Goal: Information Seeking & Learning: Learn about a topic

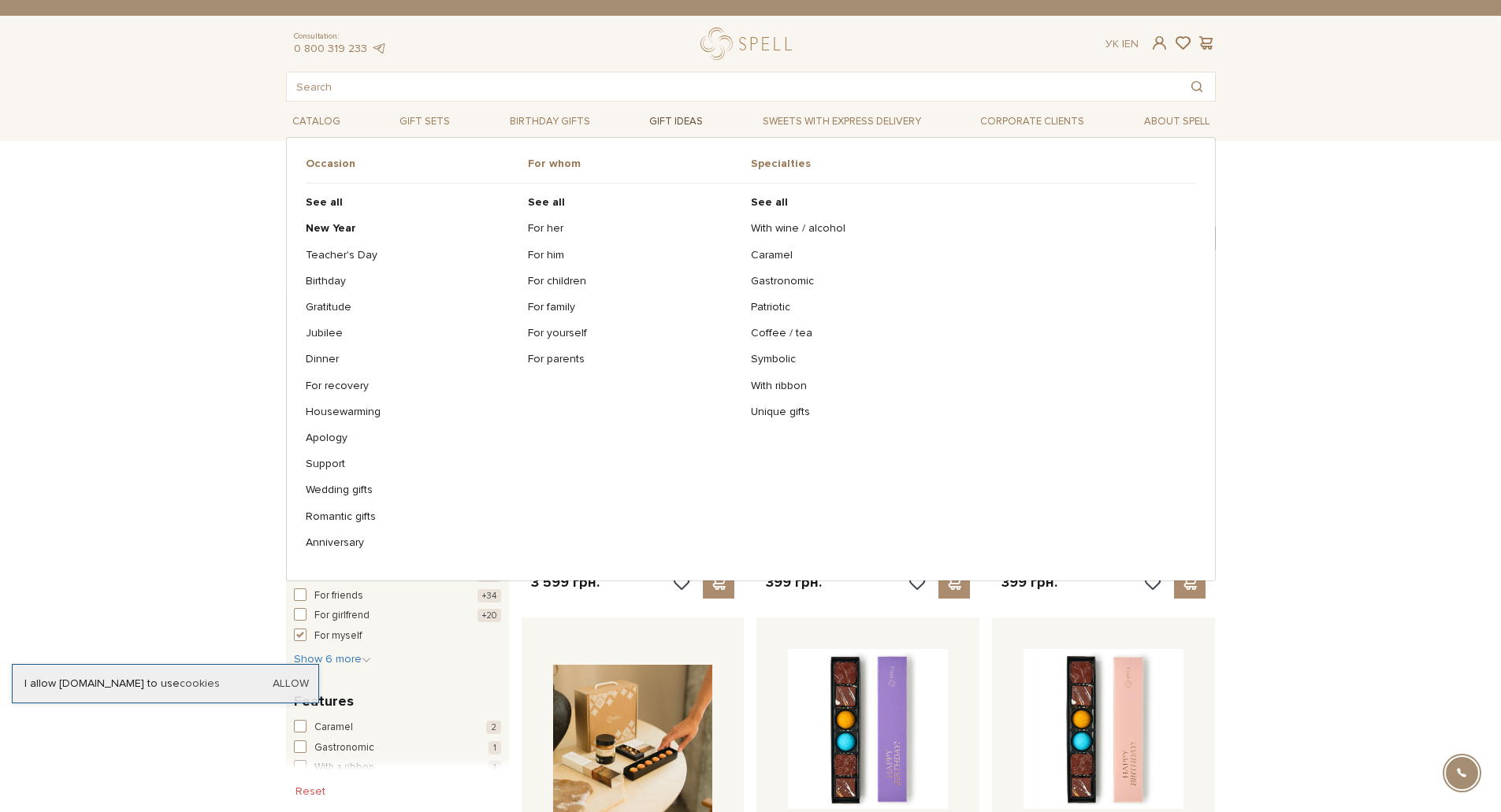
click at [658, 115] on link "Gift ideas" at bounding box center [675, 122] width 66 height 24
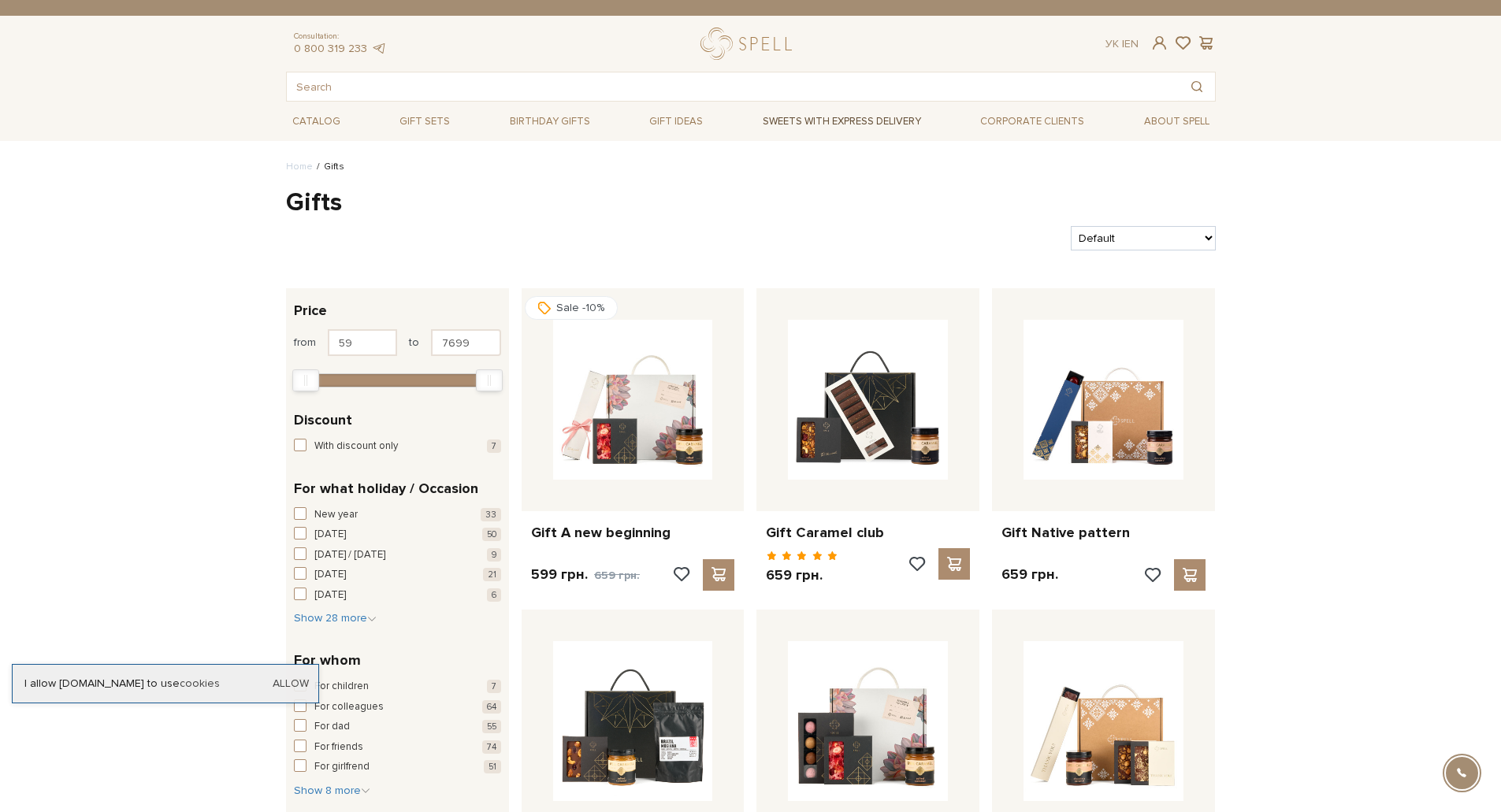
click at [835, 126] on link "Sweets with express delivery" at bounding box center [842, 122] width 171 height 27
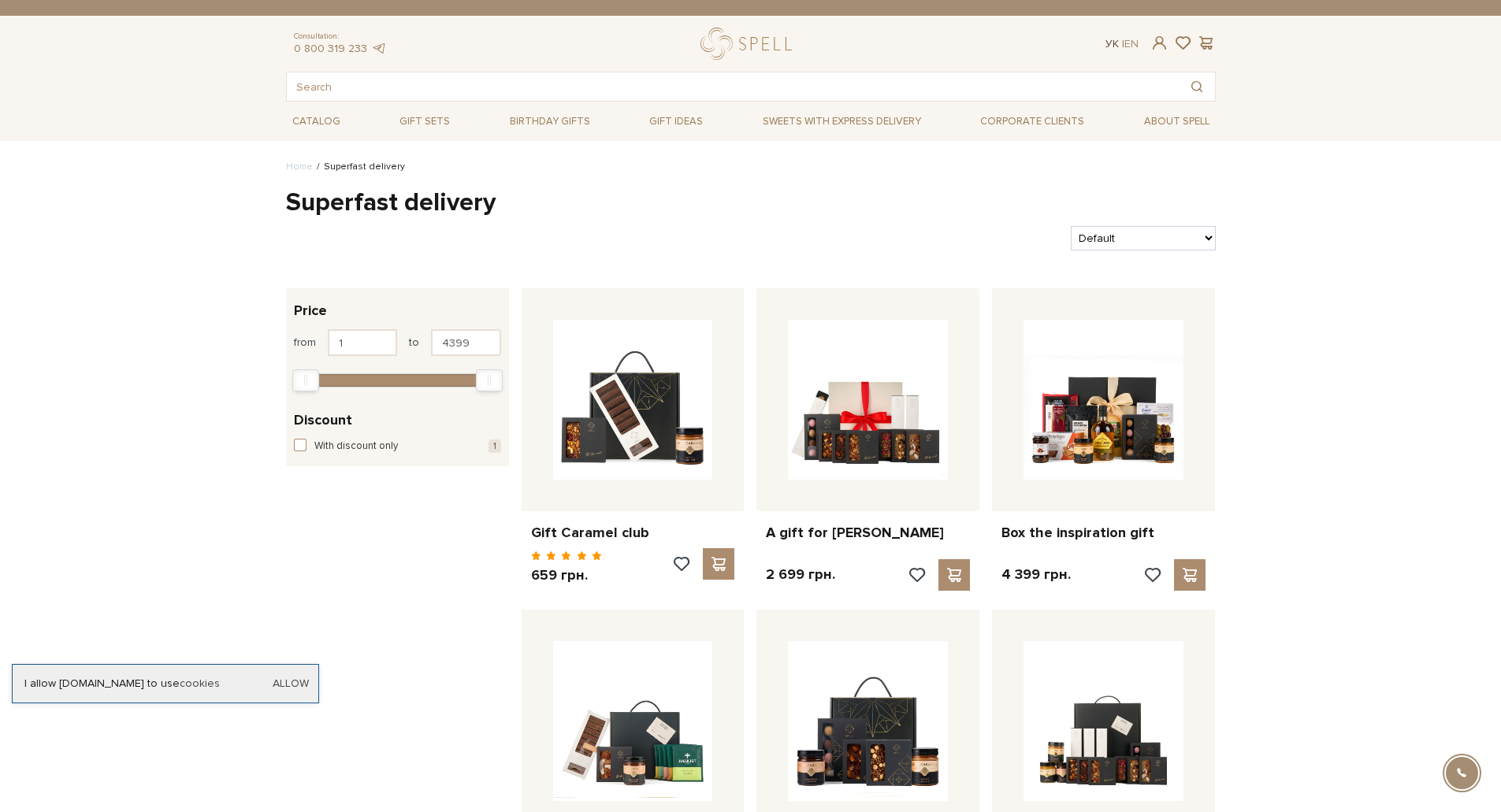
click at [1112, 41] on link "Ук" at bounding box center [1112, 43] width 14 height 14
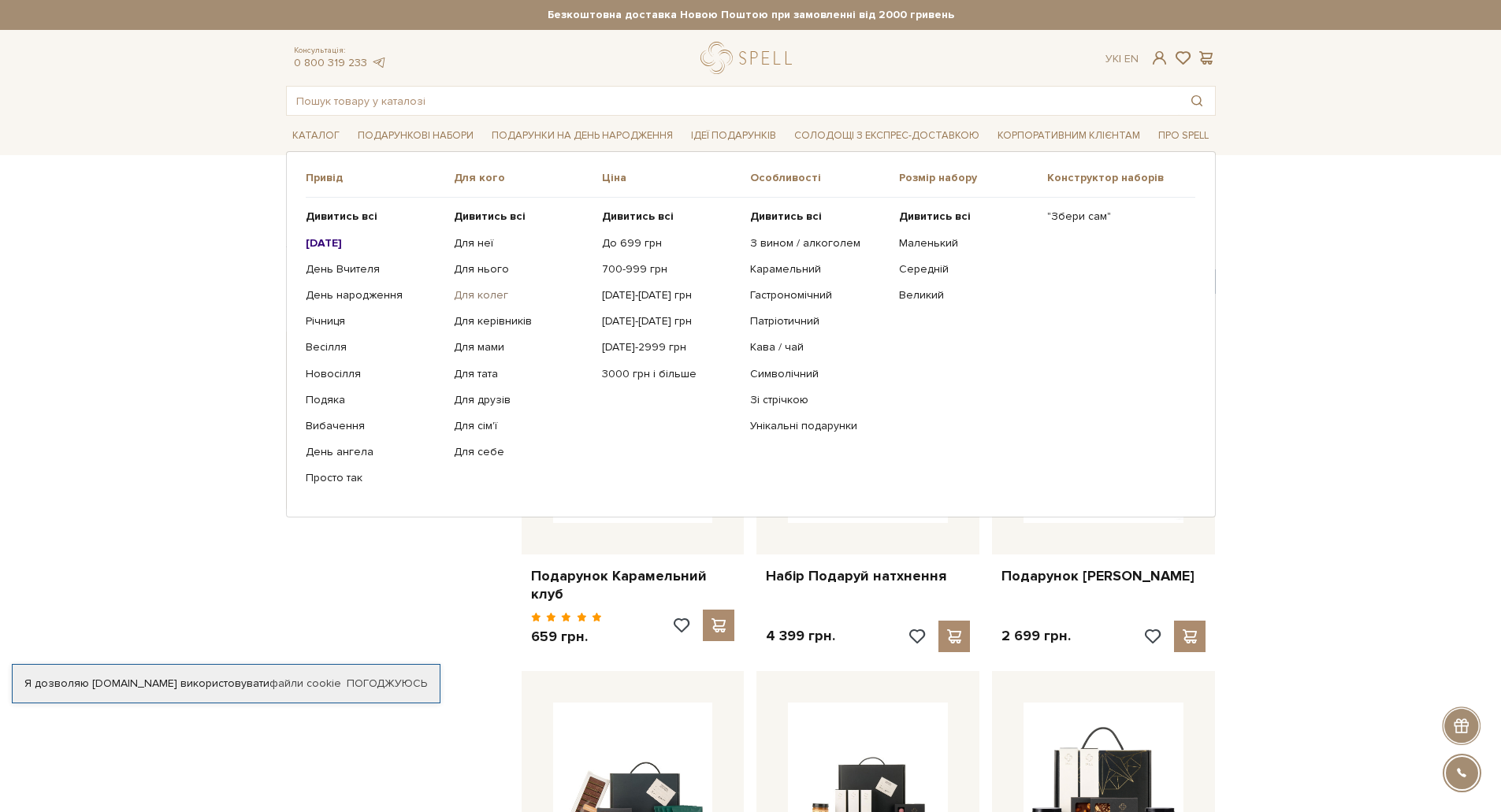
click at [496, 293] on link "Для колег" at bounding box center [522, 296] width 136 height 14
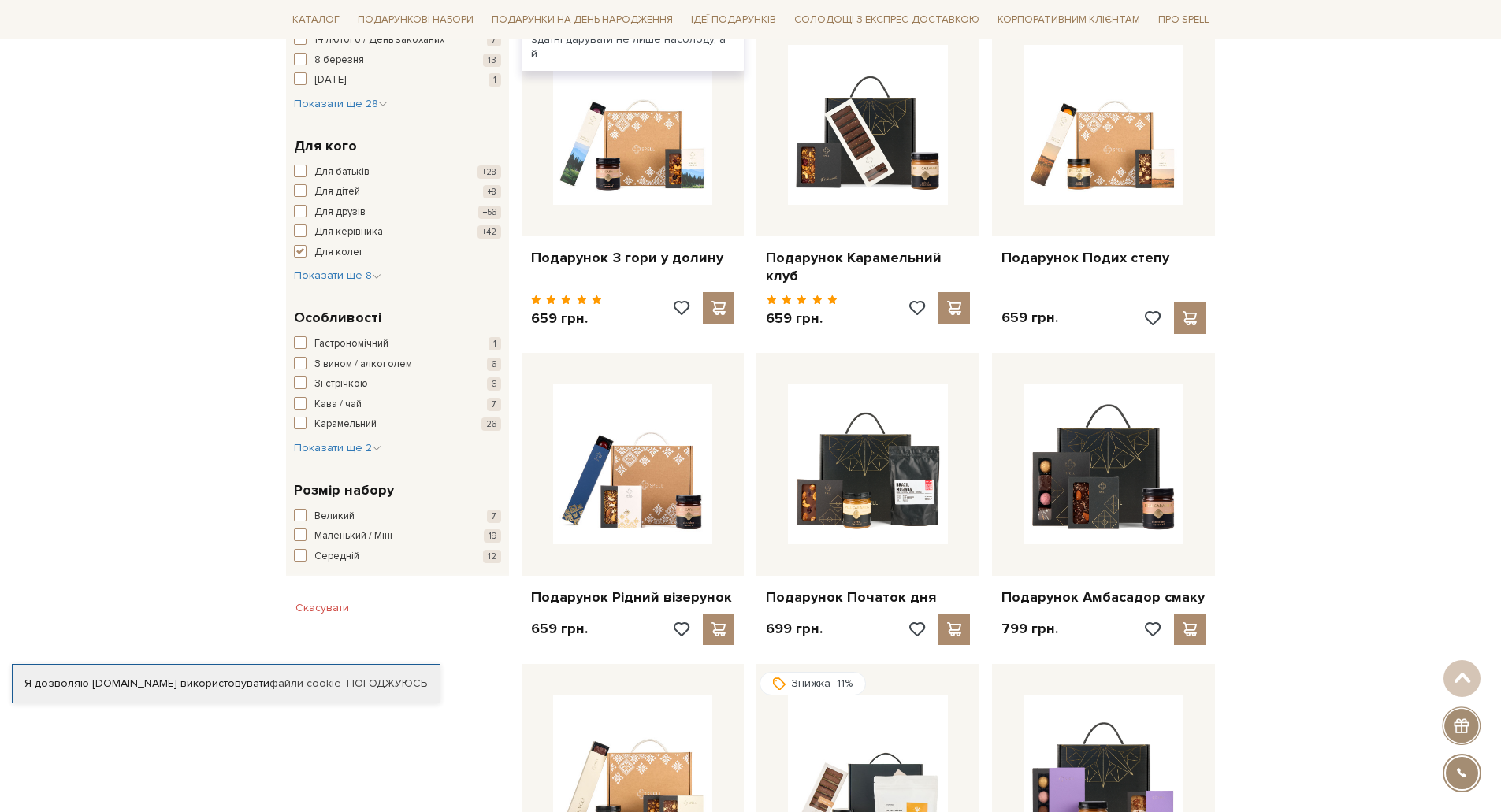
scroll to position [630, 0]
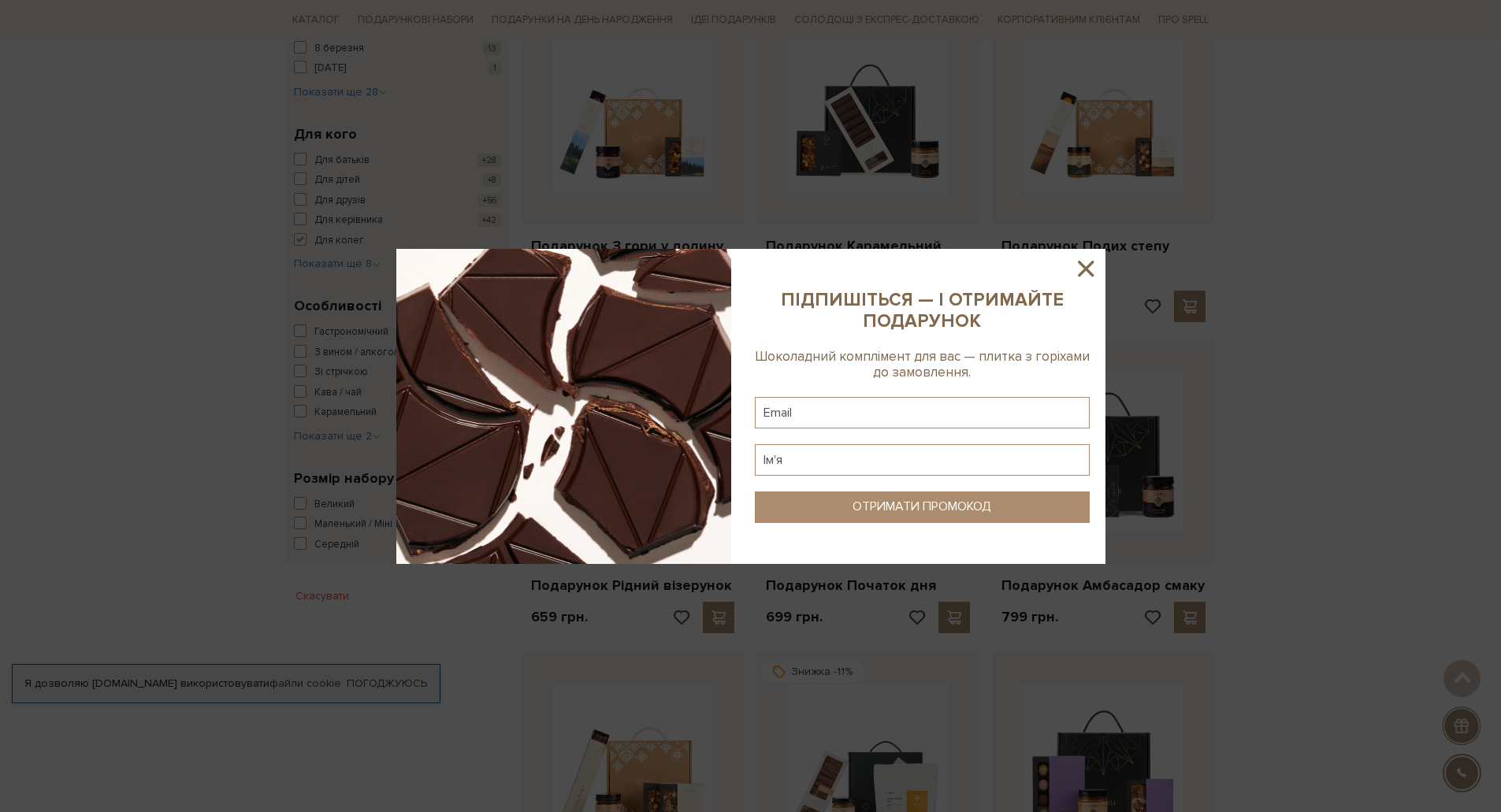
click at [1086, 267] on icon at bounding box center [1085, 268] width 15 height 15
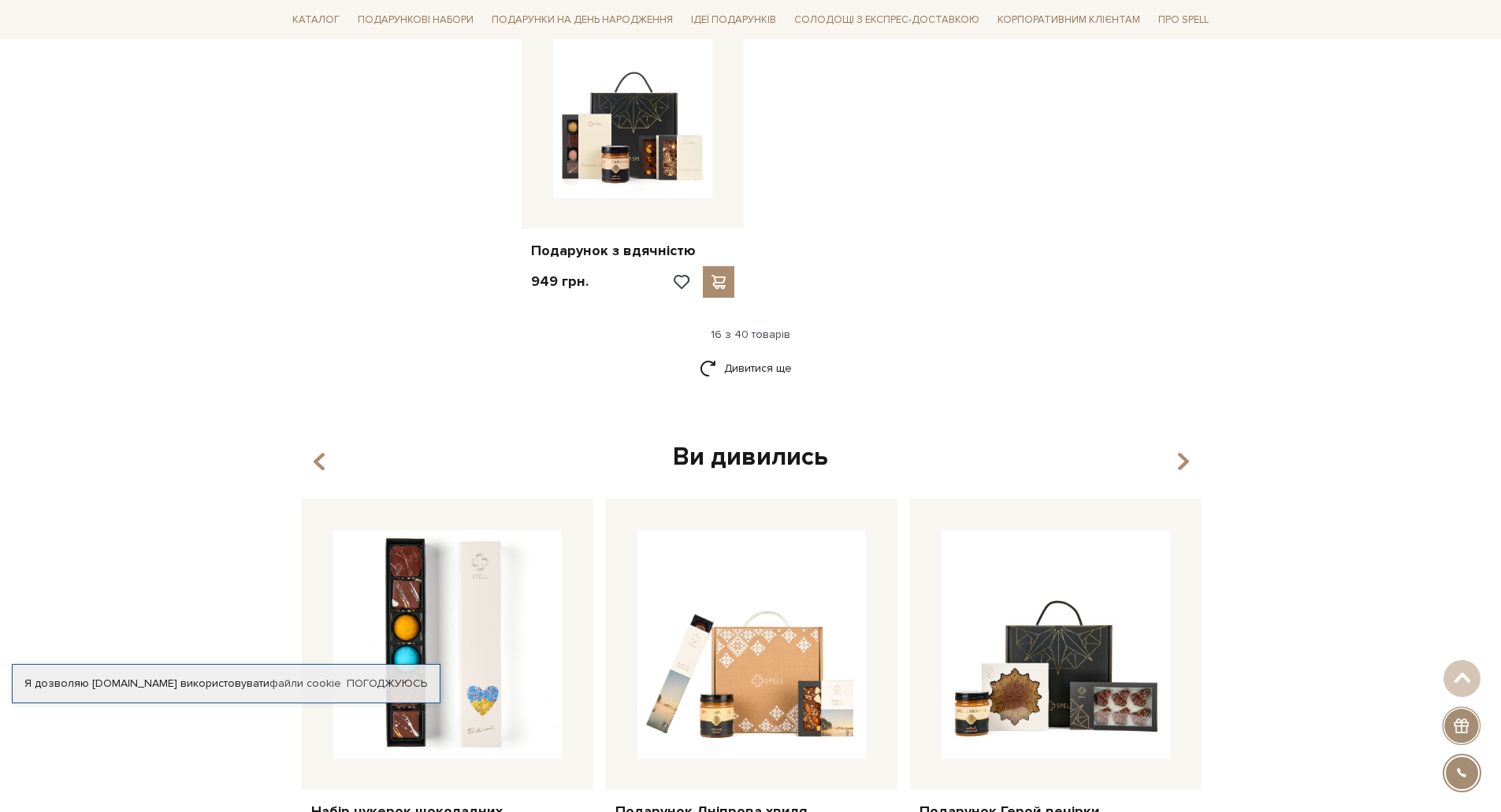
scroll to position [1970, 0]
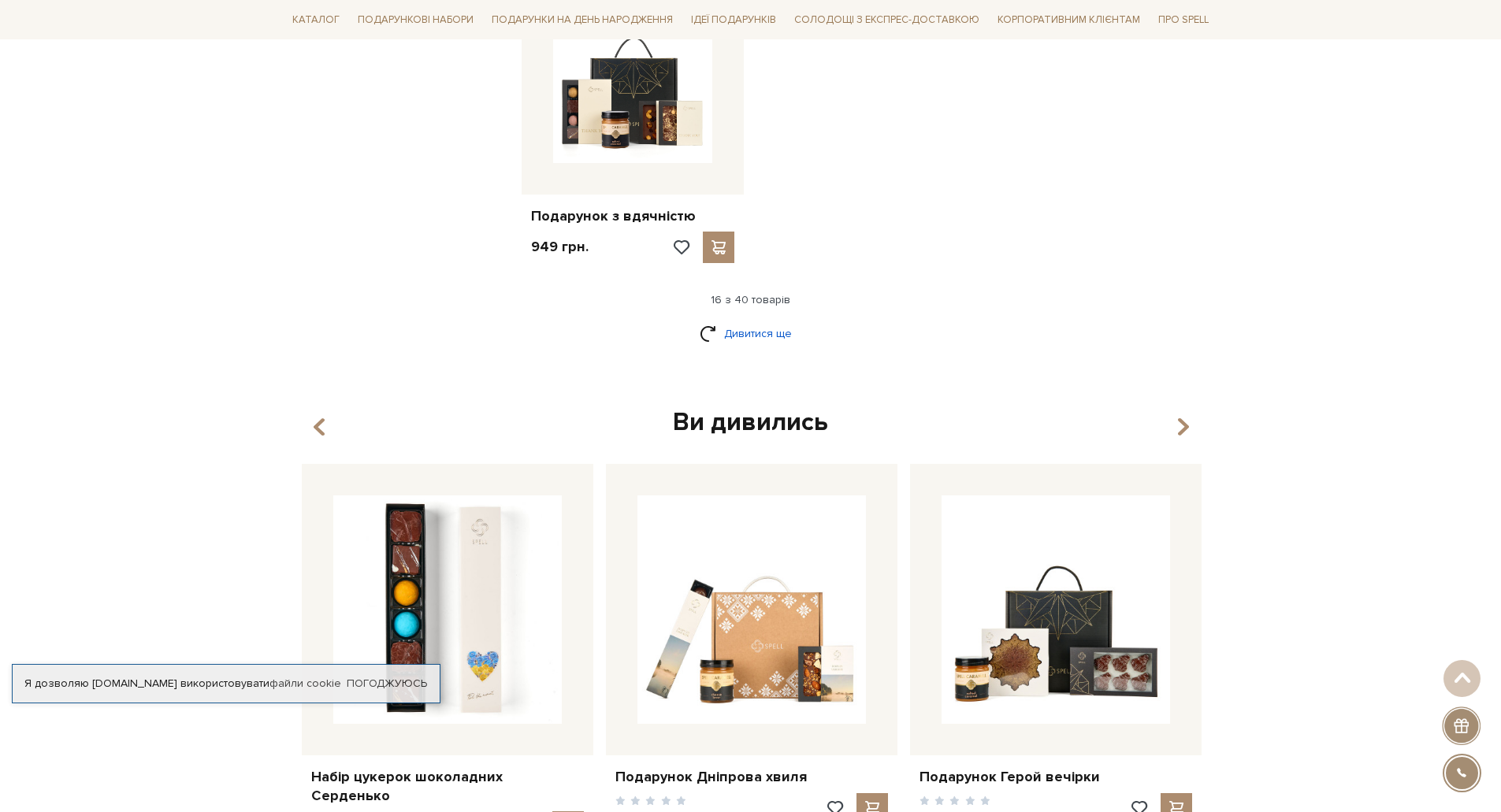
click at [785, 320] on link "Дивитися ще" at bounding box center [751, 333] width 103 height 28
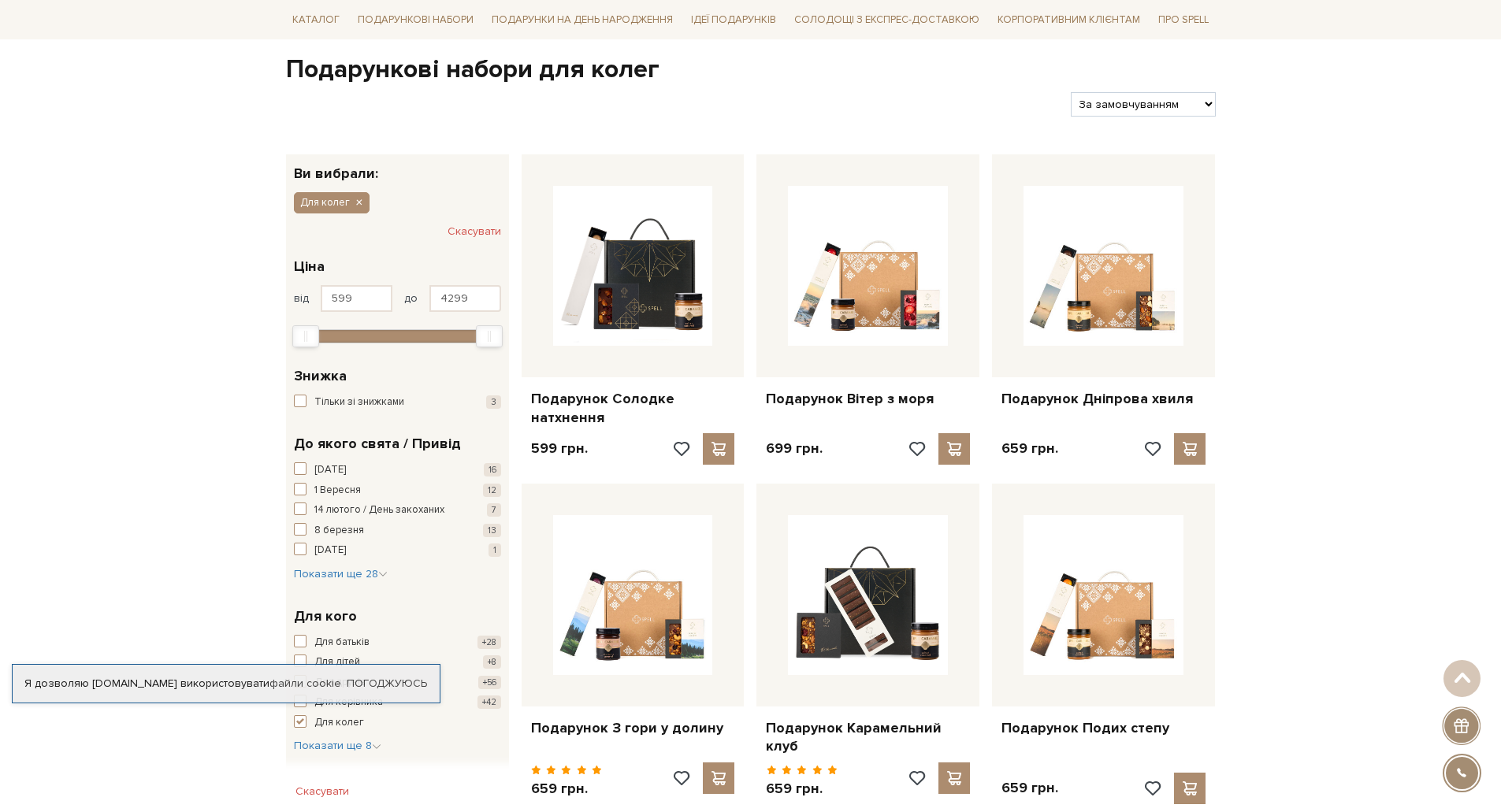
scroll to position [0, 0]
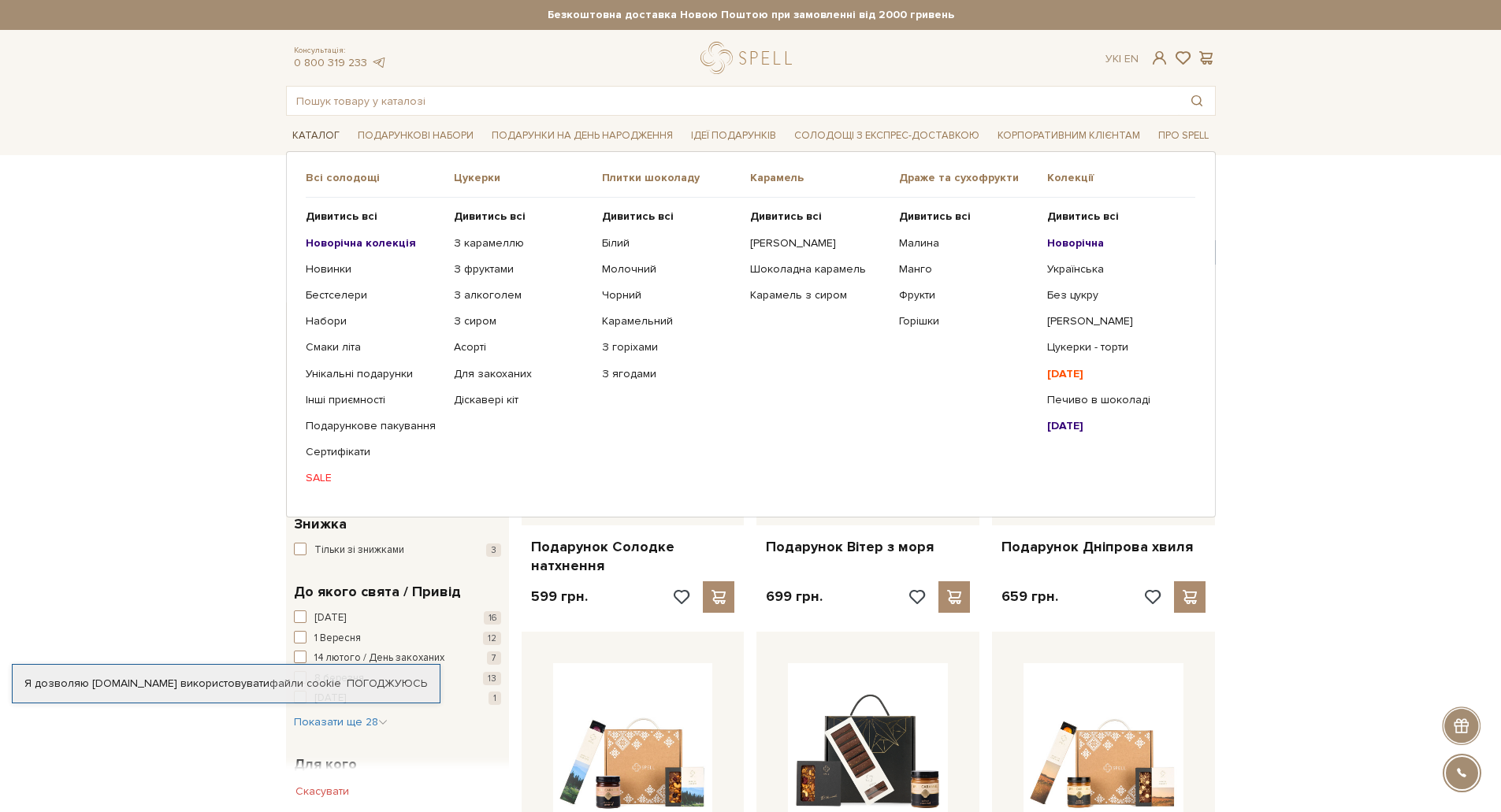
click at [303, 137] on link "Каталог" at bounding box center [316, 135] width 59 height 24
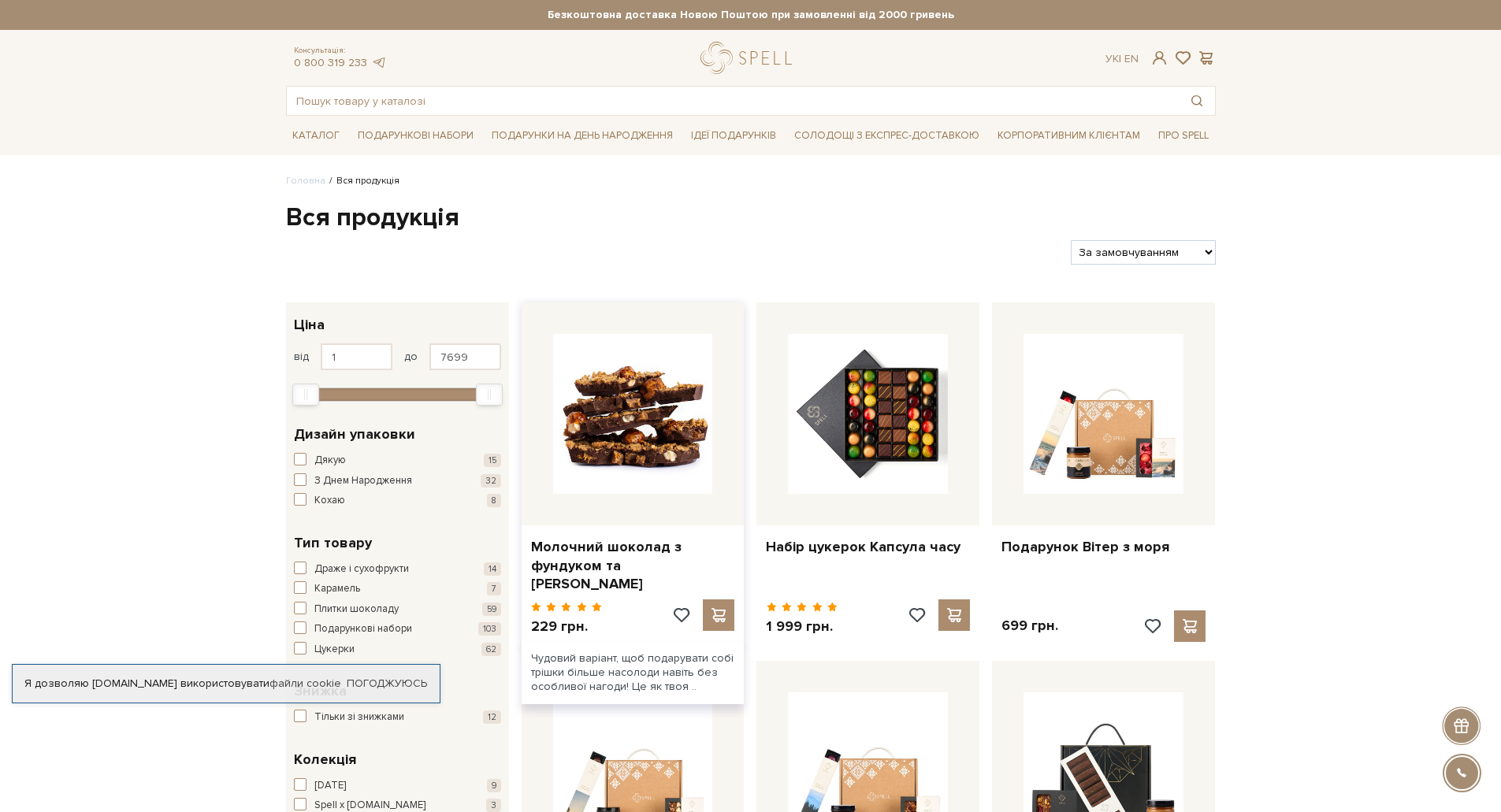
click at [624, 444] on img at bounding box center [633, 414] width 160 height 160
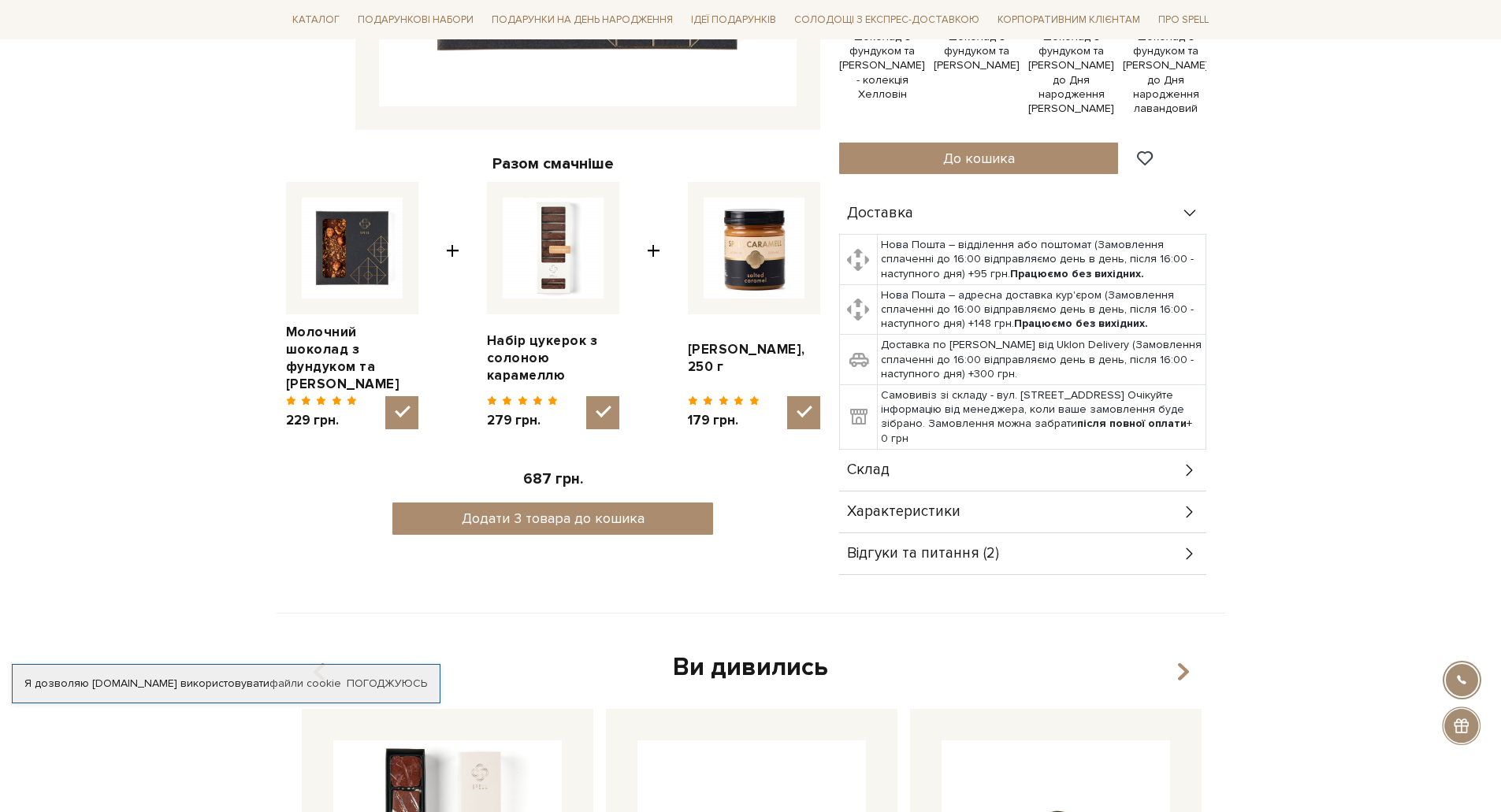
scroll to position [552, 0]
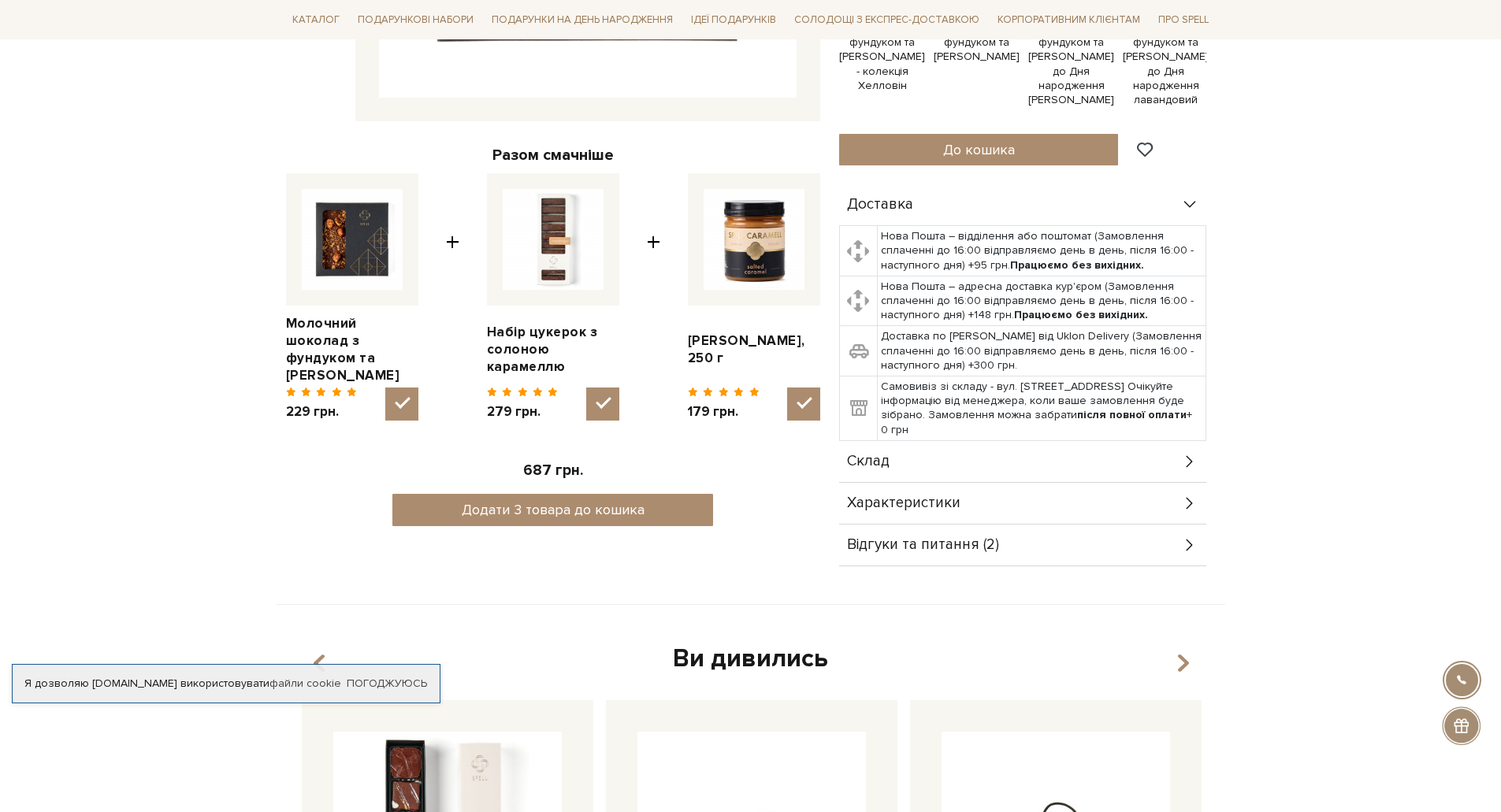
click at [968, 466] on div "Склад" at bounding box center [1022, 461] width 367 height 41
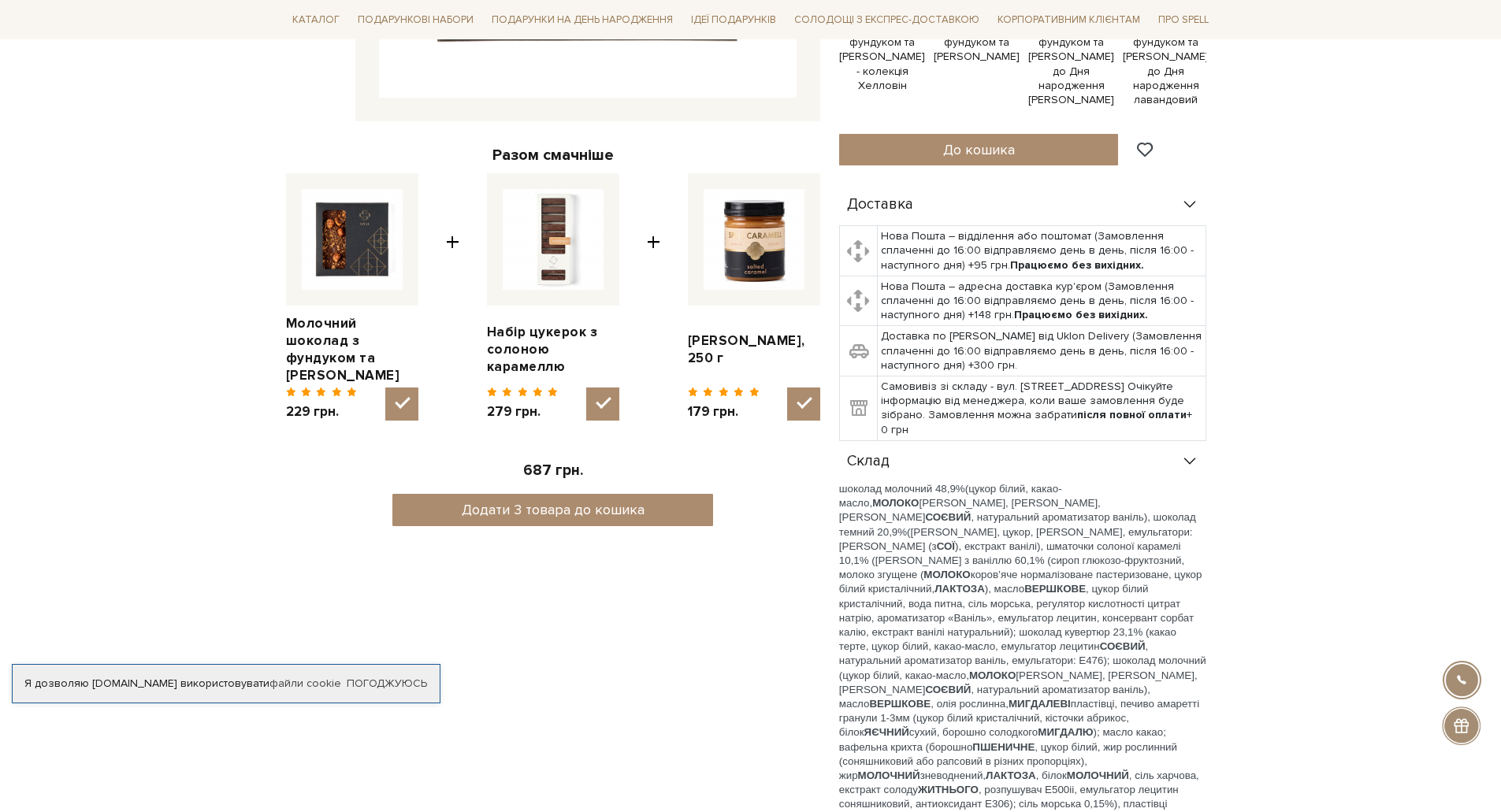
click at [970, 459] on div "Склад" at bounding box center [1022, 461] width 367 height 41
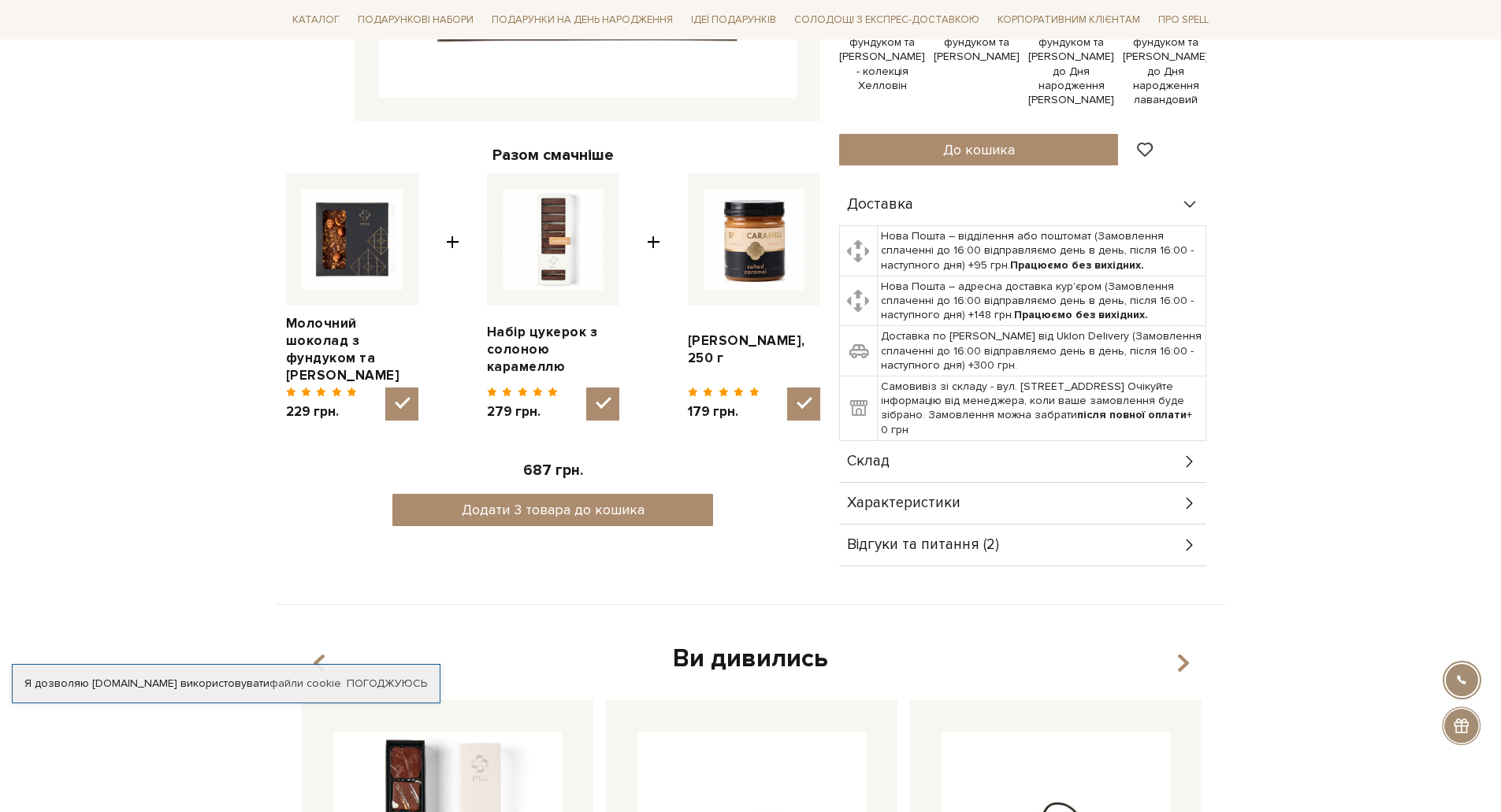
click at [965, 509] on div "Характеристики" at bounding box center [1022, 503] width 367 height 41
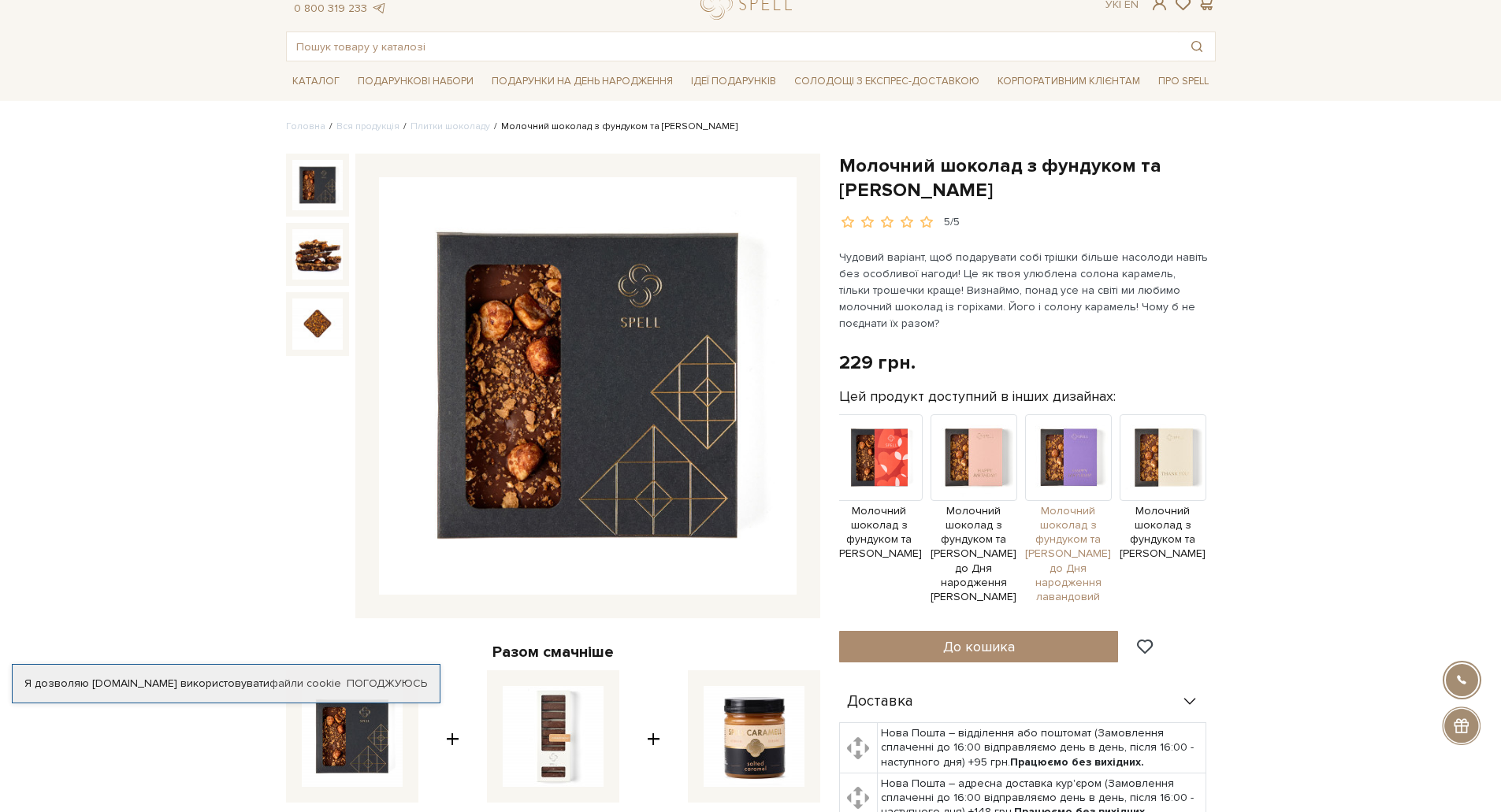
scroll to position [236, 0]
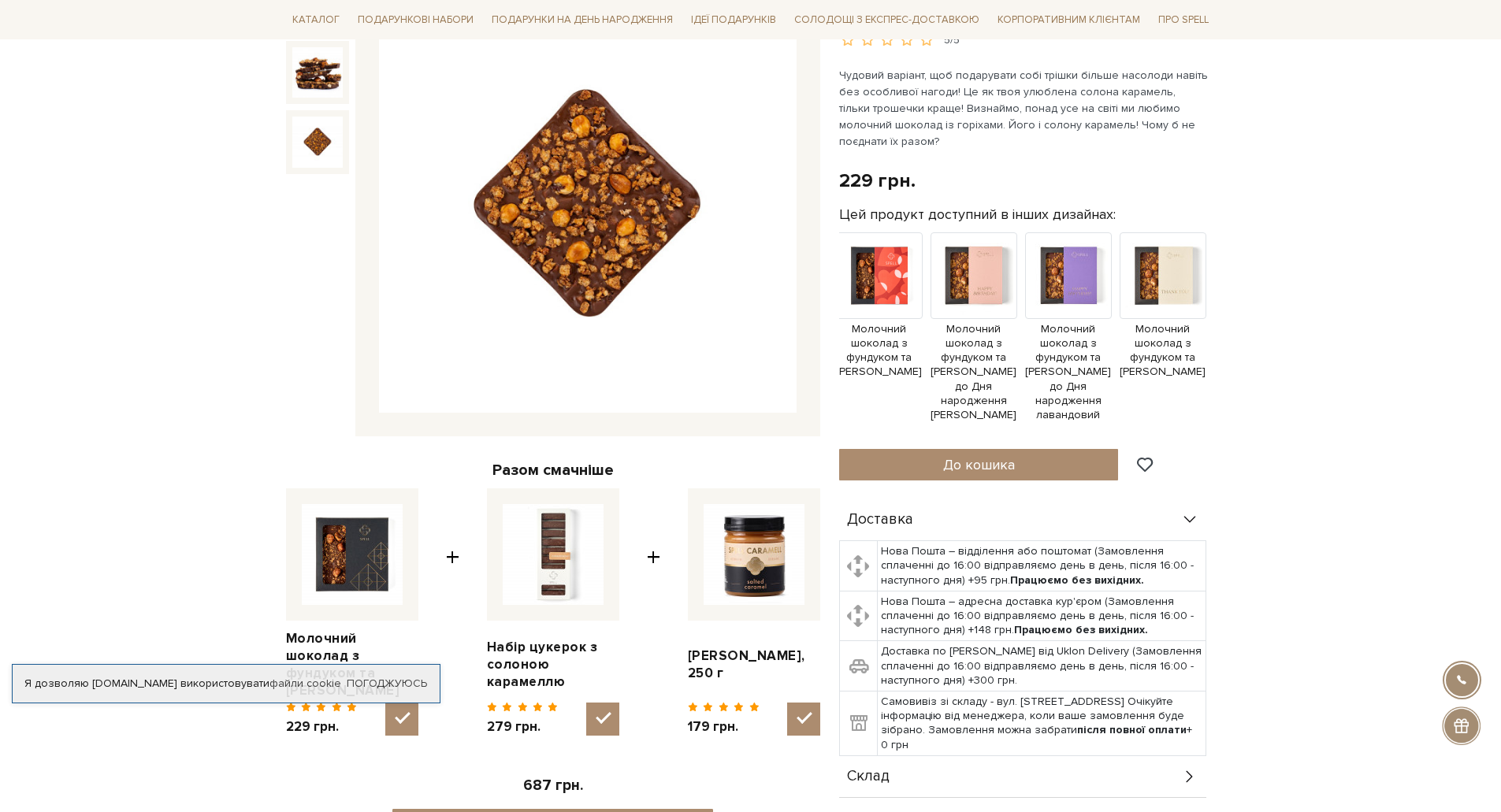
click at [338, 141] on img at bounding box center [317, 141] width 50 height 50
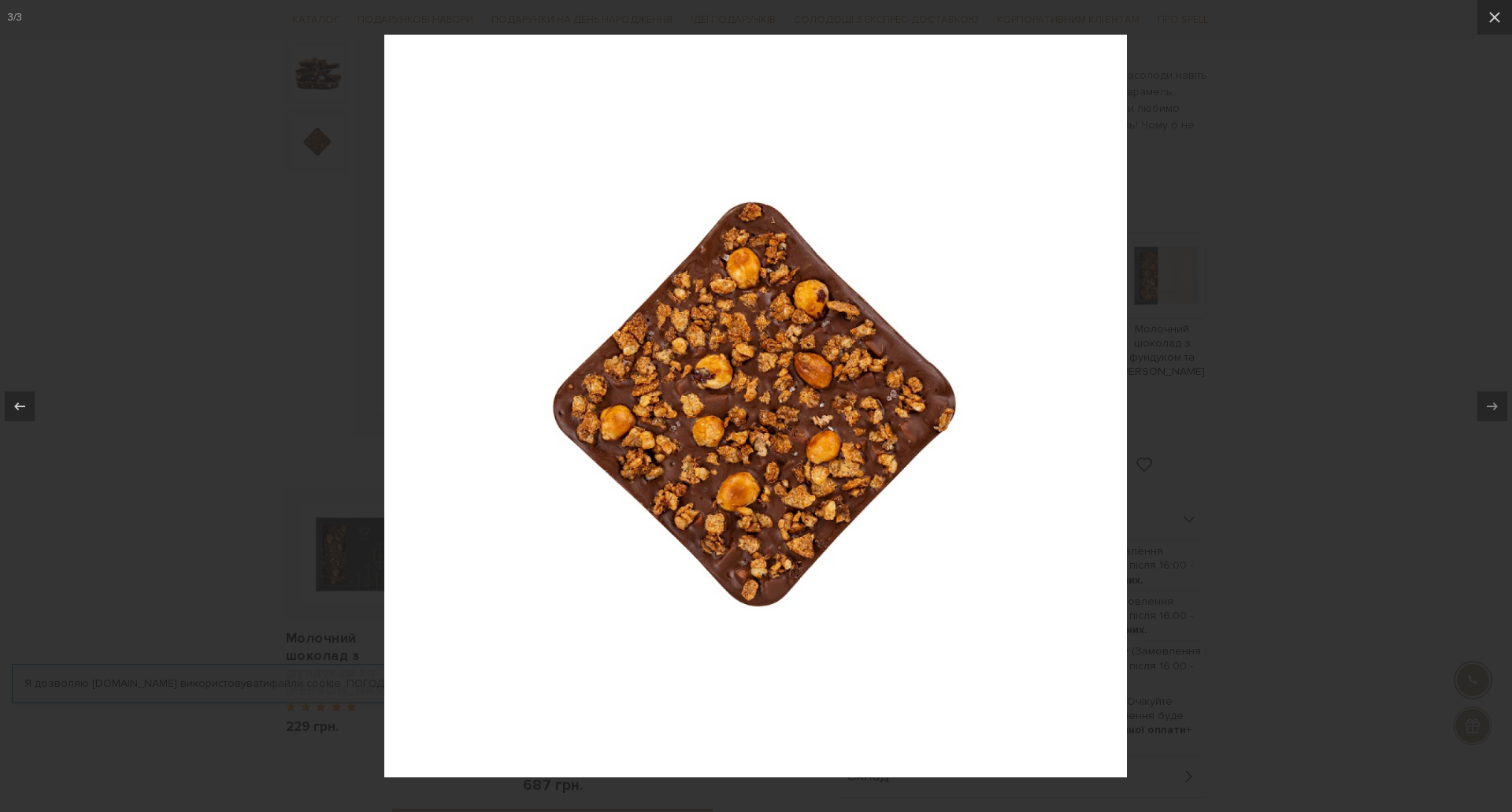
click at [1263, 148] on div at bounding box center [756, 406] width 1512 height 812
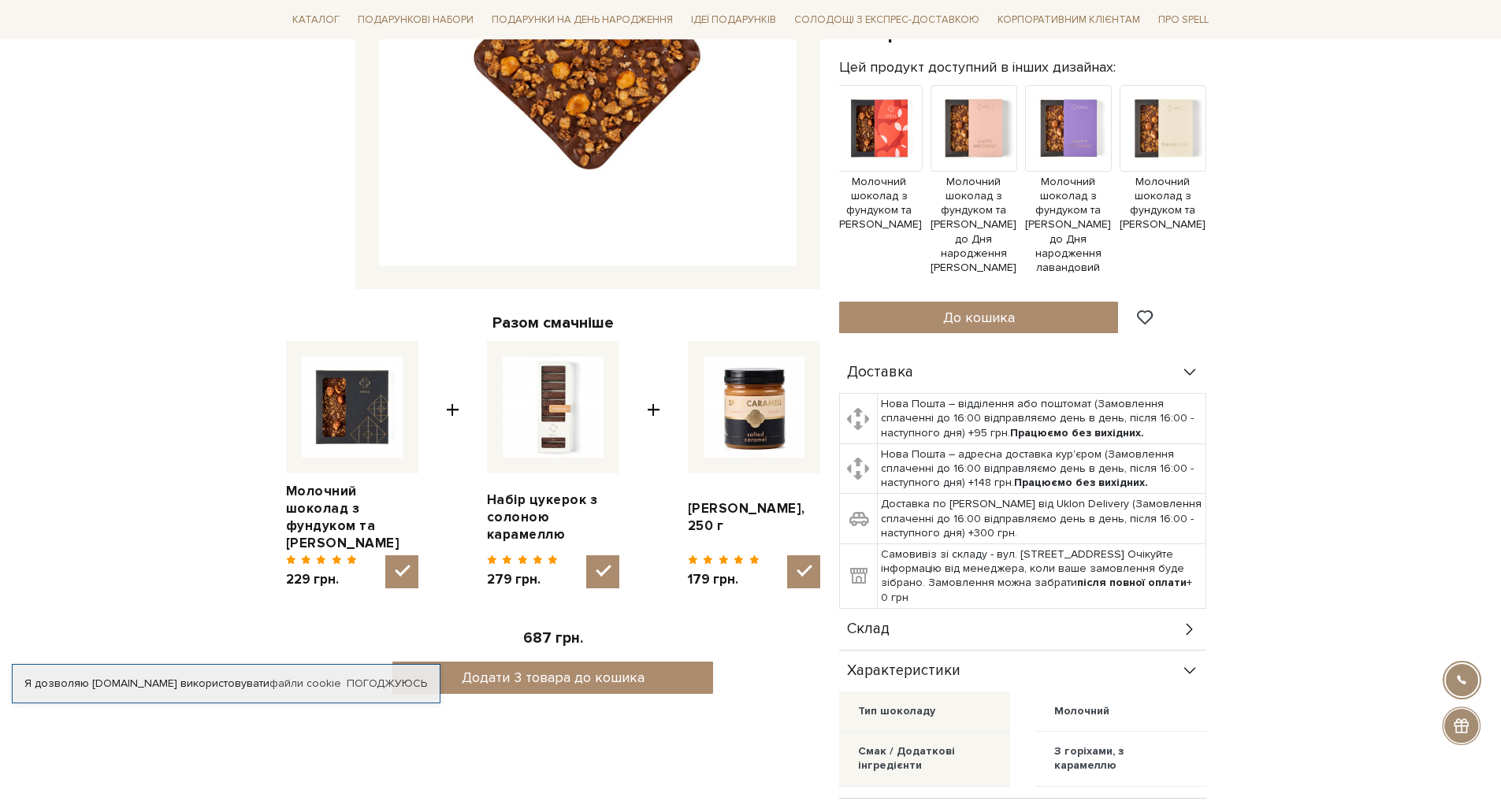
scroll to position [552, 0]
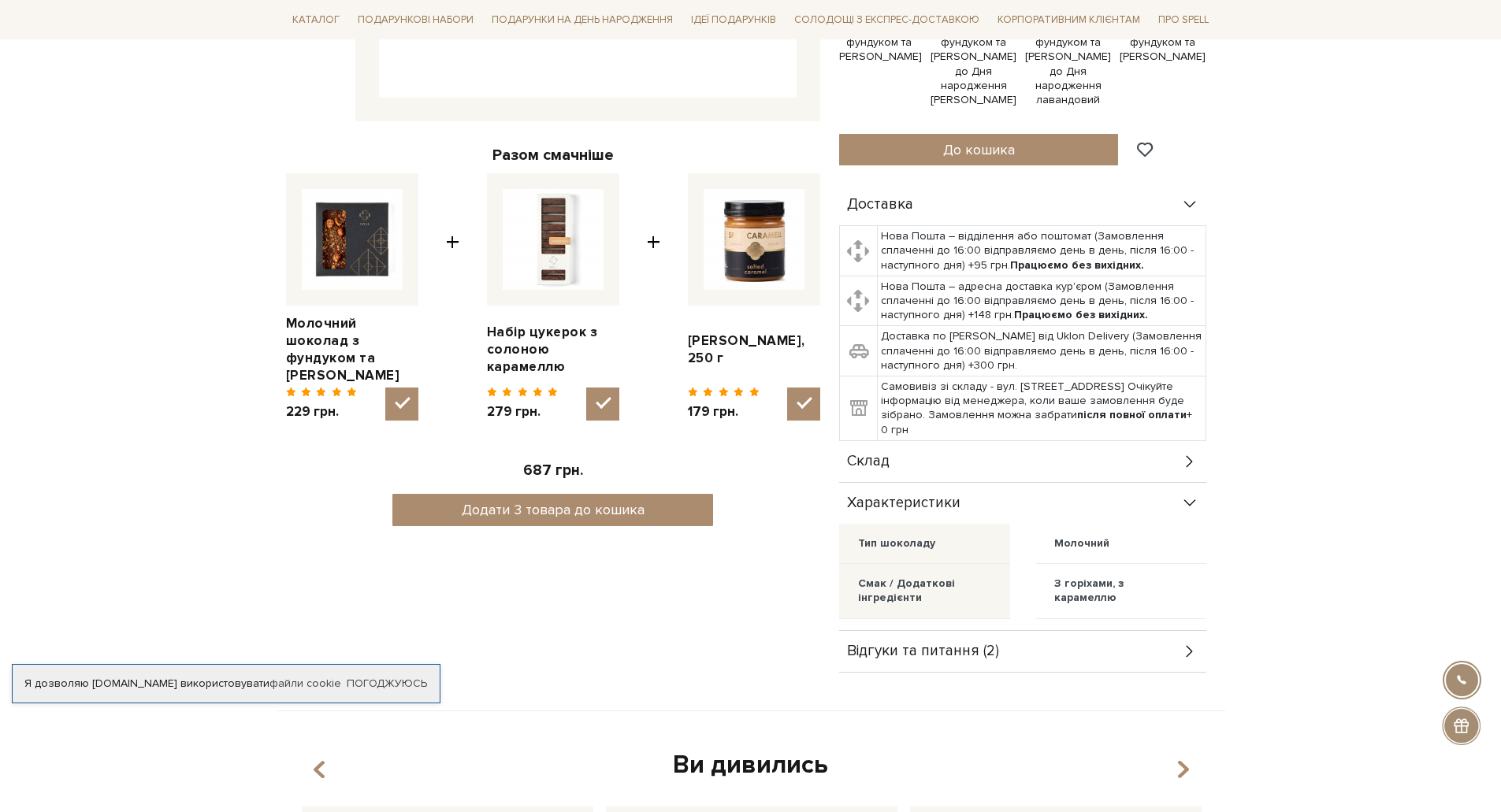
click at [1163, 469] on div "Склад" at bounding box center [1022, 461] width 367 height 41
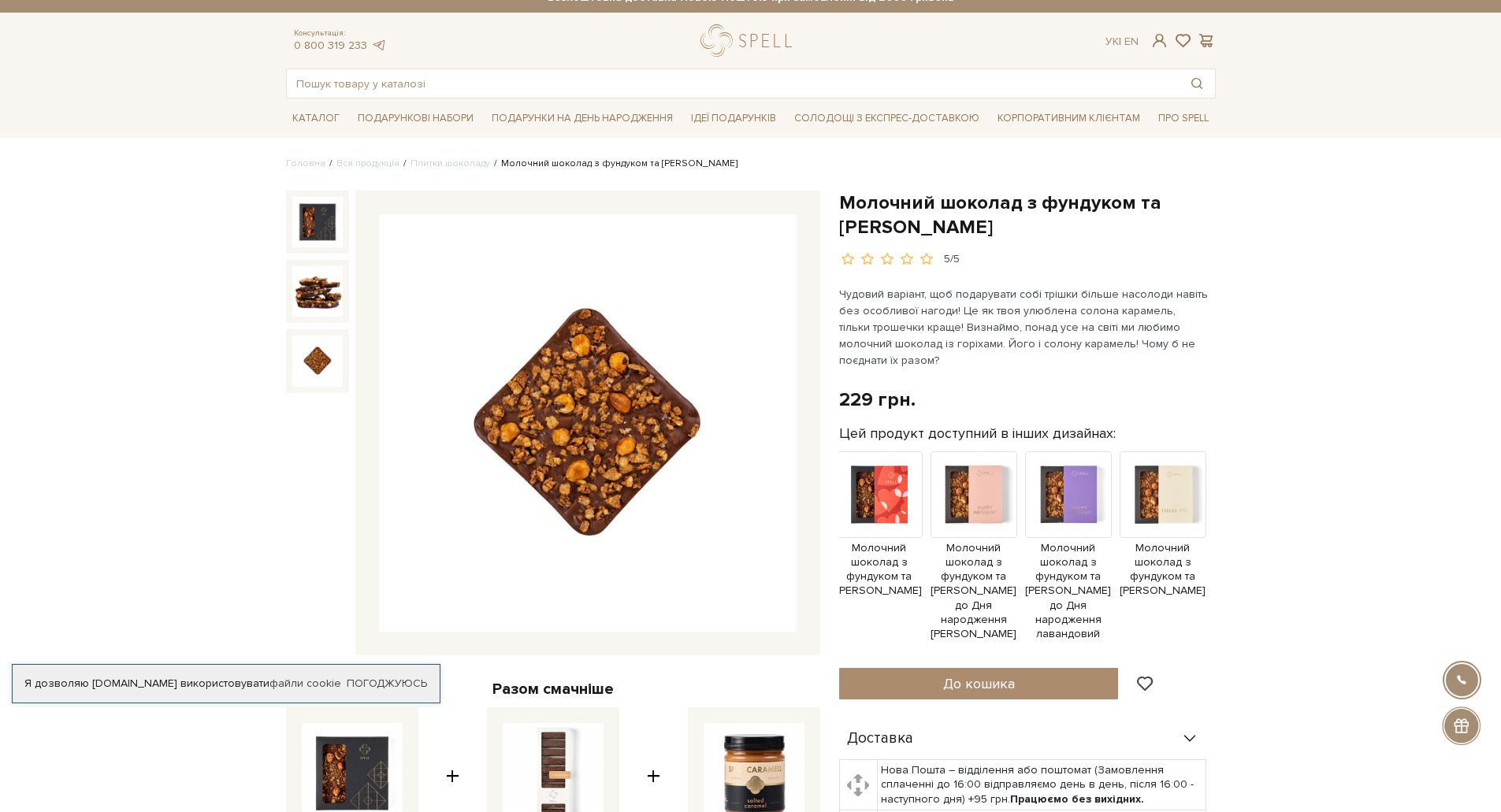
scroll to position [0, 0]
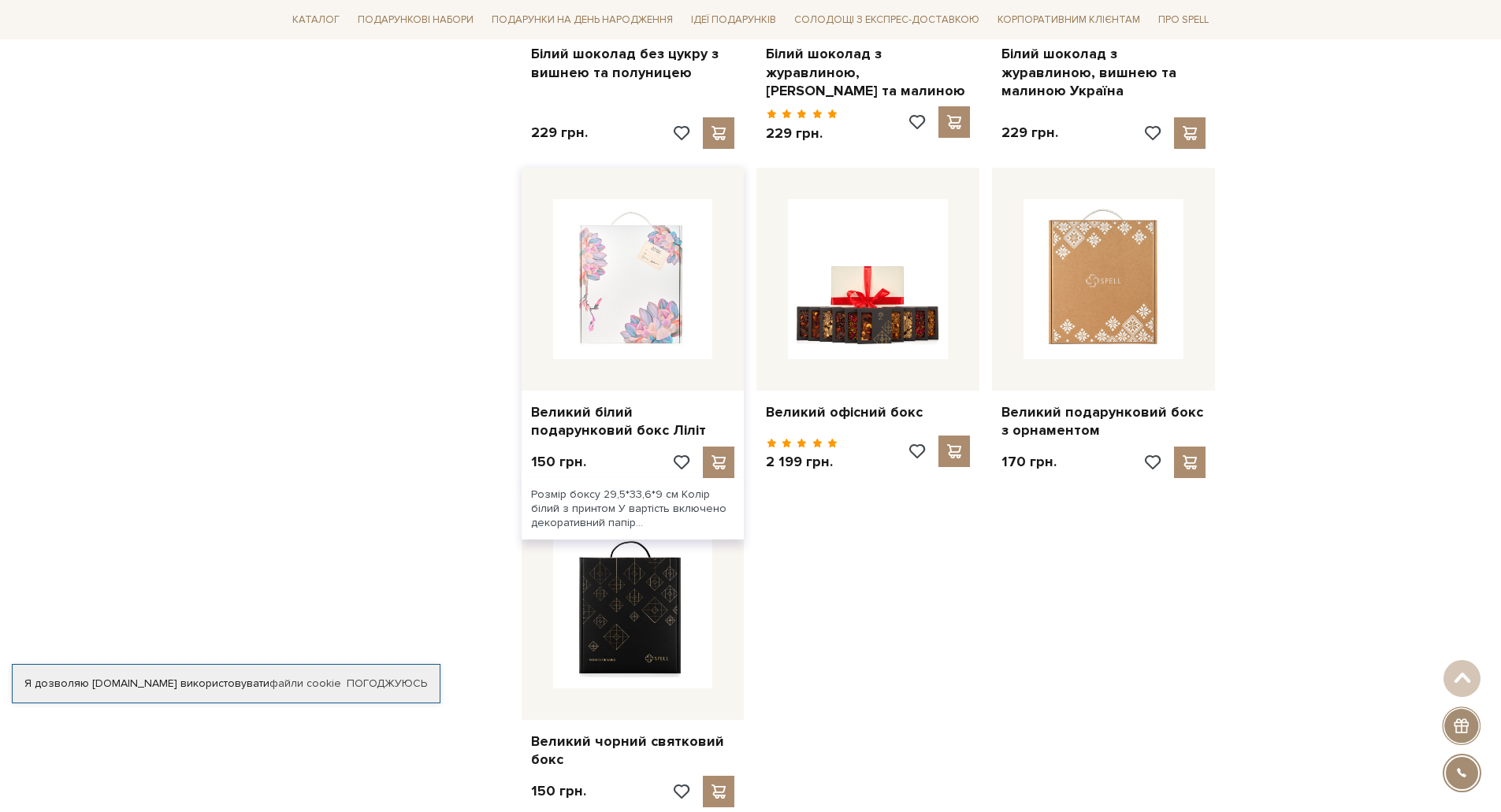
scroll to position [1497, 0]
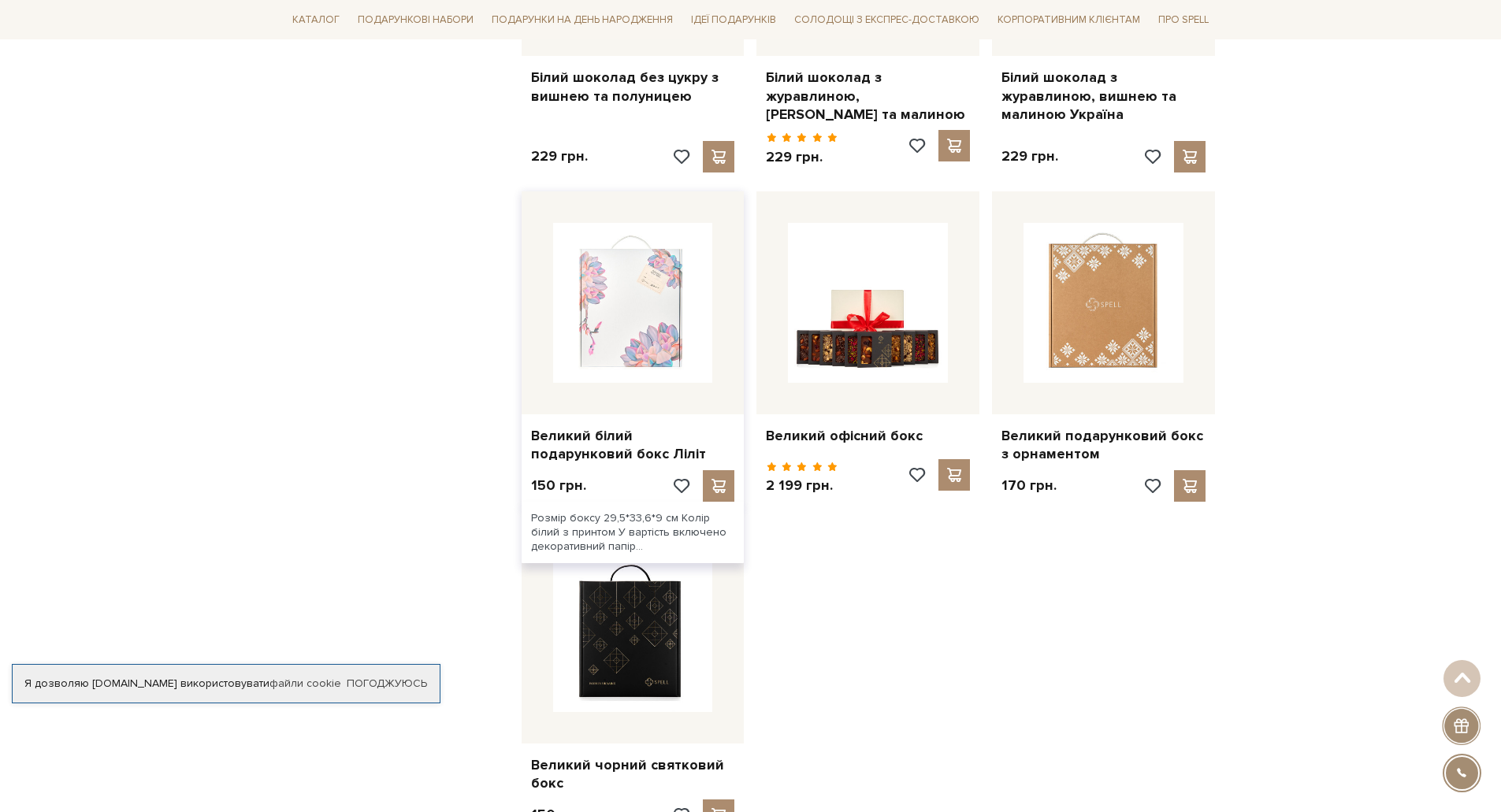
click at [584, 323] on img at bounding box center [633, 302] width 160 height 160
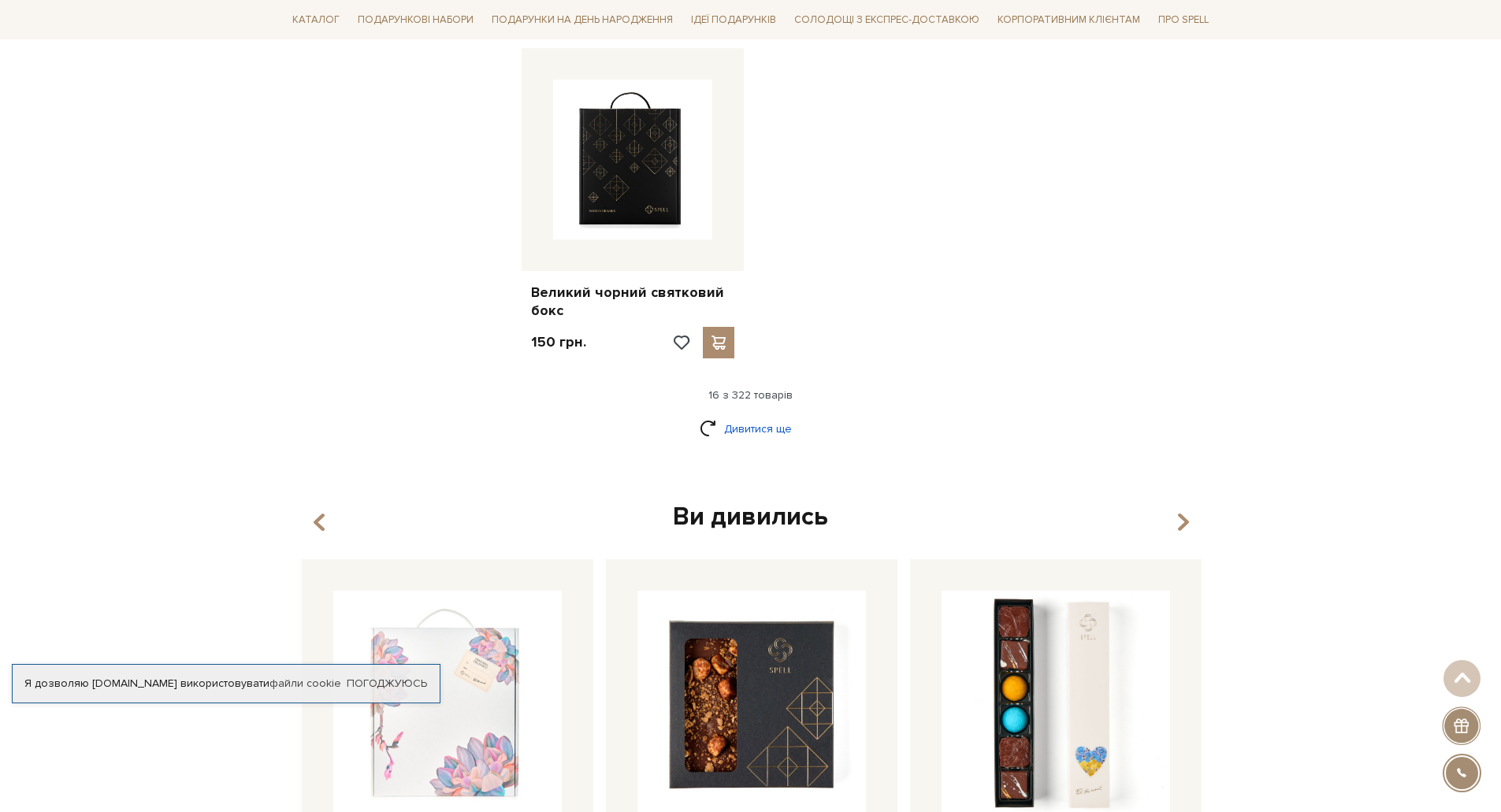
click at [760, 415] on link "Дивитися ще" at bounding box center [751, 429] width 103 height 28
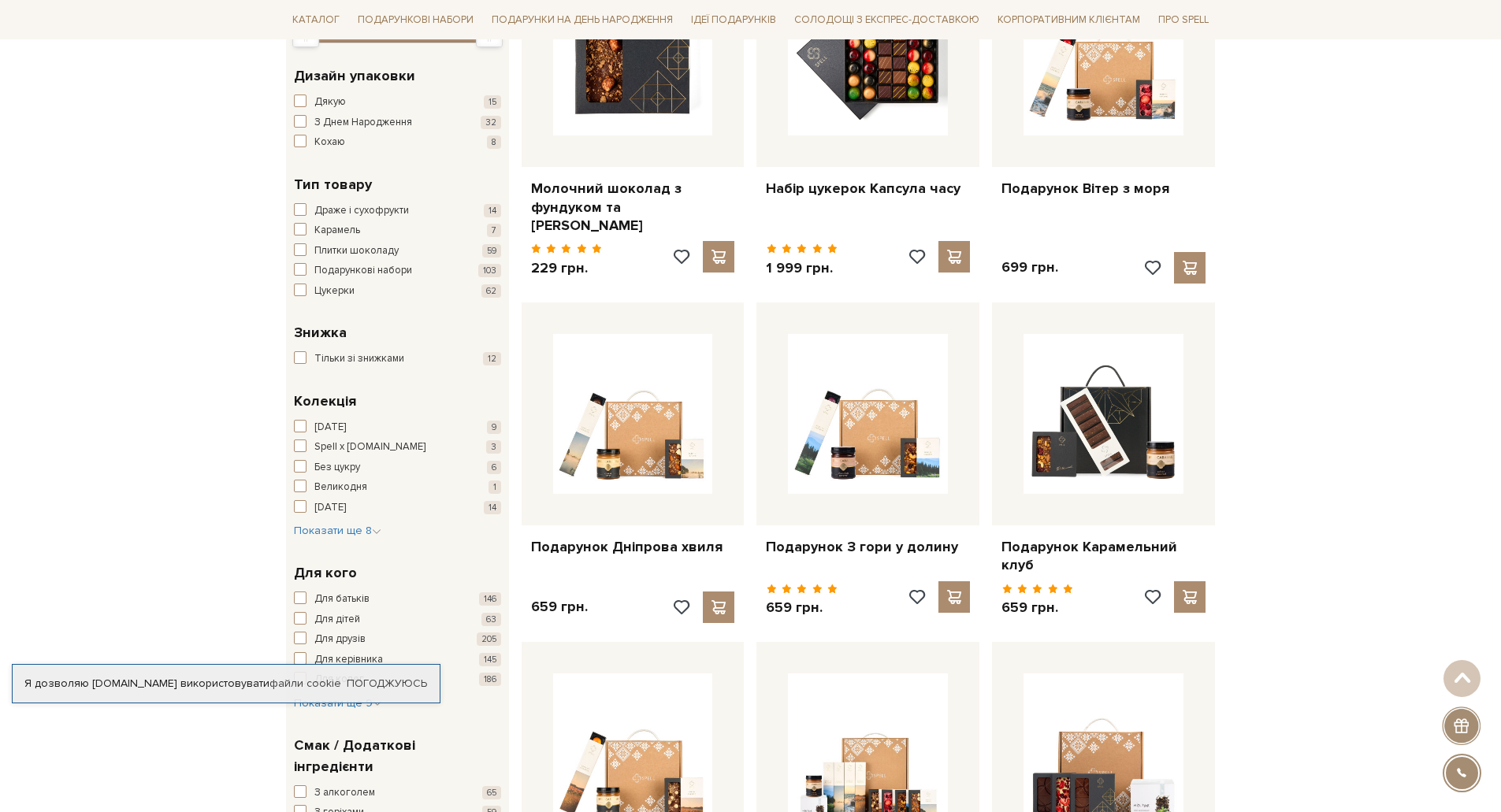
scroll to position [315, 0]
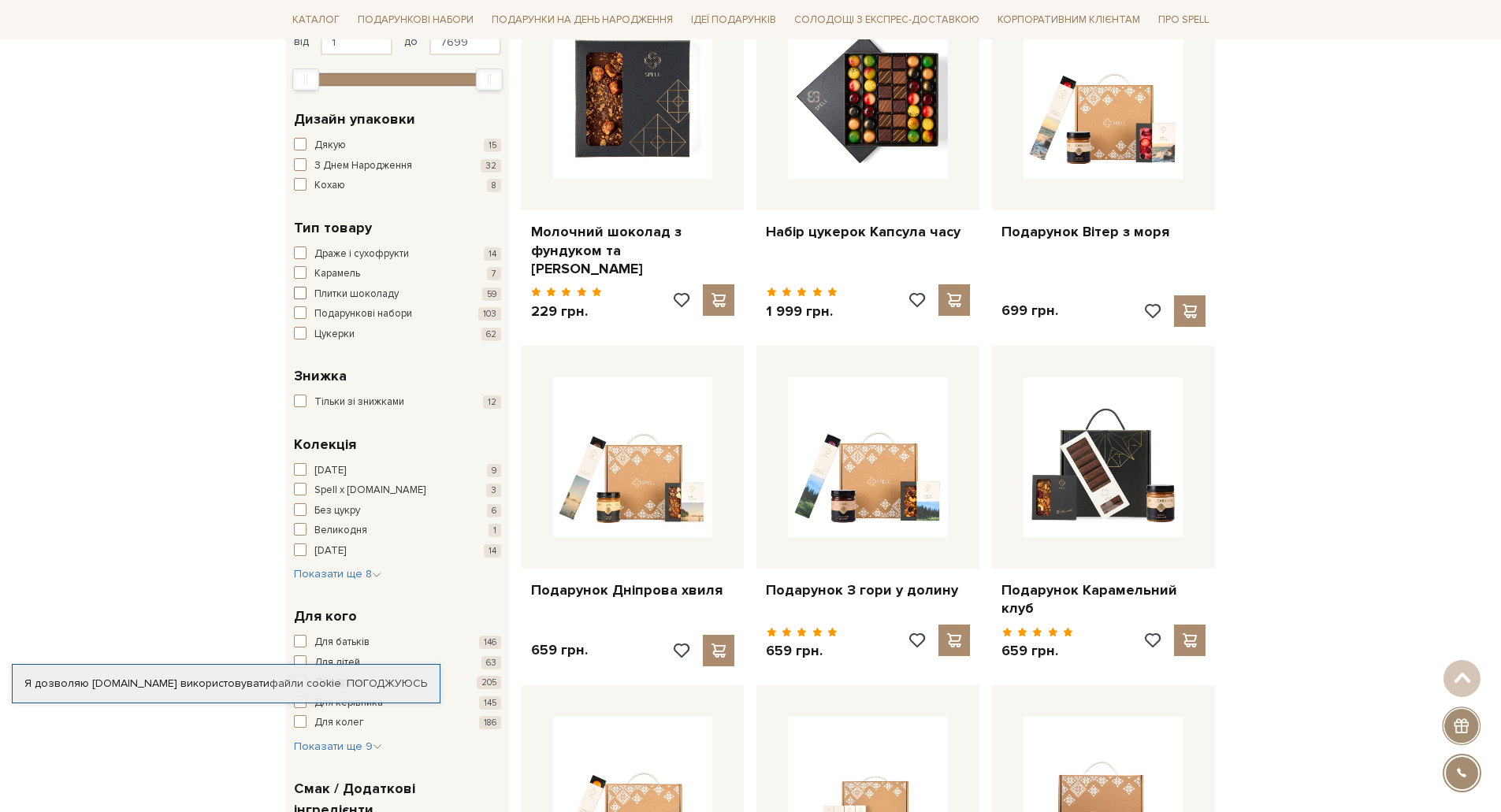
click at [304, 290] on span "button" at bounding box center [300, 293] width 13 height 13
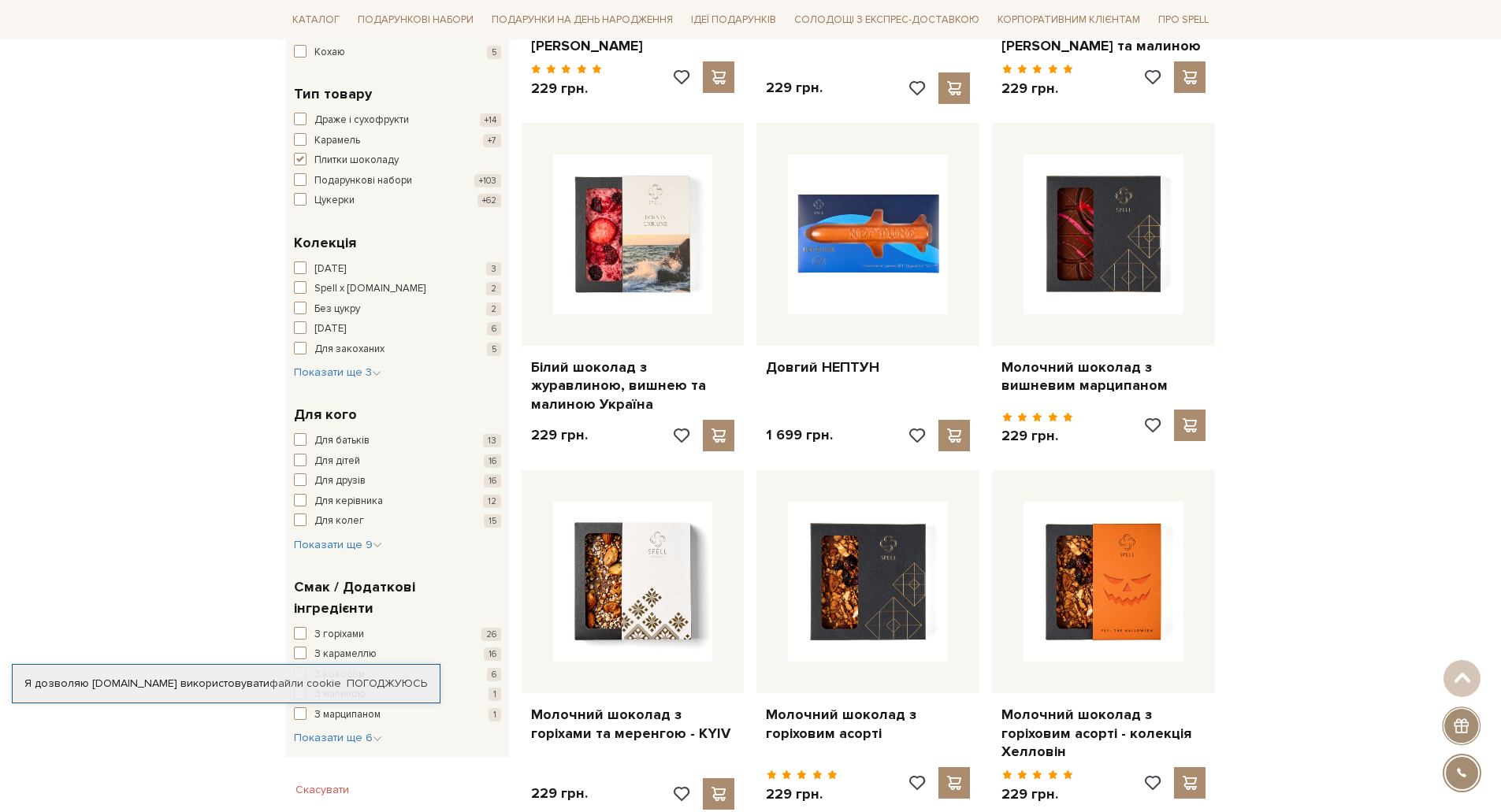
scroll to position [552, 0]
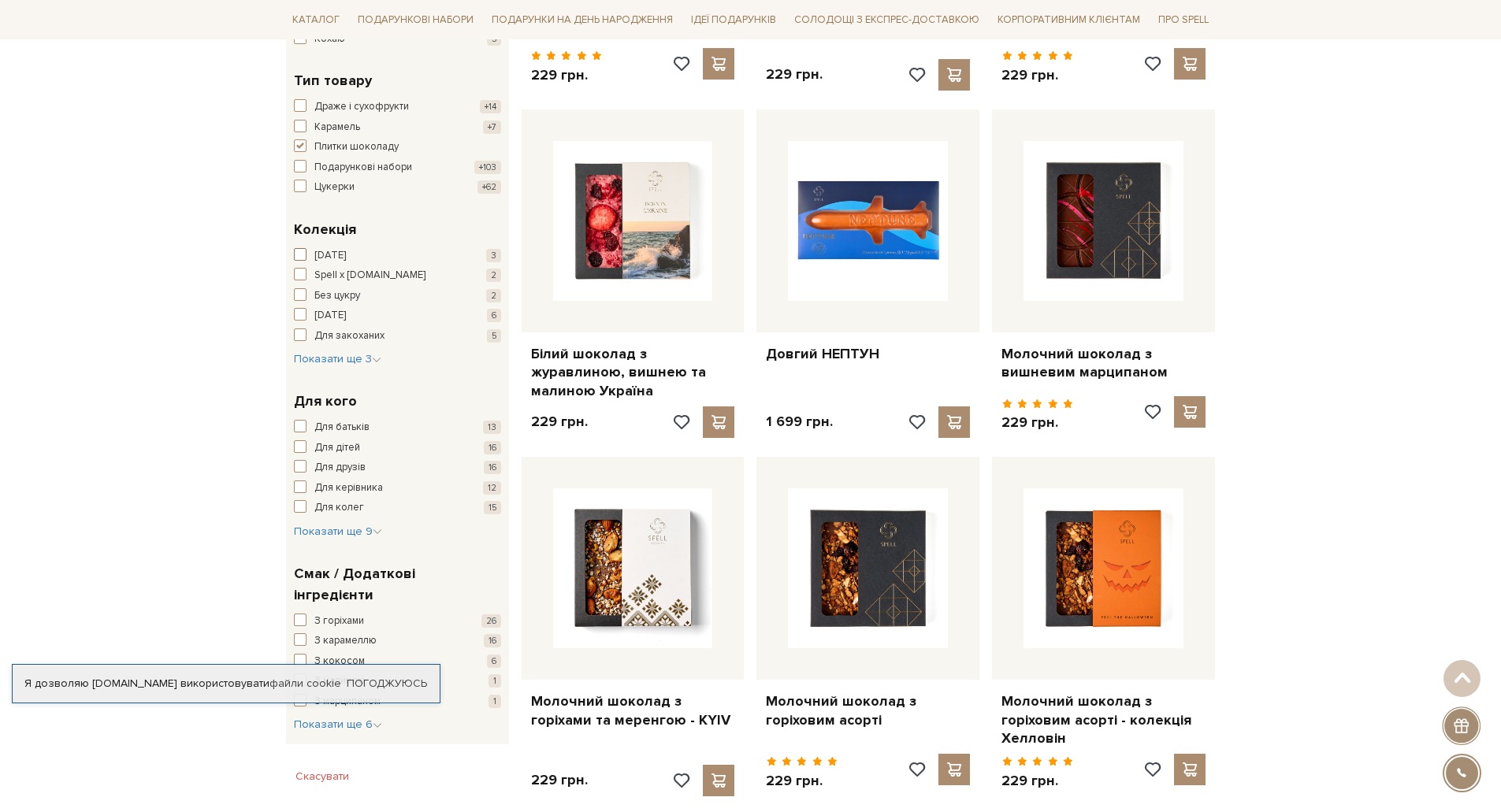
click at [322, 251] on span "[DATE]" at bounding box center [330, 255] width 32 height 15
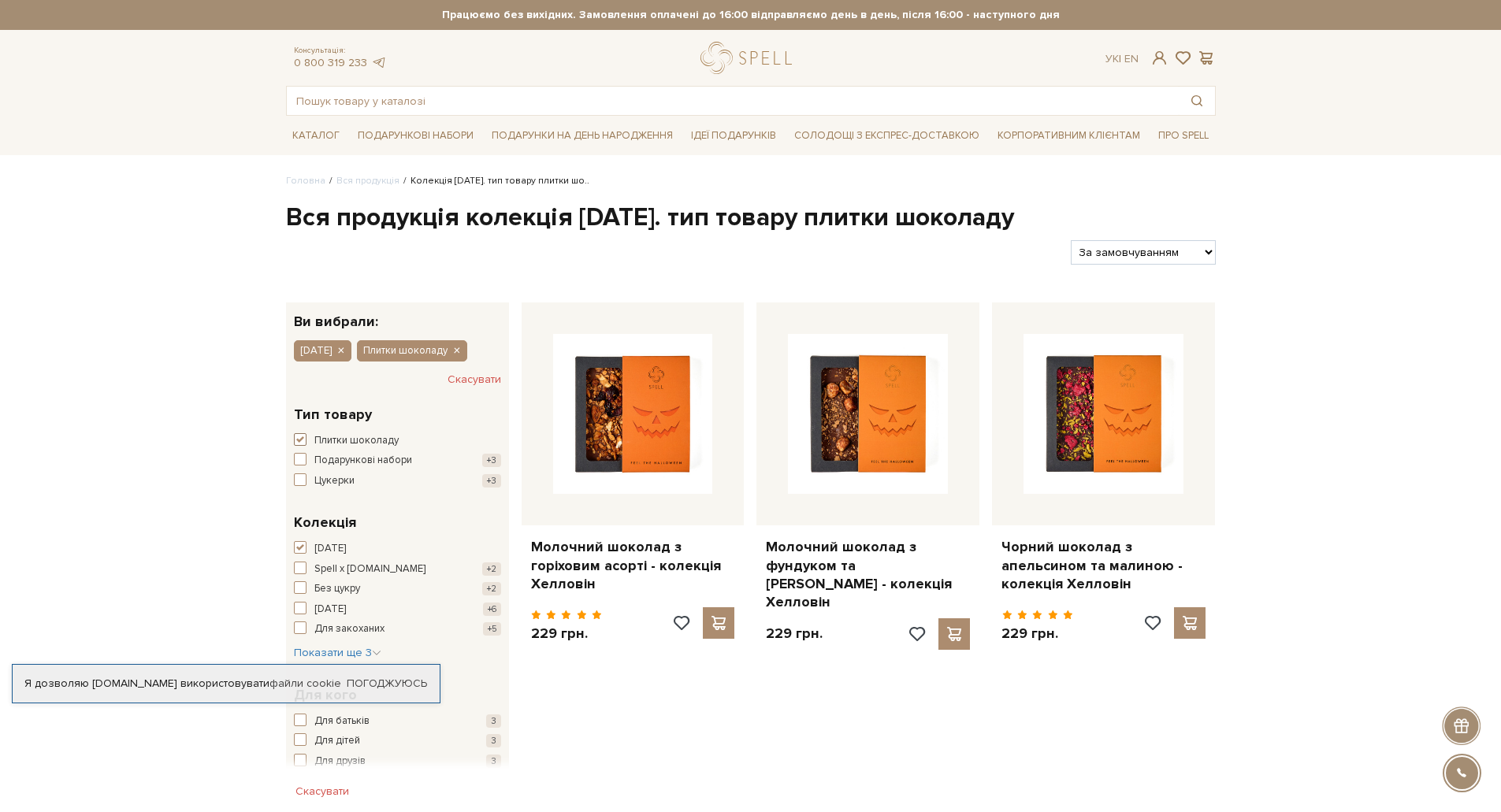
click at [329, 442] on span "Плитки шоколаду" at bounding box center [357, 441] width 85 height 15
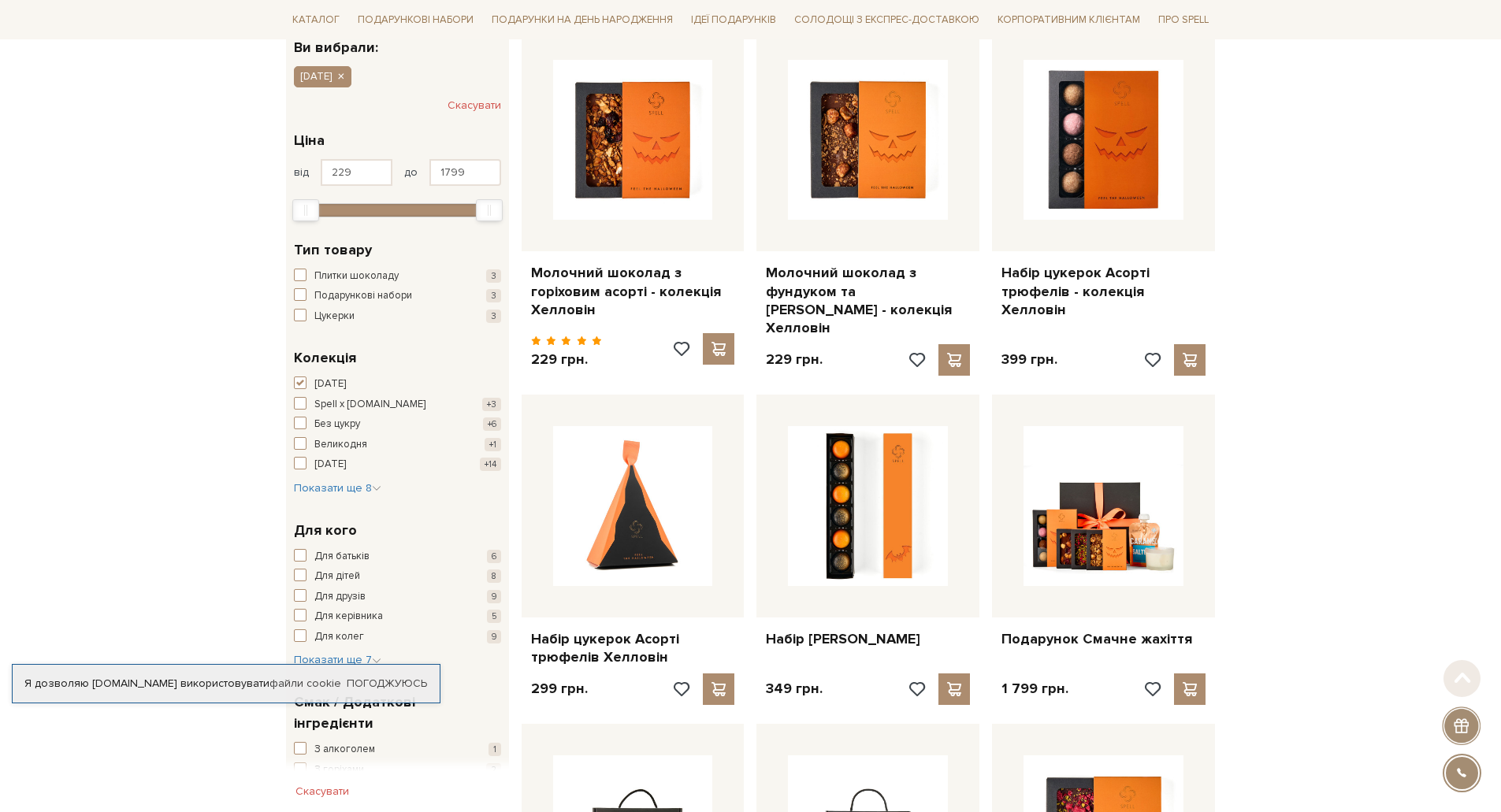
scroll to position [315, 0]
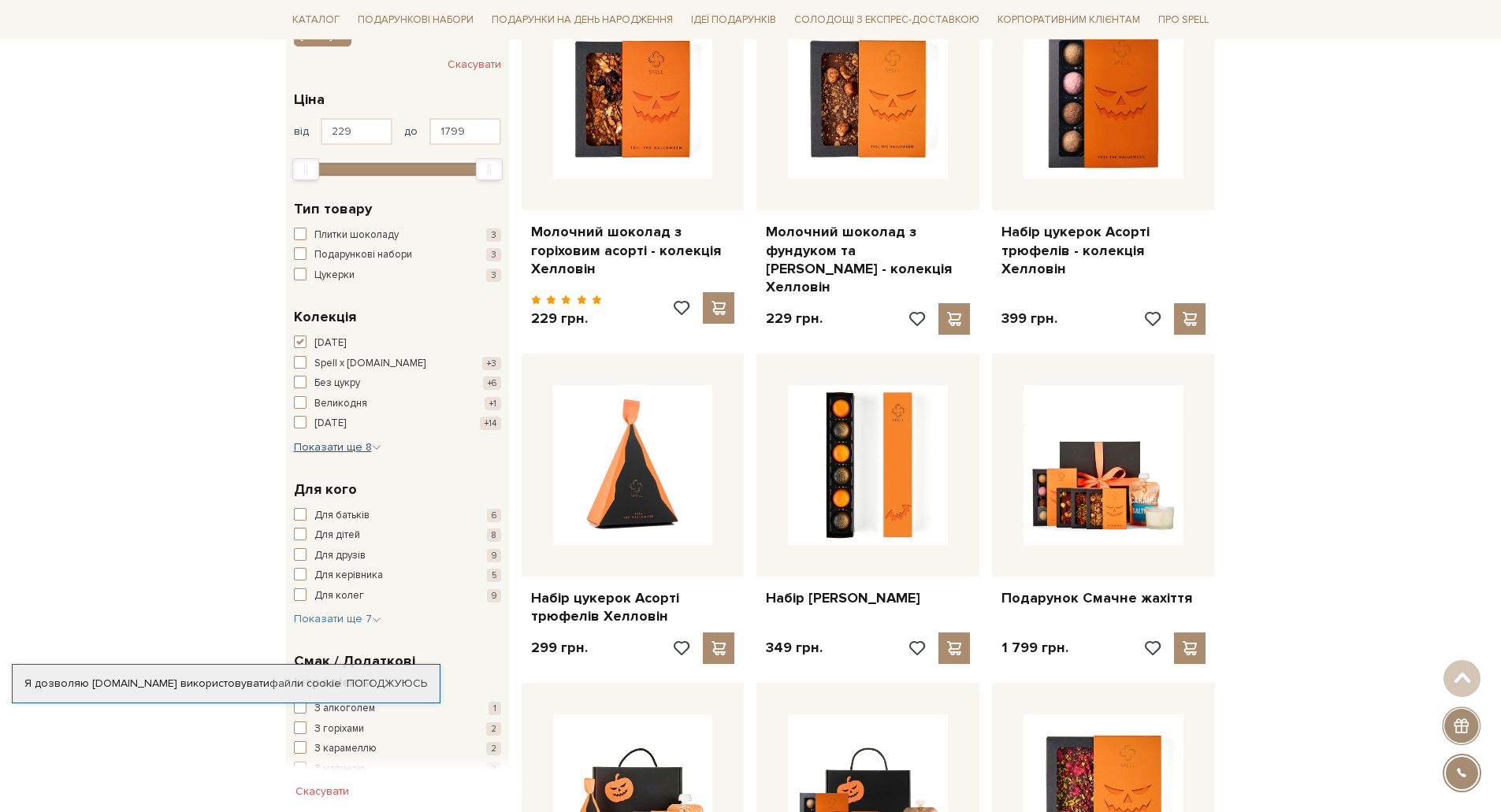
click at [364, 453] on button "Показати ще 8 Сховати" at bounding box center [337, 447] width 87 height 15
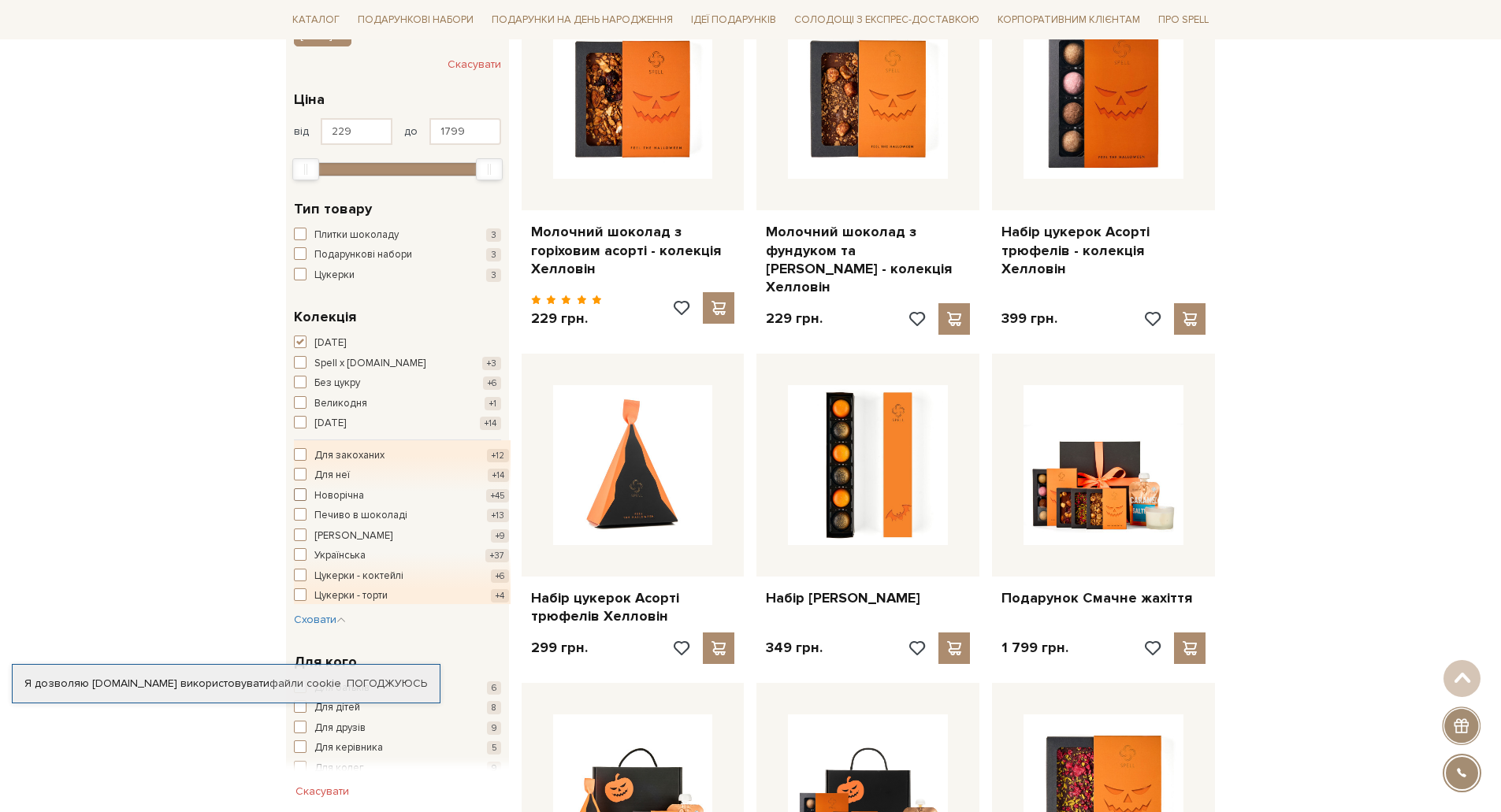
click at [327, 499] on span "Новорічна" at bounding box center [339, 496] width 50 height 15
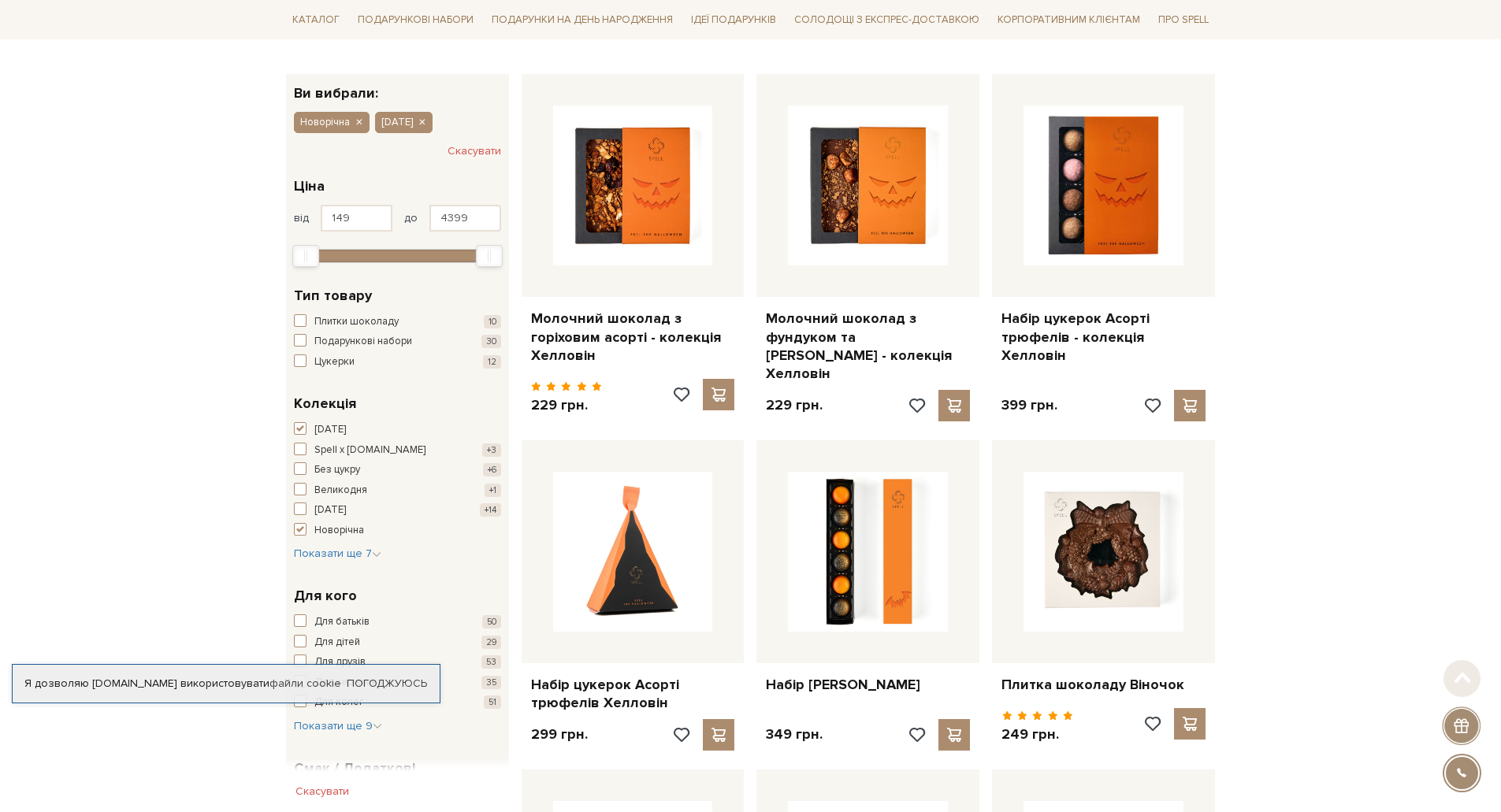
scroll to position [236, 0]
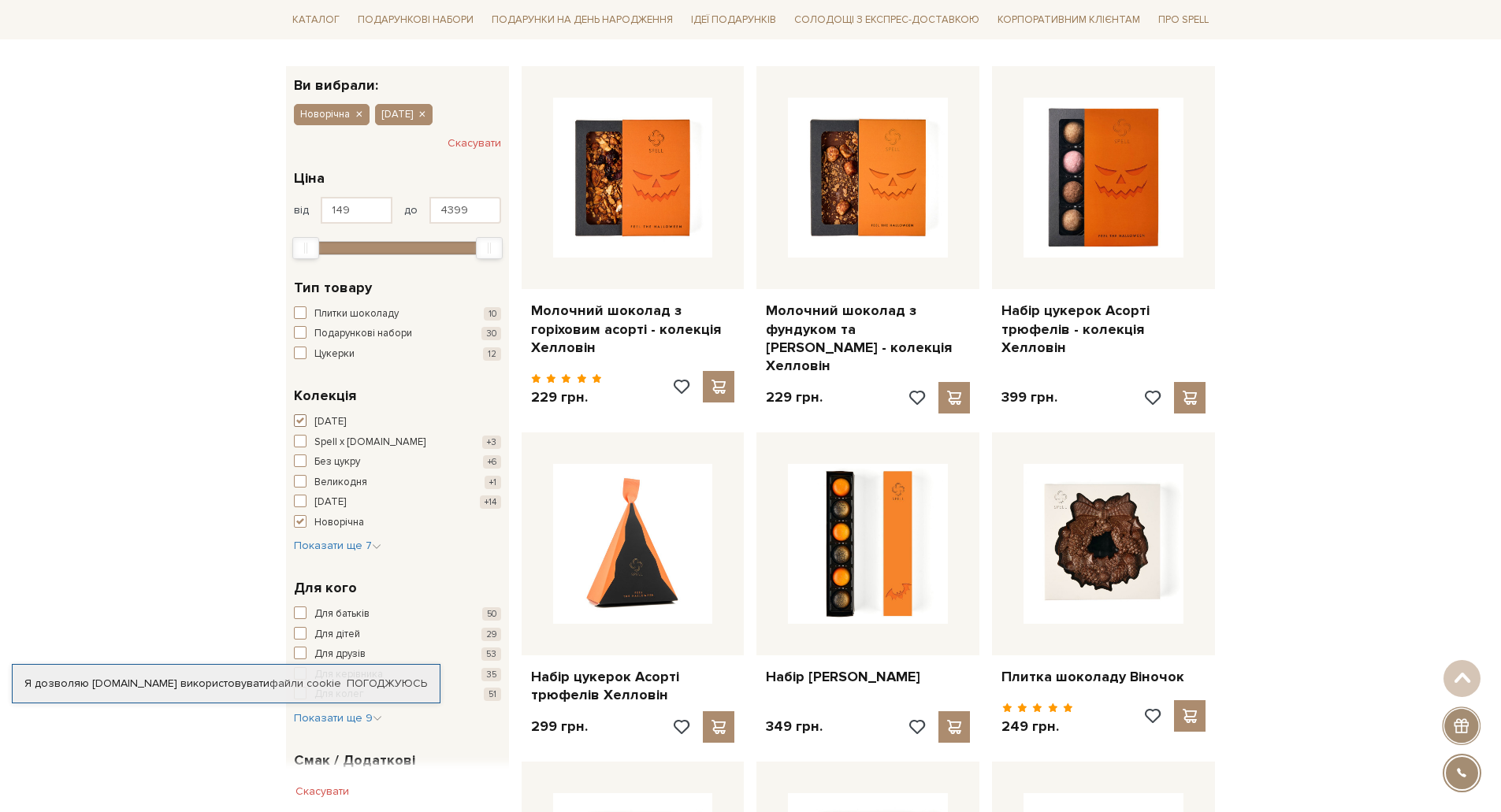
click at [300, 421] on span "button" at bounding box center [300, 421] width 13 height 13
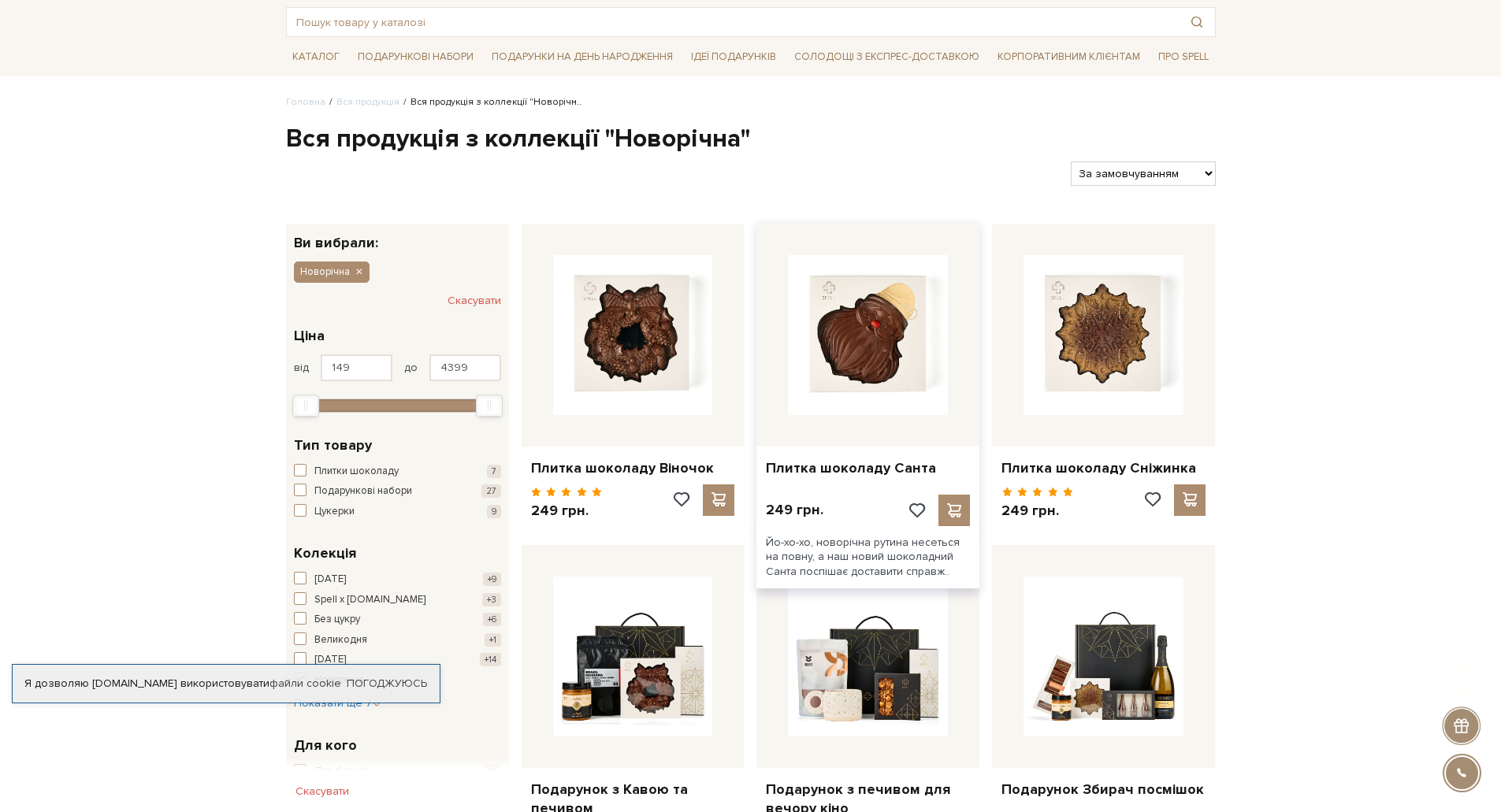
scroll to position [394, 0]
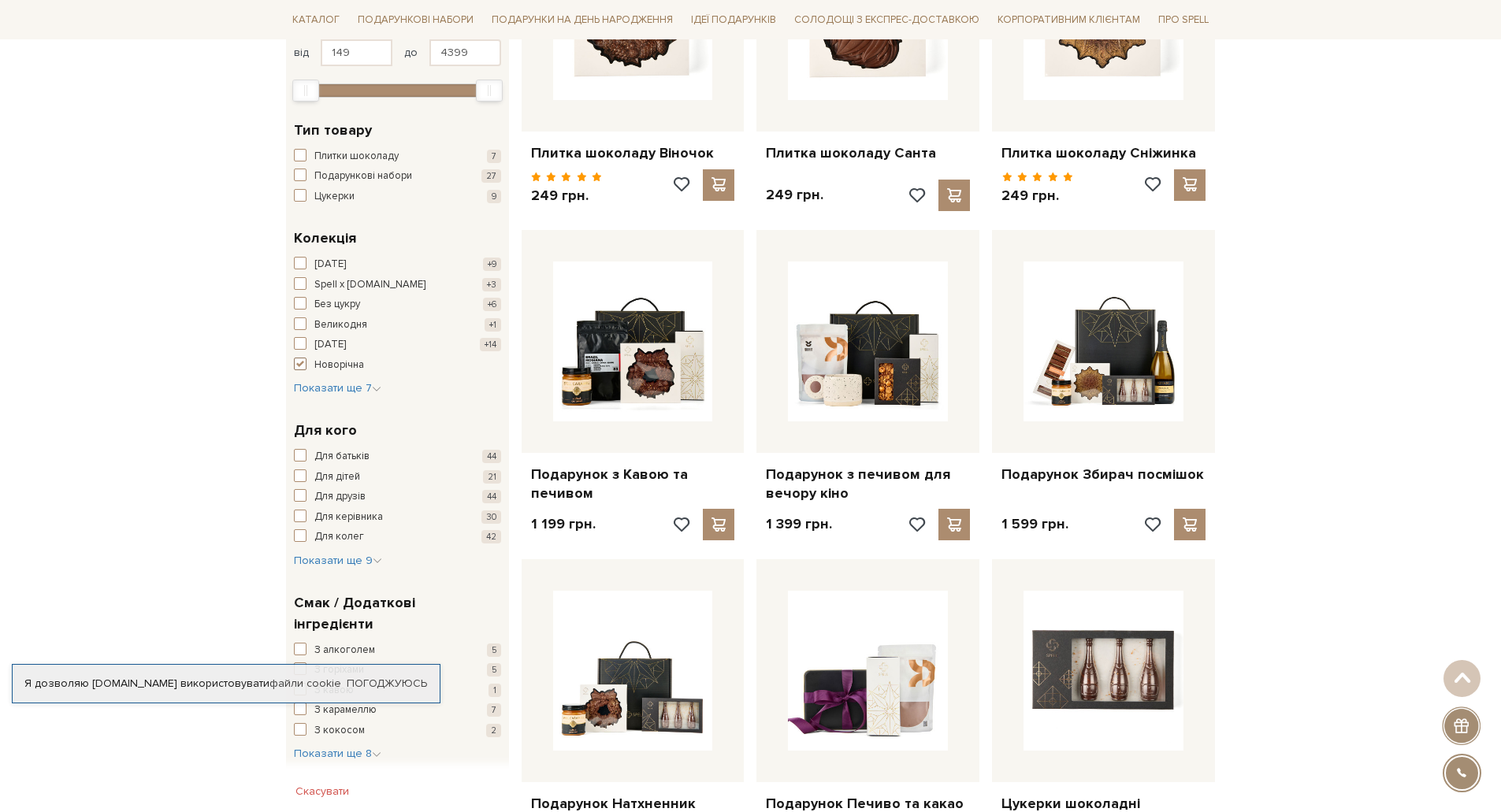
click at [294, 370] on span "button" at bounding box center [300, 364] width 13 height 13
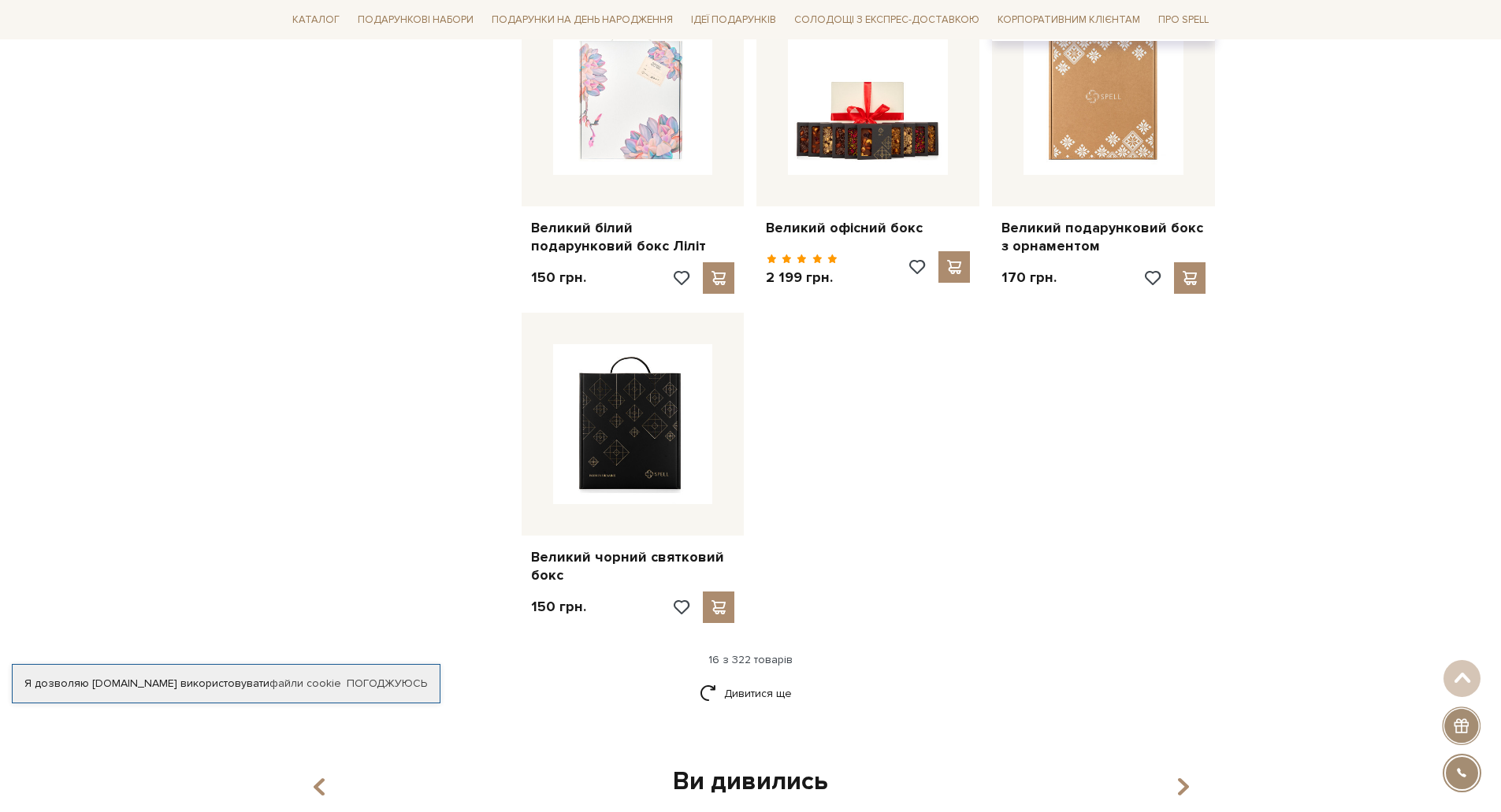
scroll to position [1733, 0]
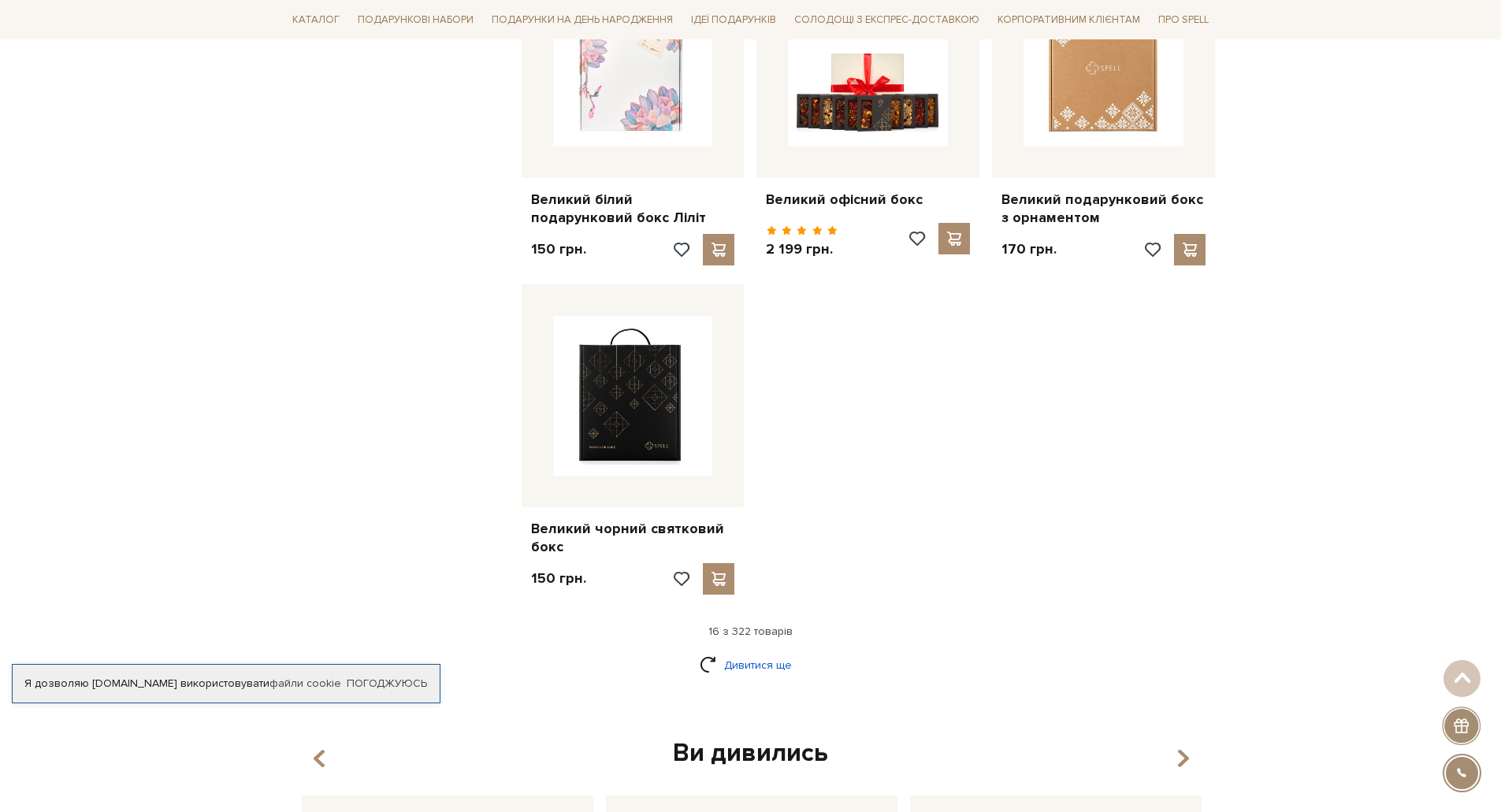
click at [710, 652] on link "Дивитися ще" at bounding box center [751, 665] width 103 height 28
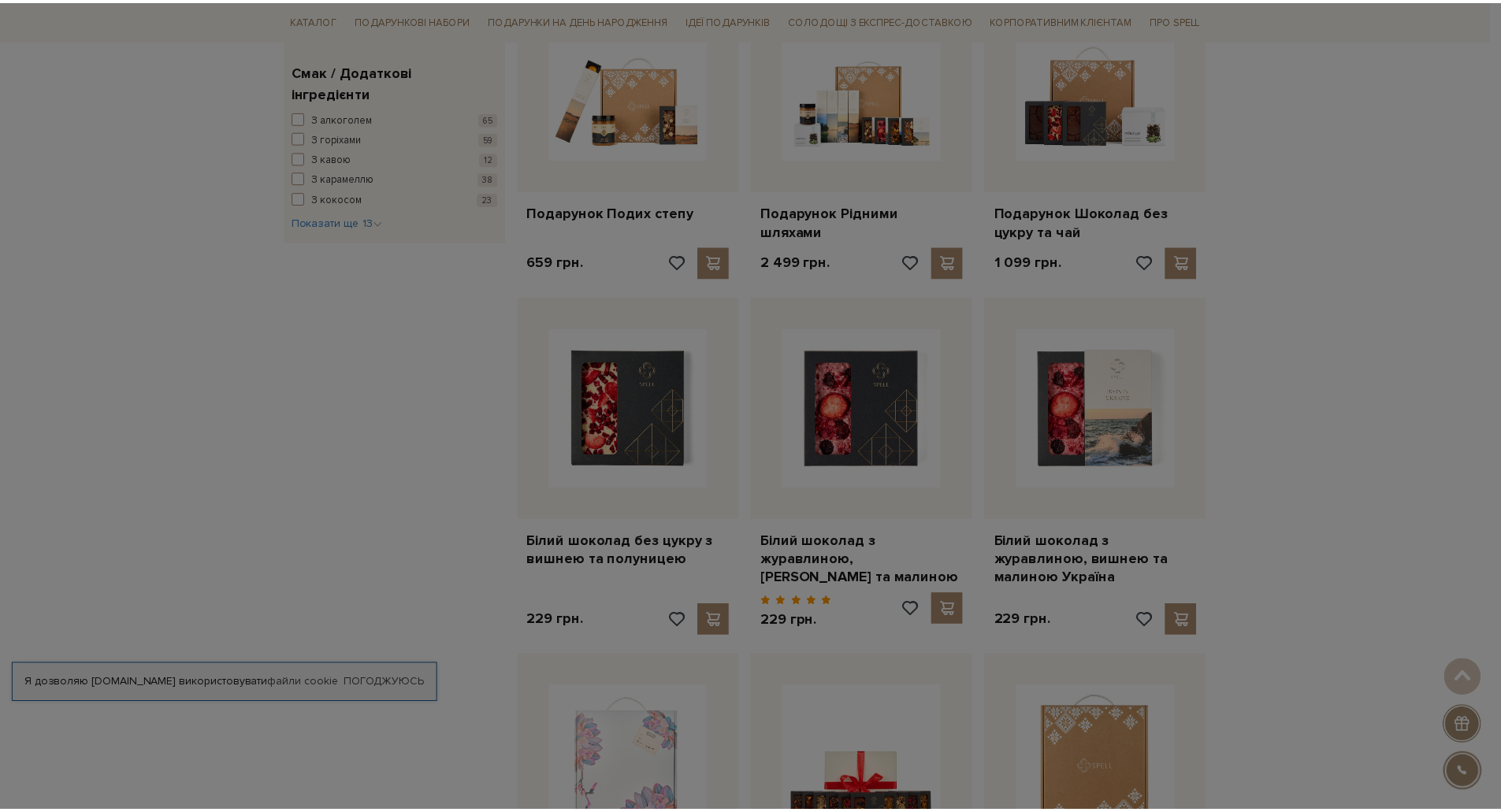
scroll to position [788, 0]
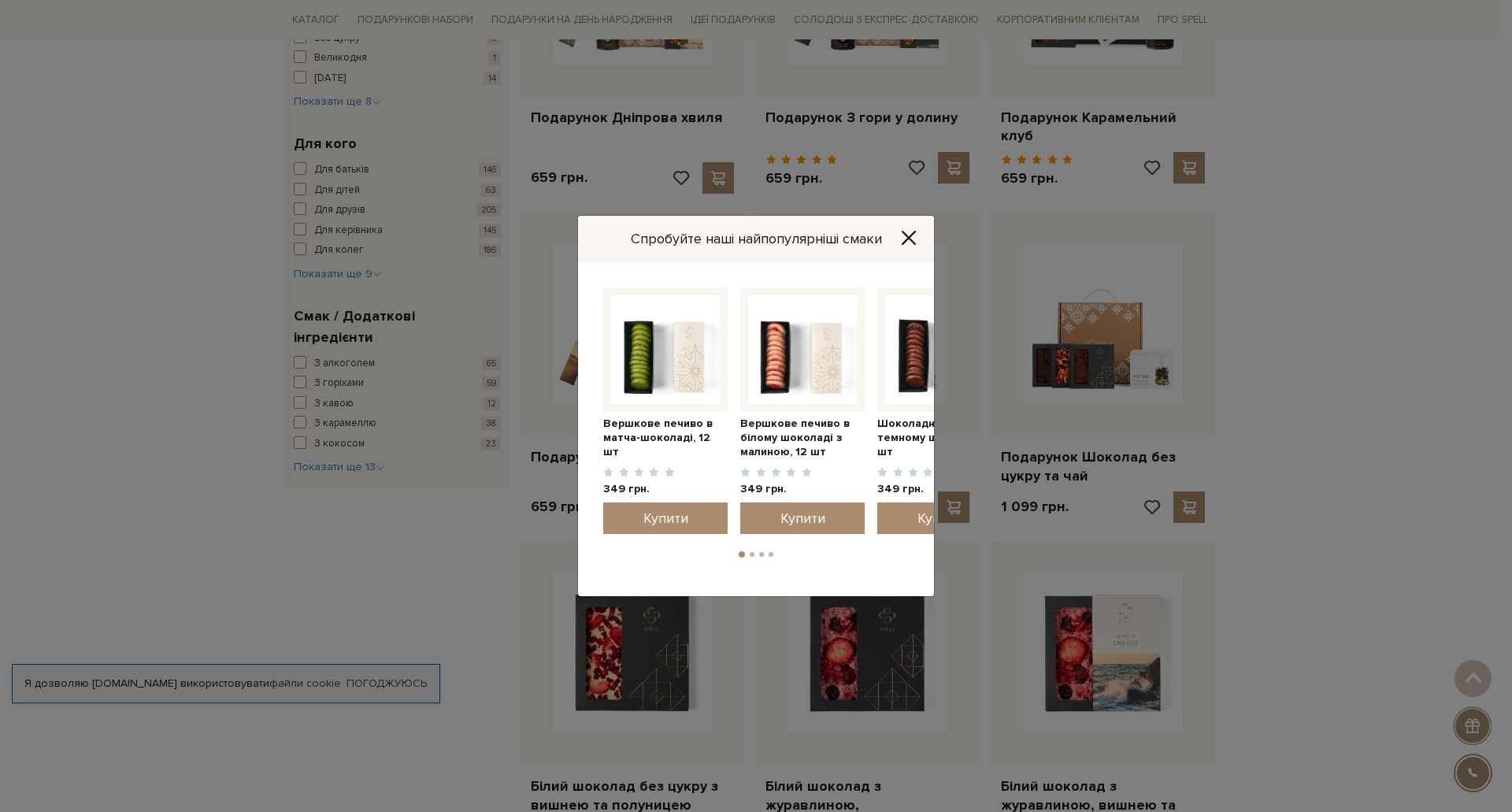
click at [912, 234] on icon "Close" at bounding box center [909, 238] width 13 height 13
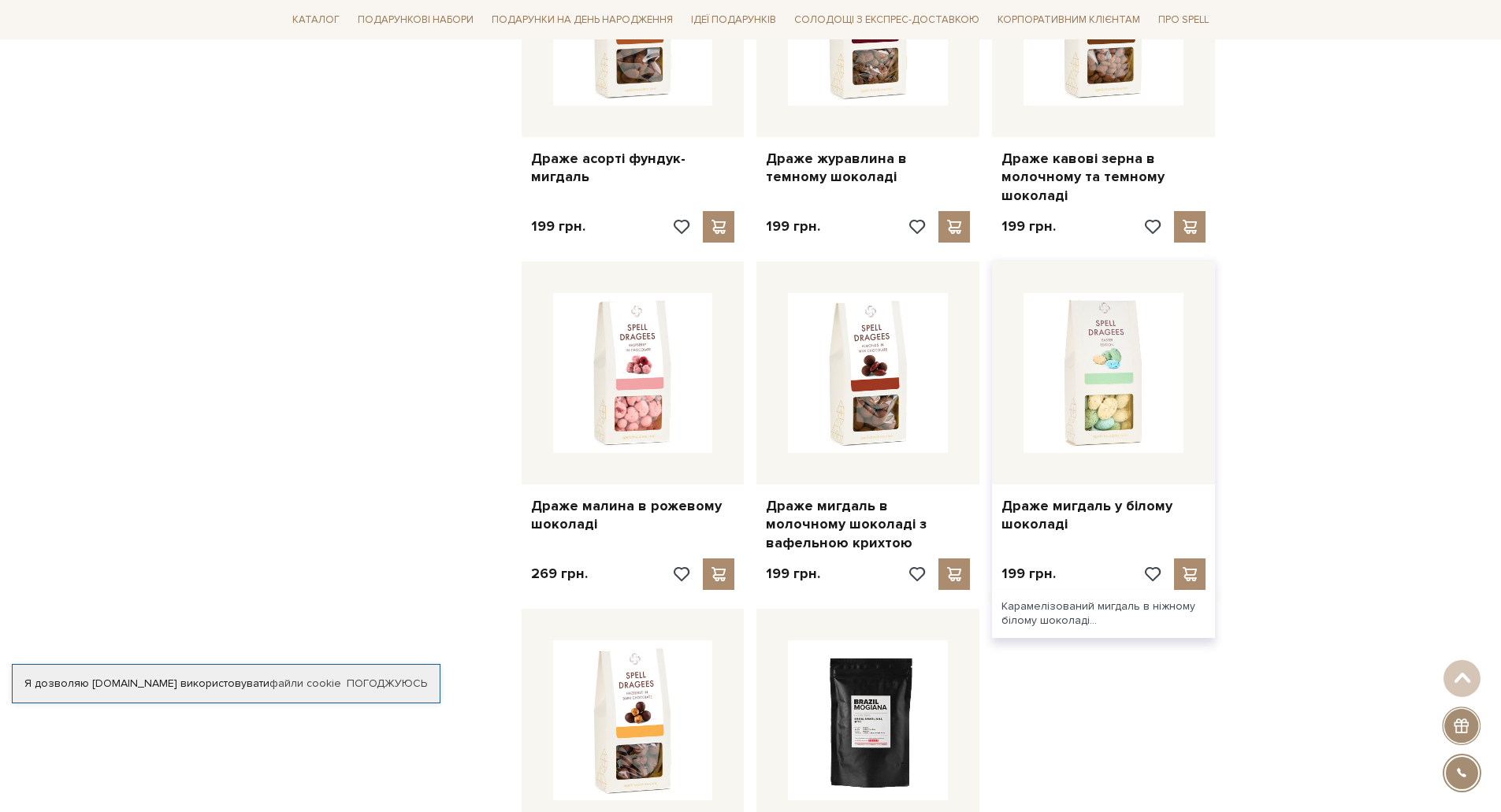
scroll to position [3466, 0]
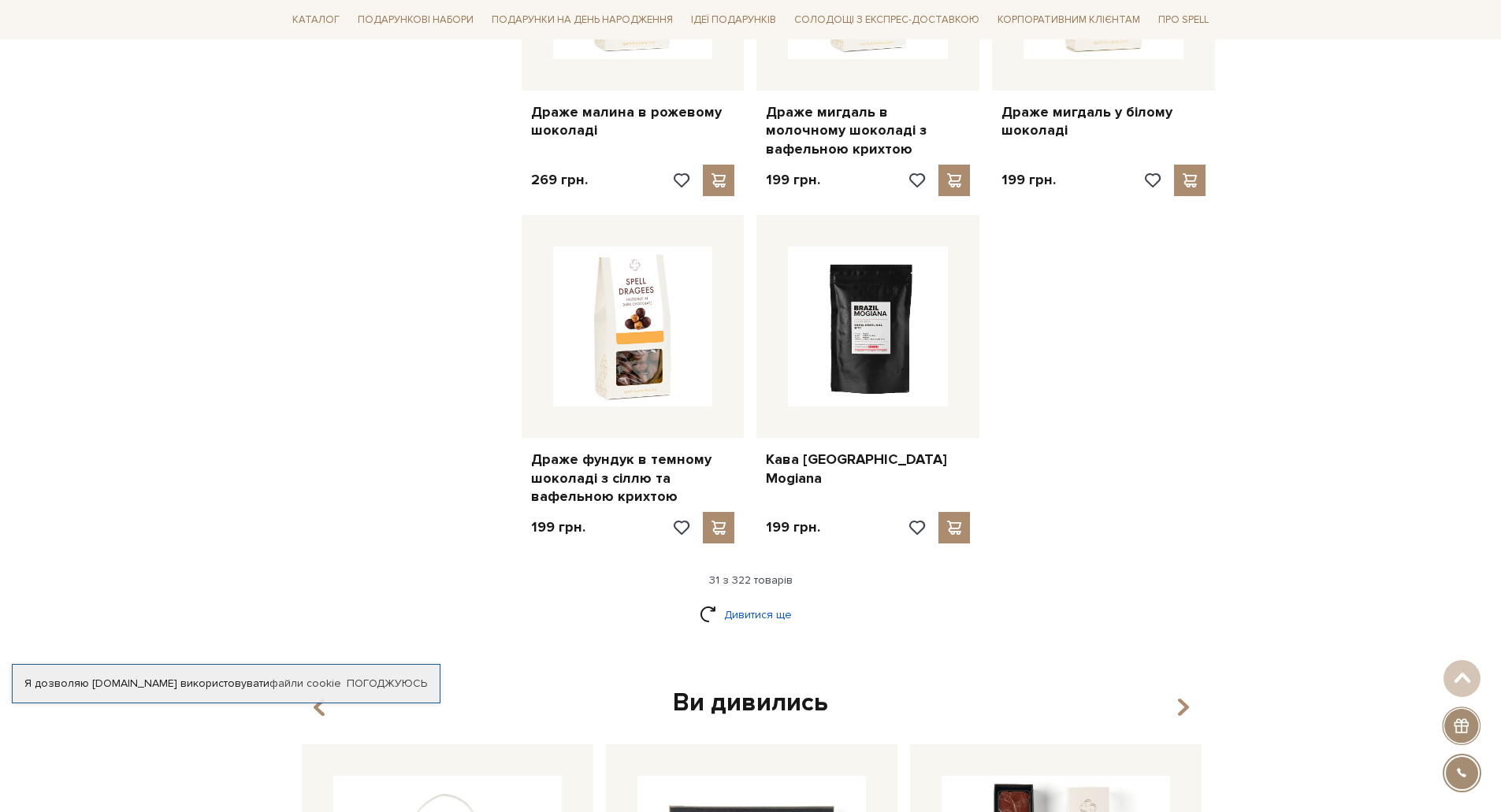
click at [780, 601] on link "Дивитися ще" at bounding box center [751, 615] width 103 height 28
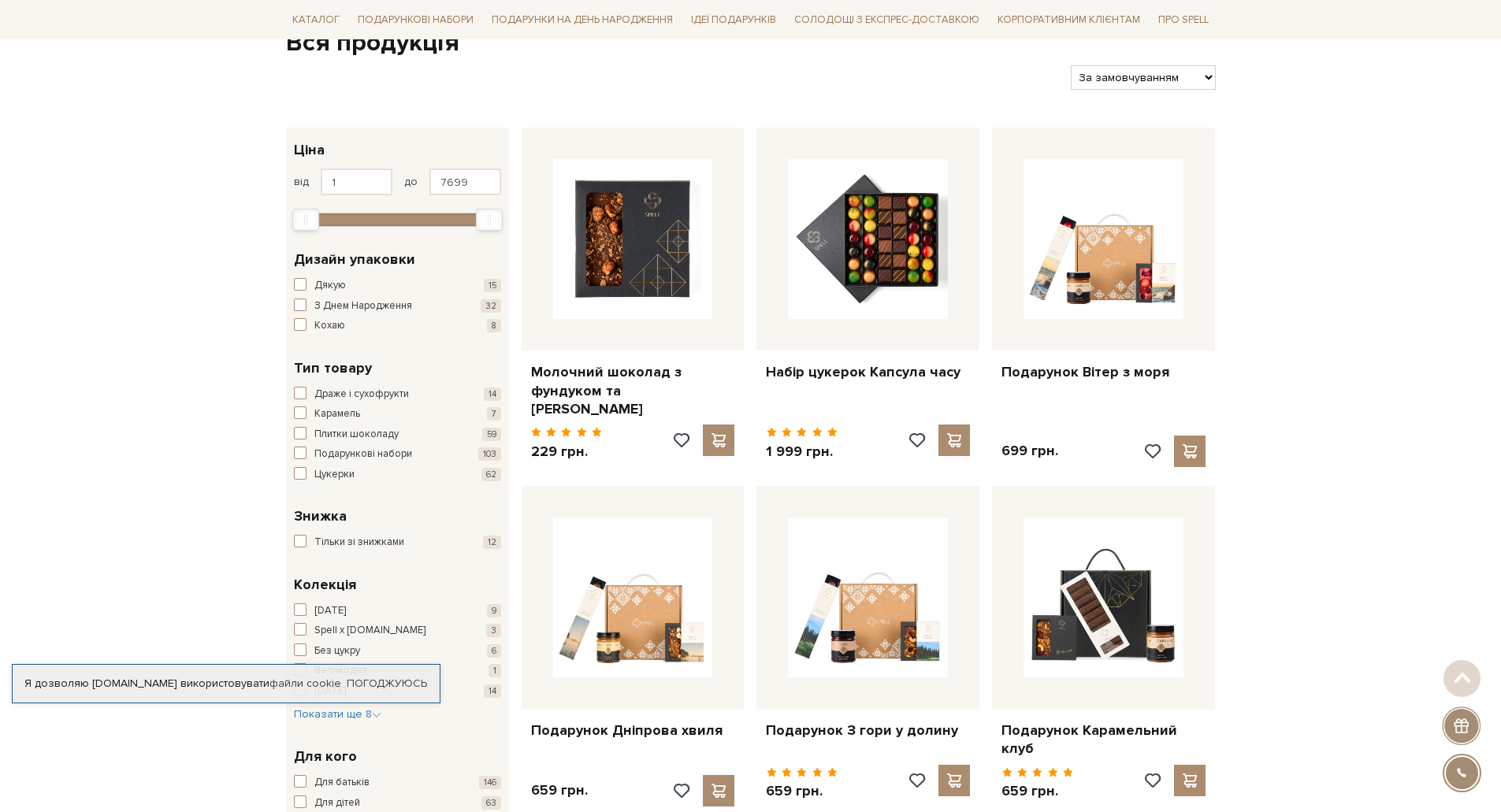
scroll to position [236, 0]
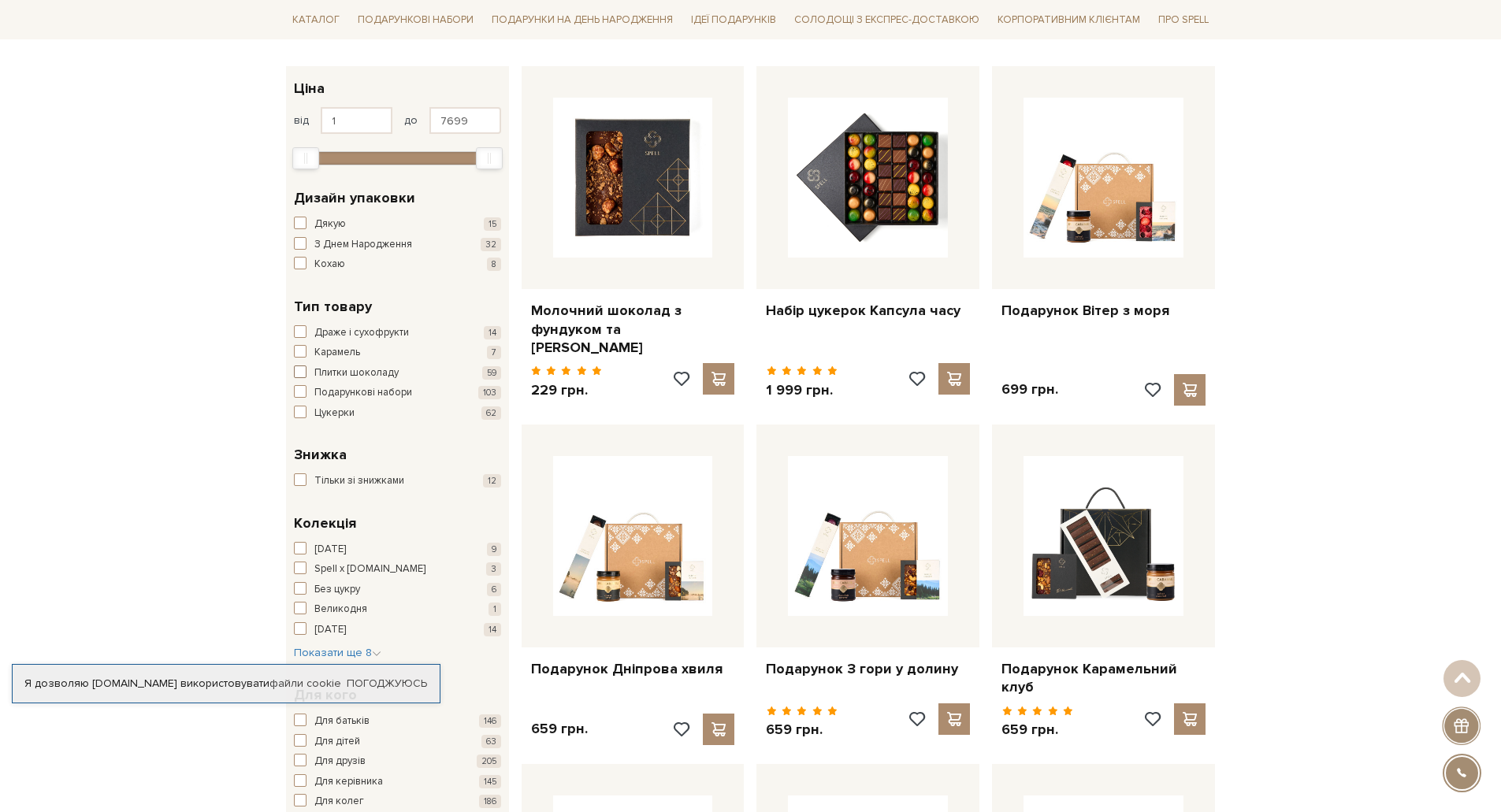
click at [301, 372] on span "button" at bounding box center [300, 372] width 13 height 13
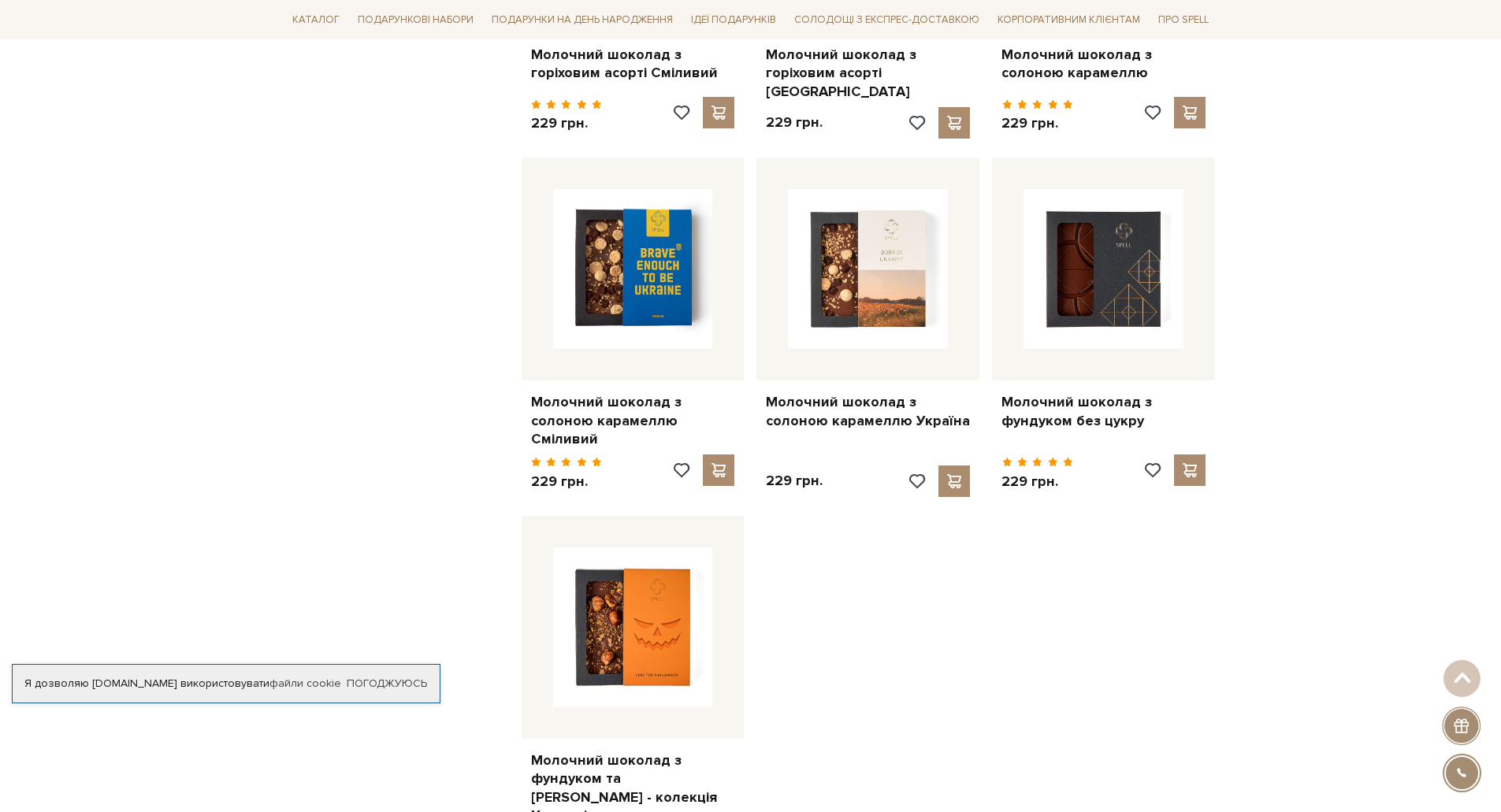
scroll to position [1812, 0]
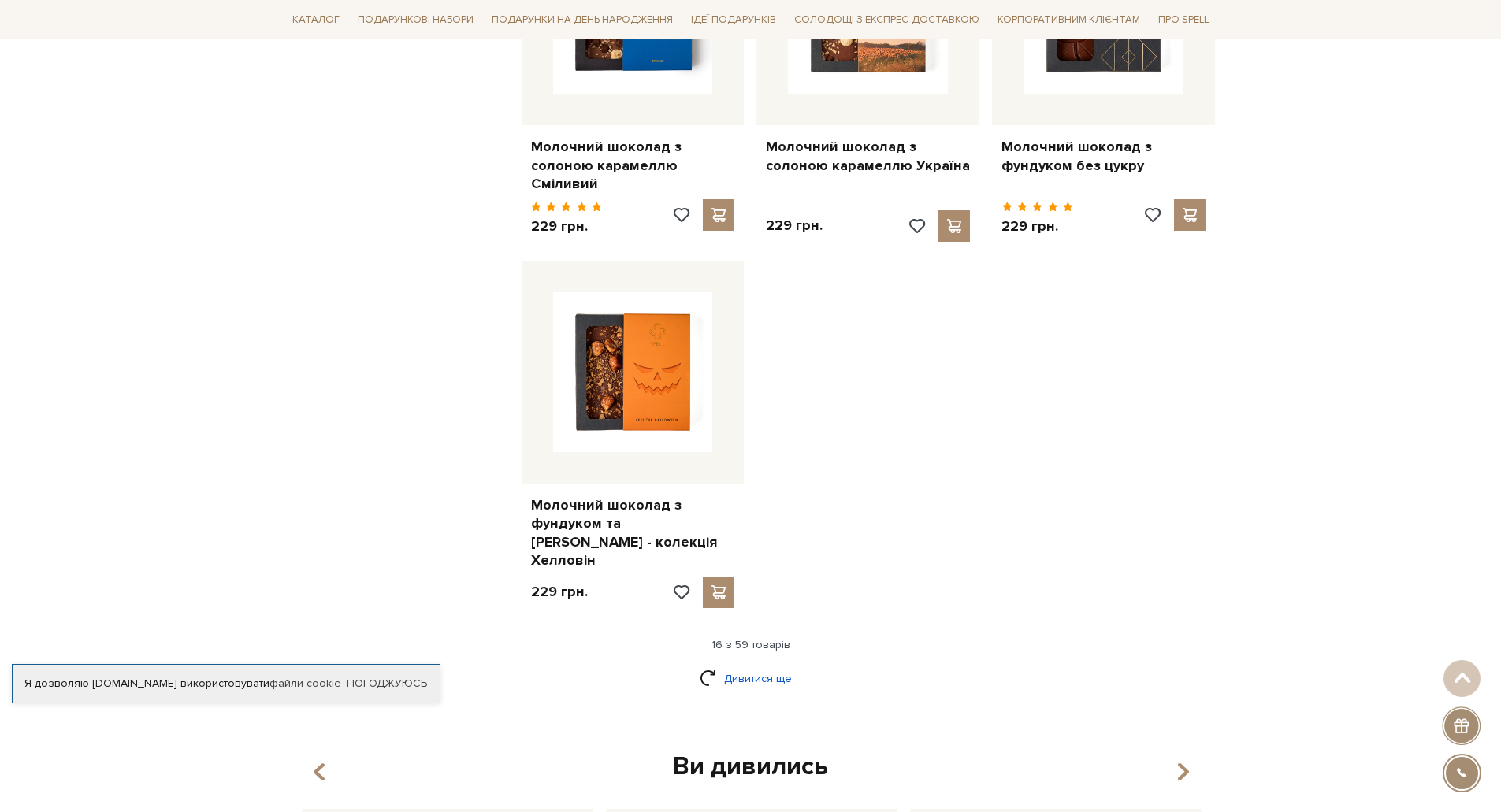
click at [788, 670] on link "Дивитися ще" at bounding box center [751, 679] width 103 height 28
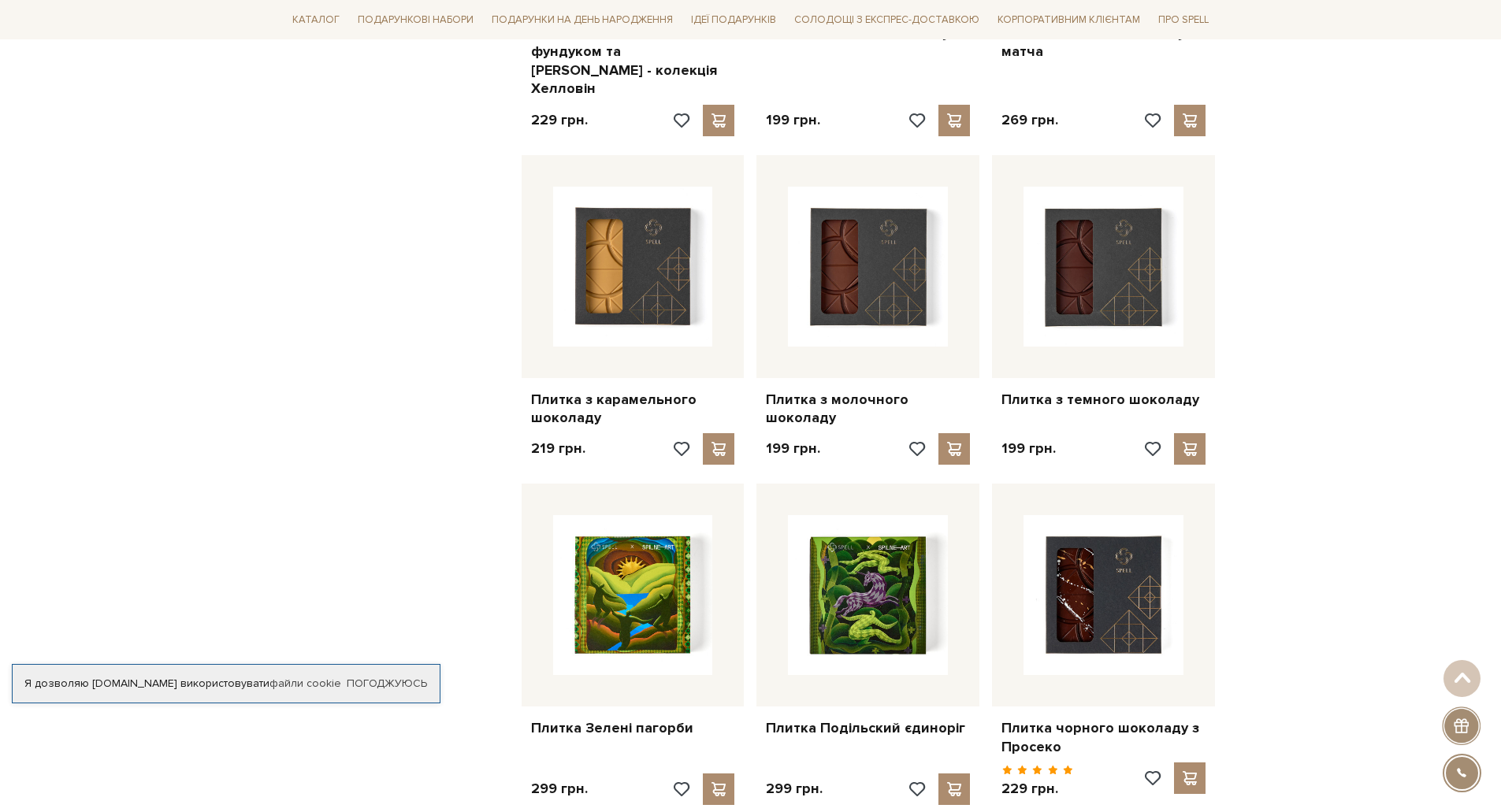
scroll to position [2285, 0]
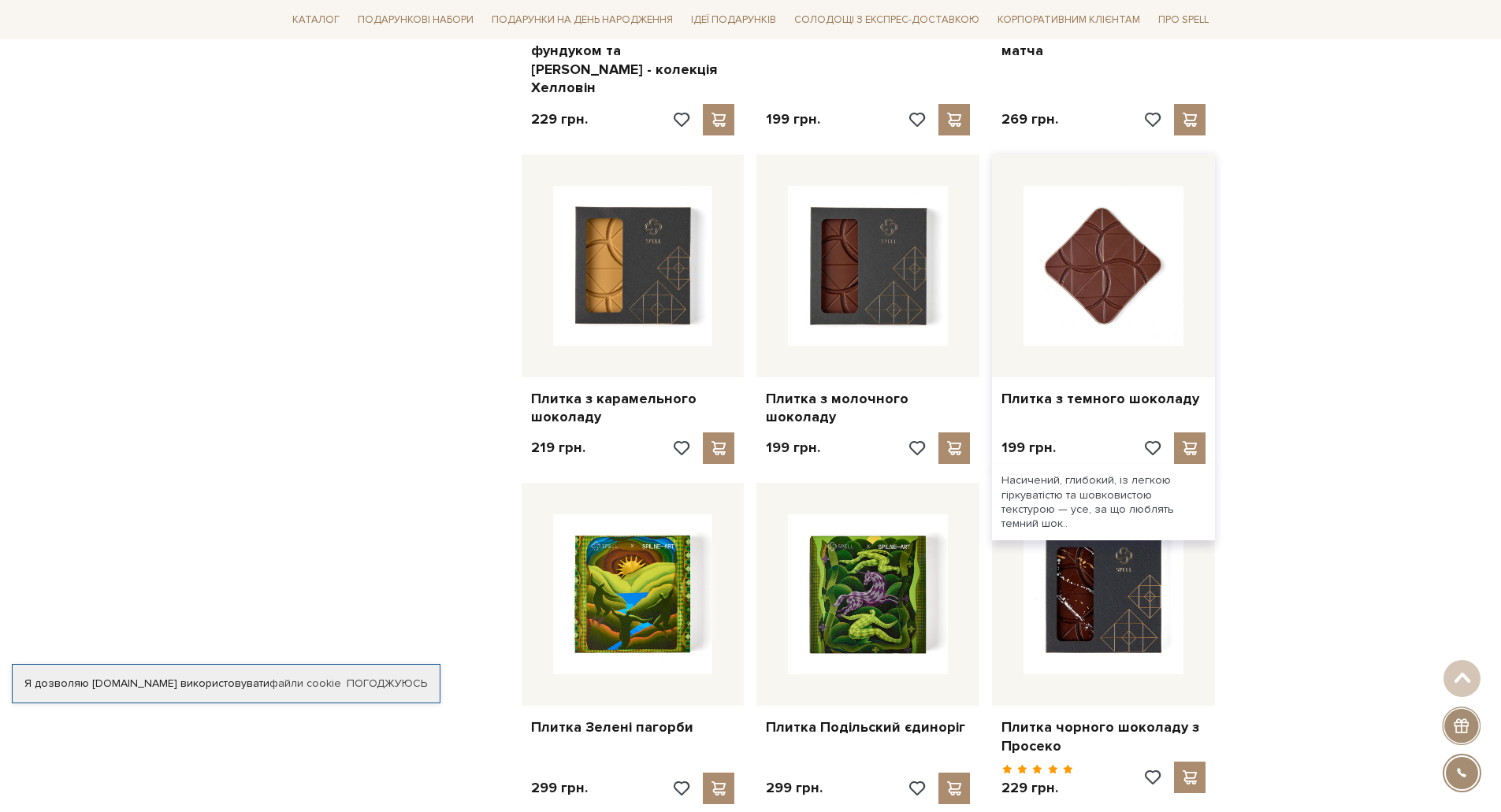
click at [1166, 323] on img at bounding box center [1103, 265] width 160 height 160
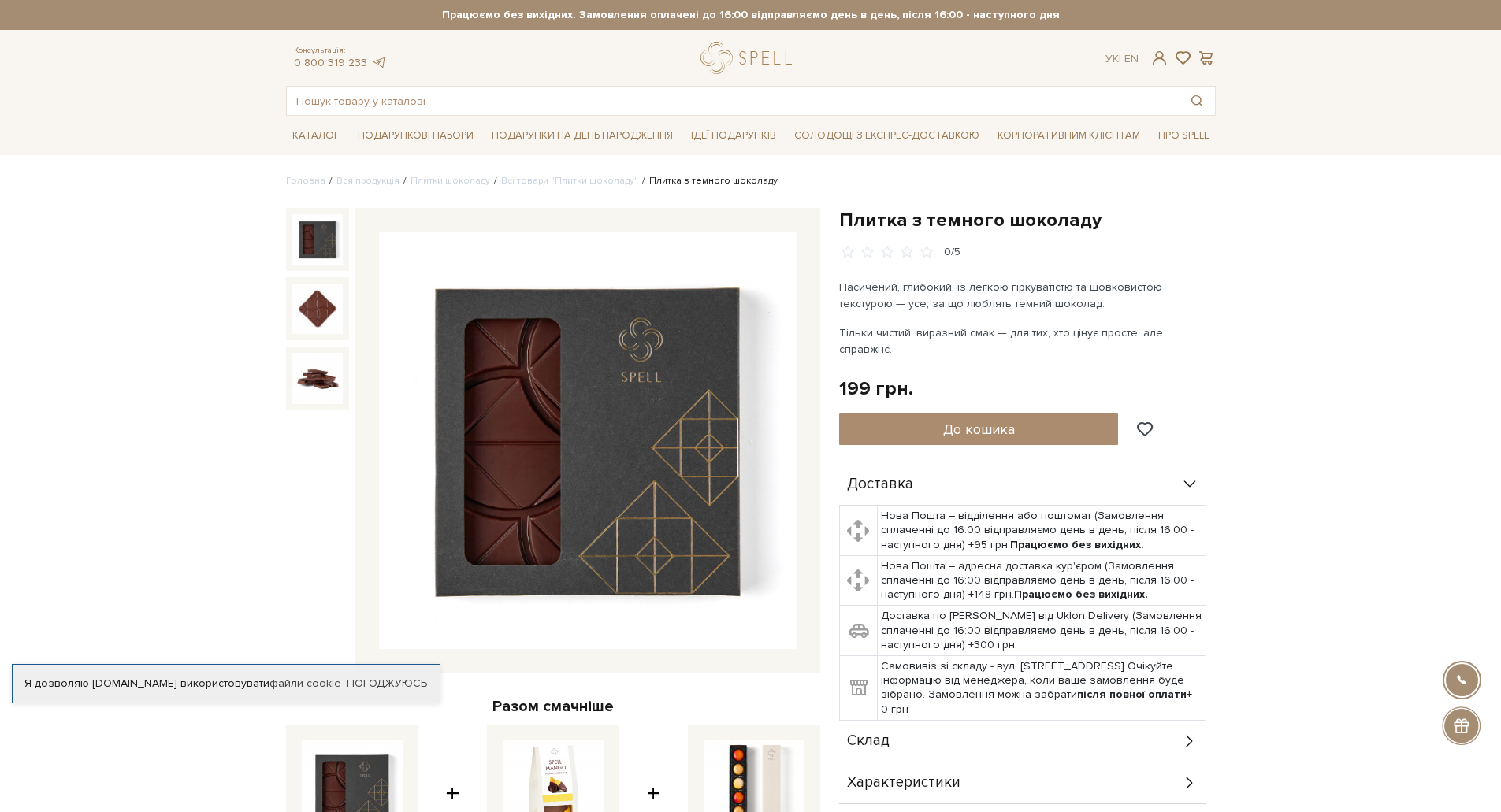
scroll to position [315, 0]
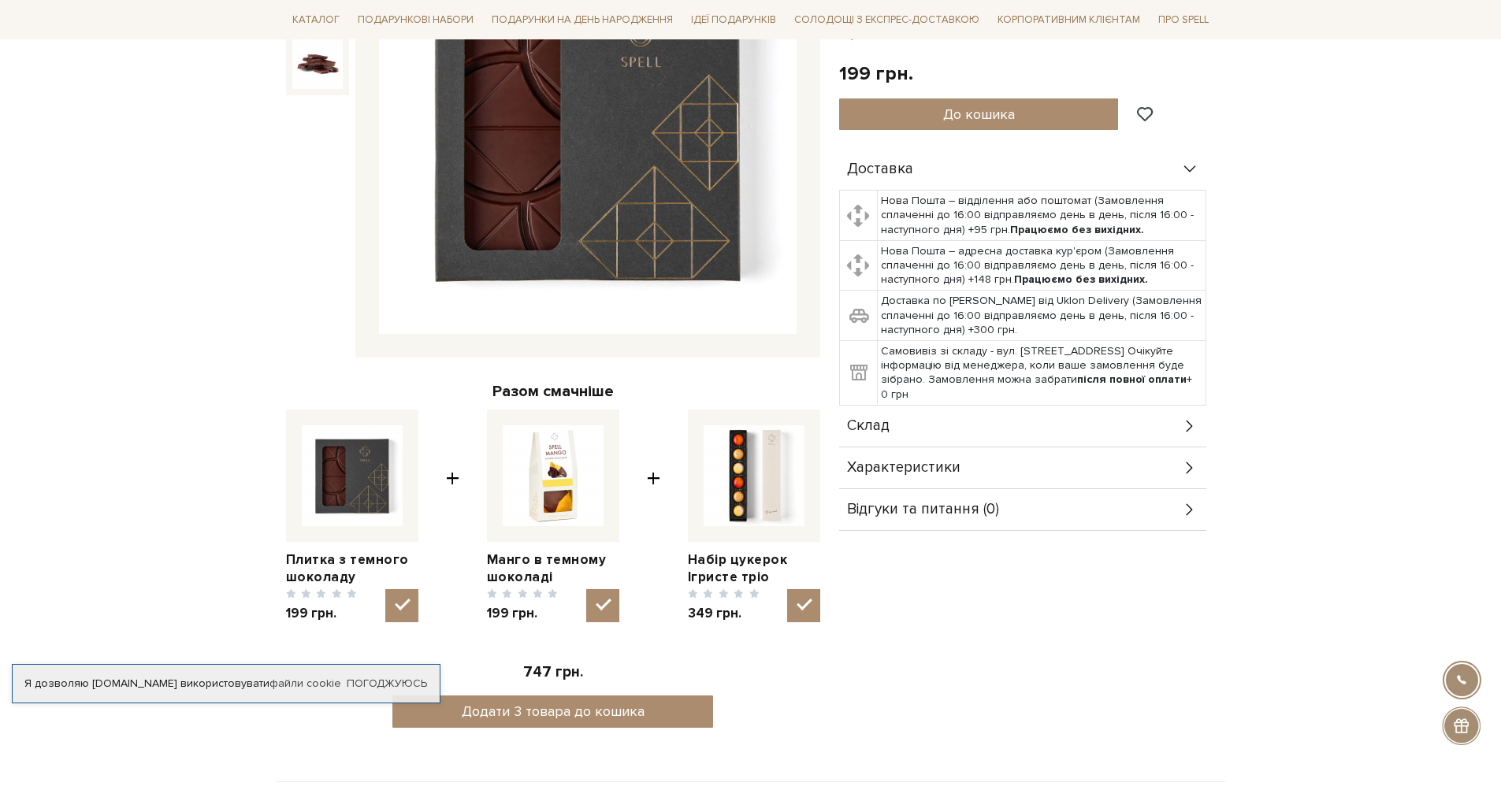
click at [1056, 415] on div "Склад" at bounding box center [1022, 425] width 367 height 41
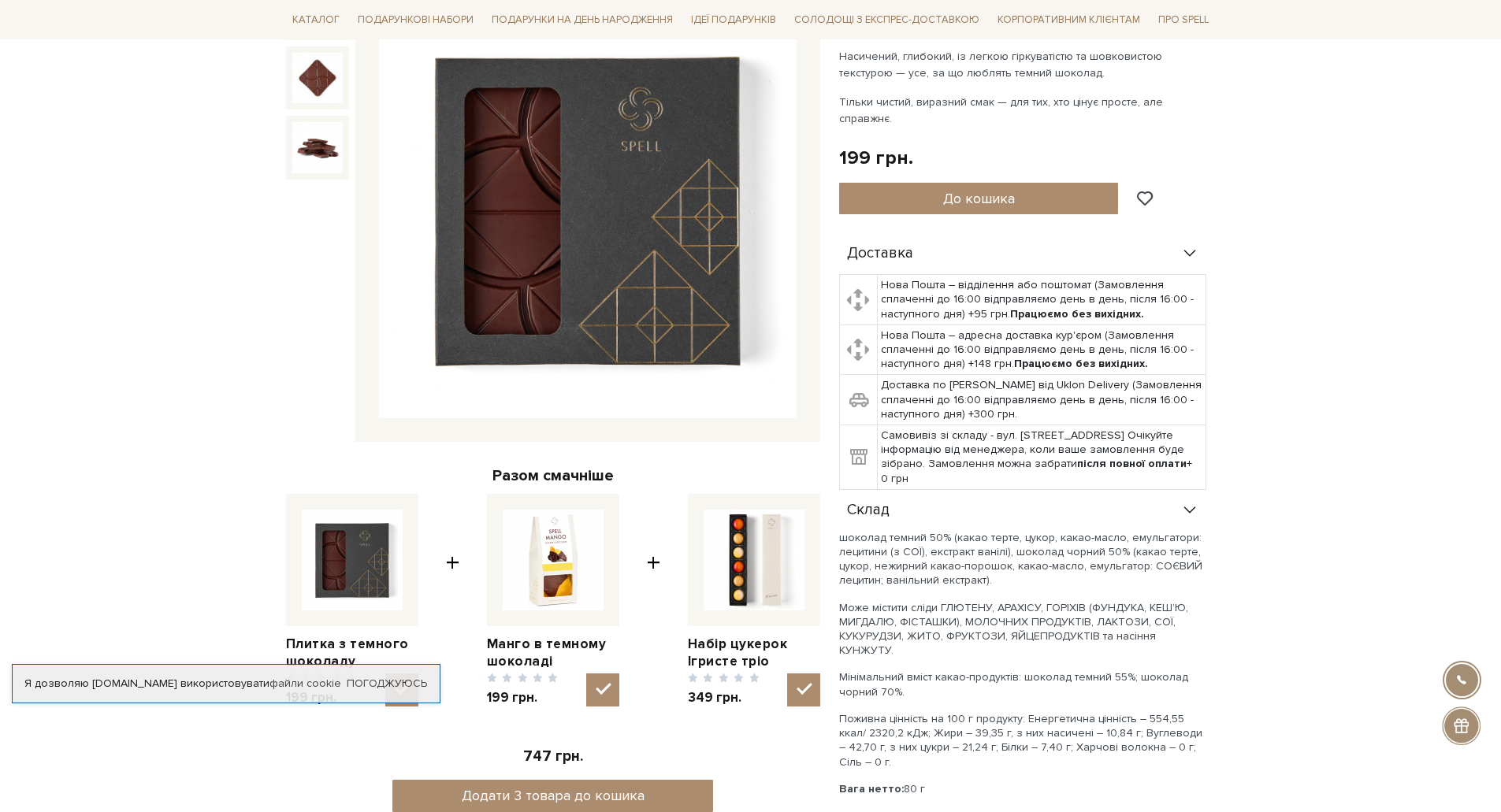
scroll to position [394, 0]
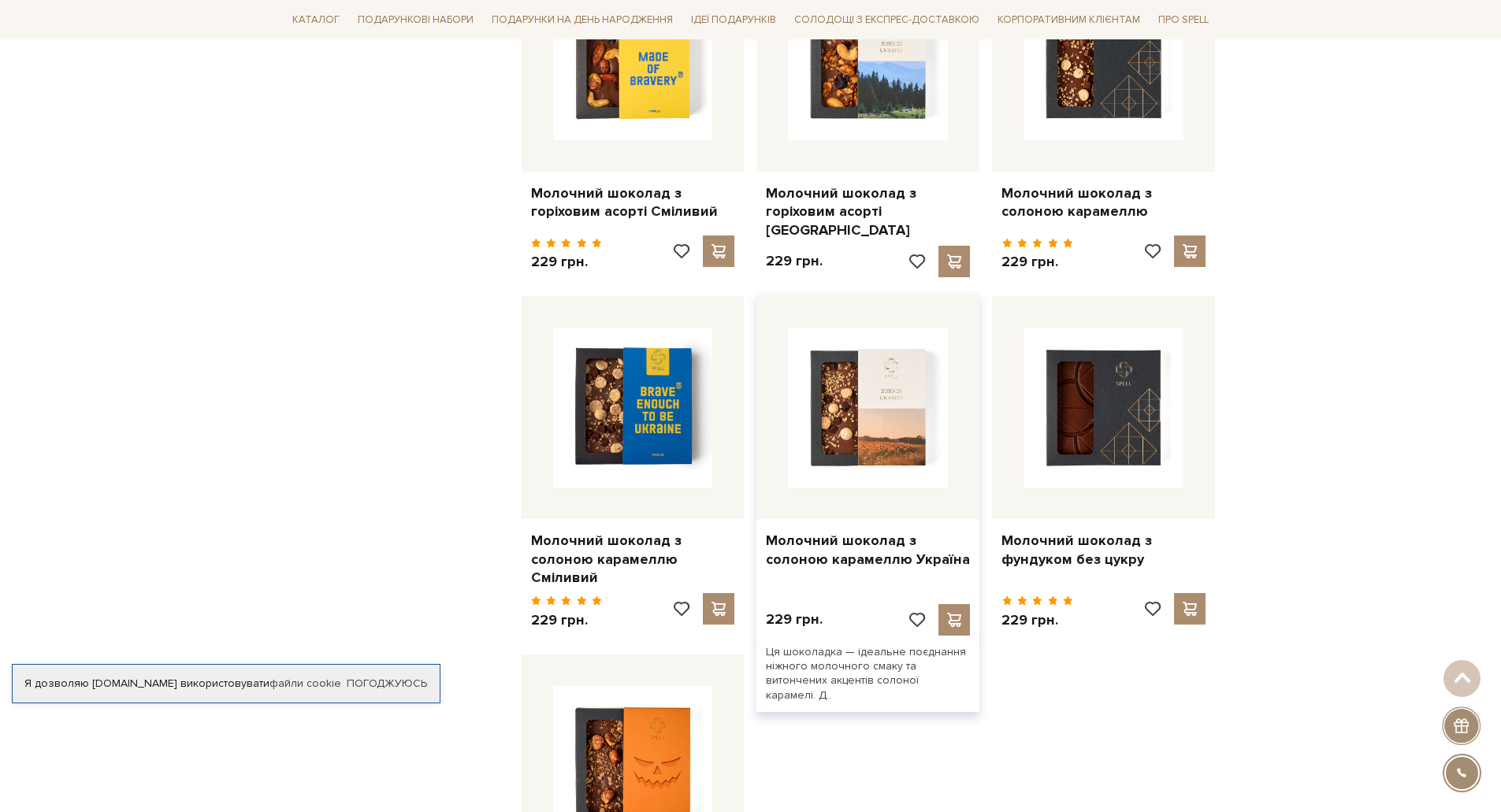
scroll to position [1891, 0]
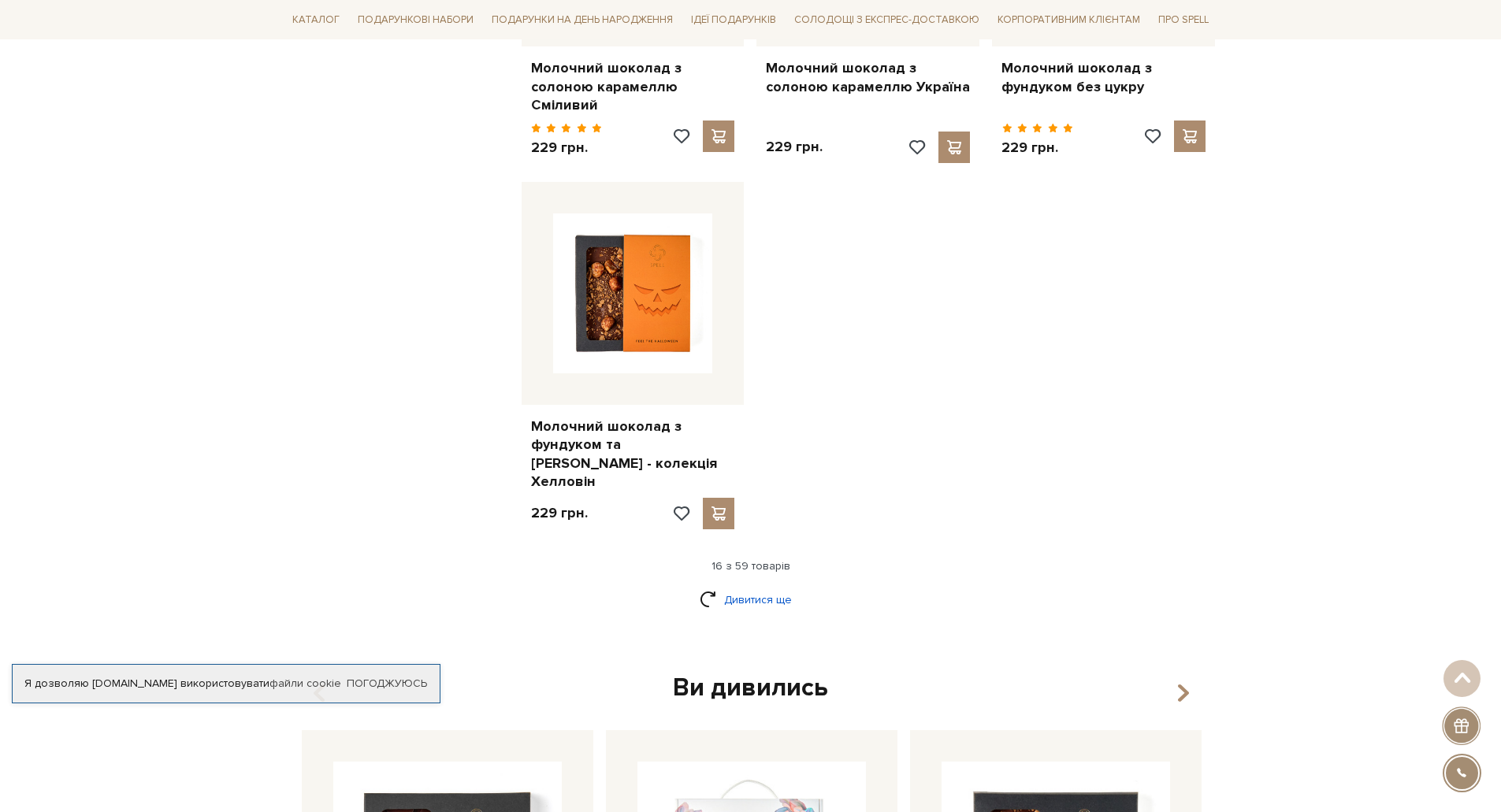
click at [770, 586] on link "Дивитися ще" at bounding box center [751, 599] width 103 height 28
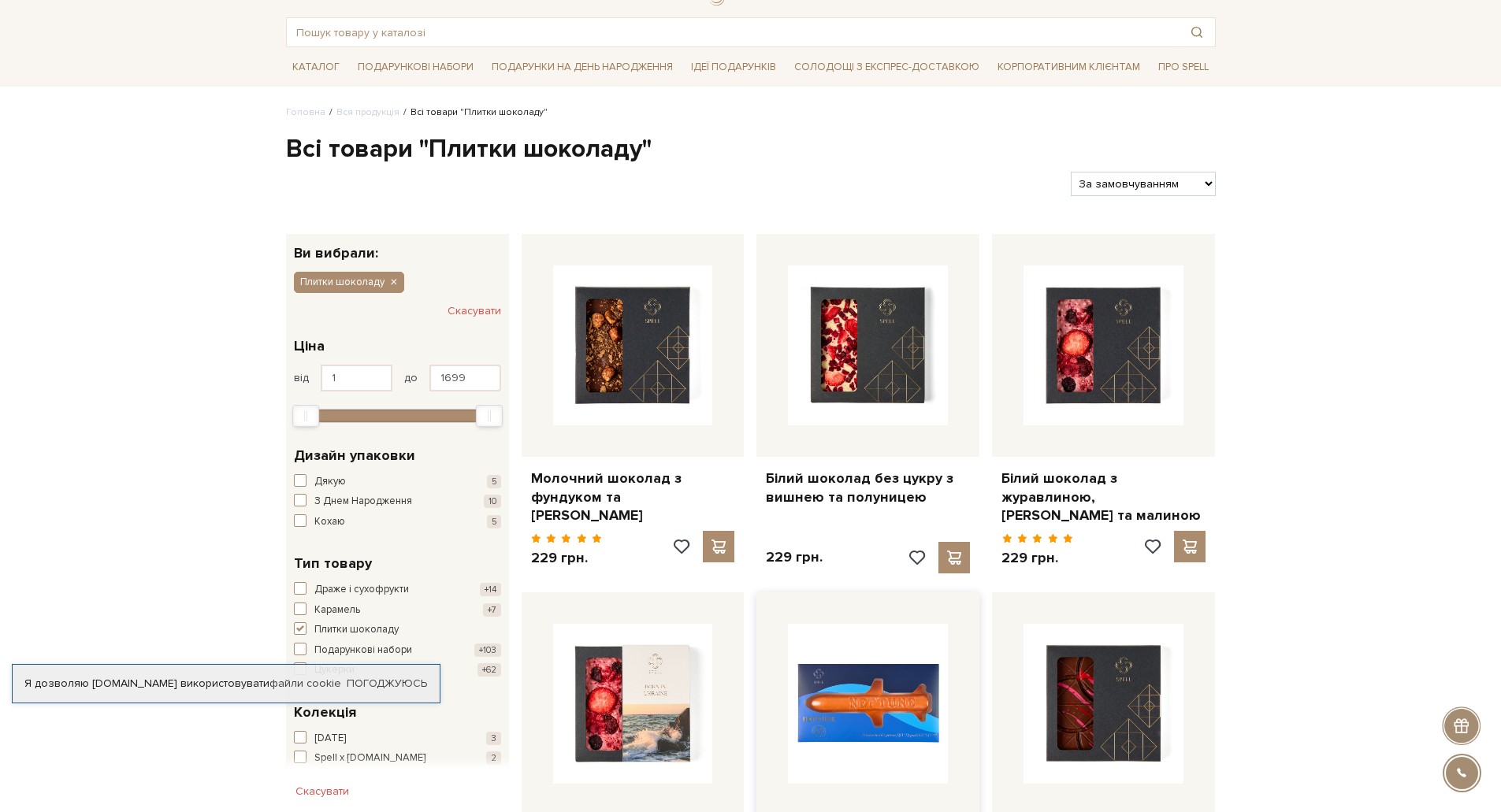
scroll to position [158, 0]
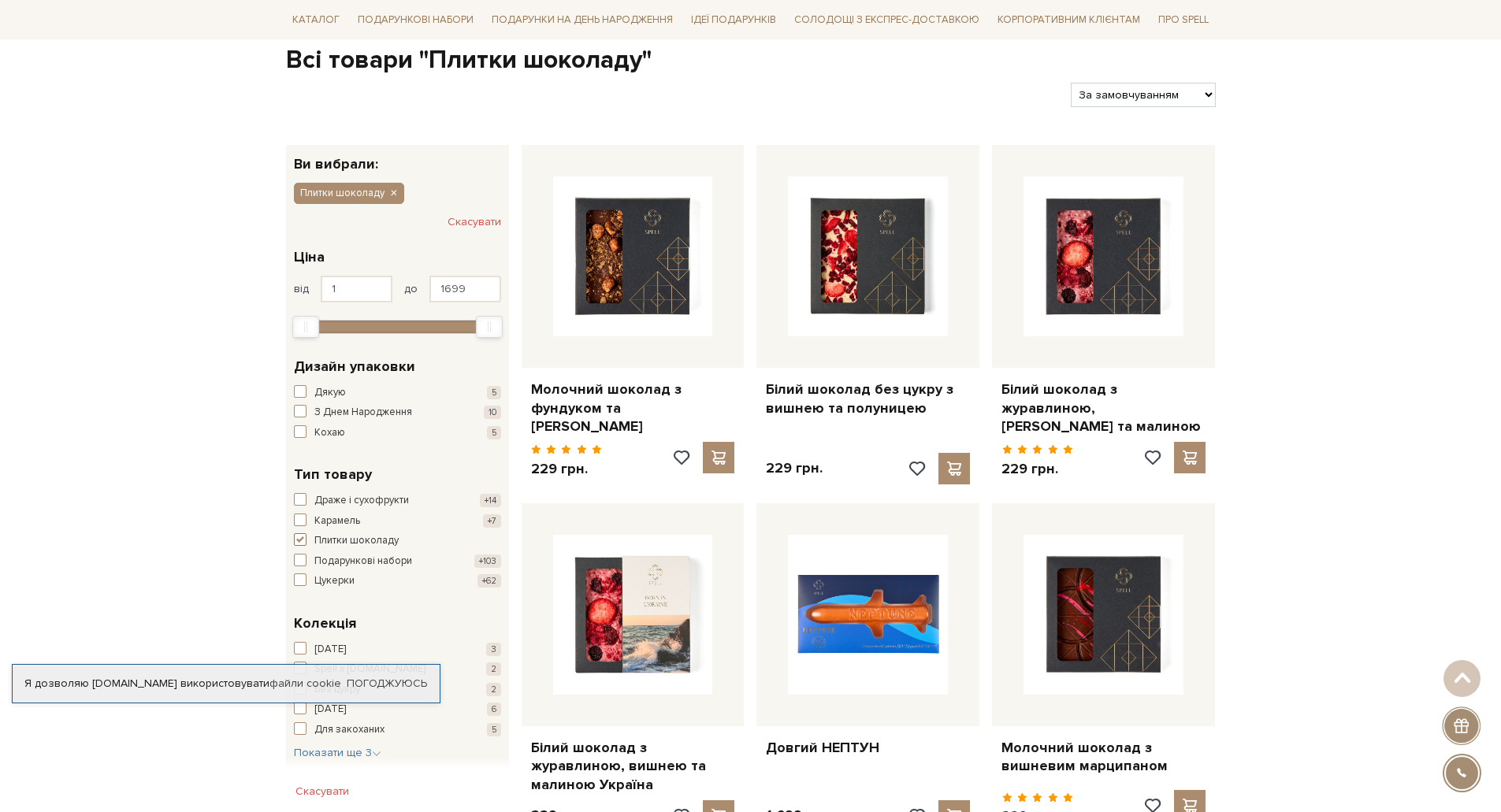
click at [384, 536] on span "Плитки шоколаду" at bounding box center [357, 541] width 85 height 15
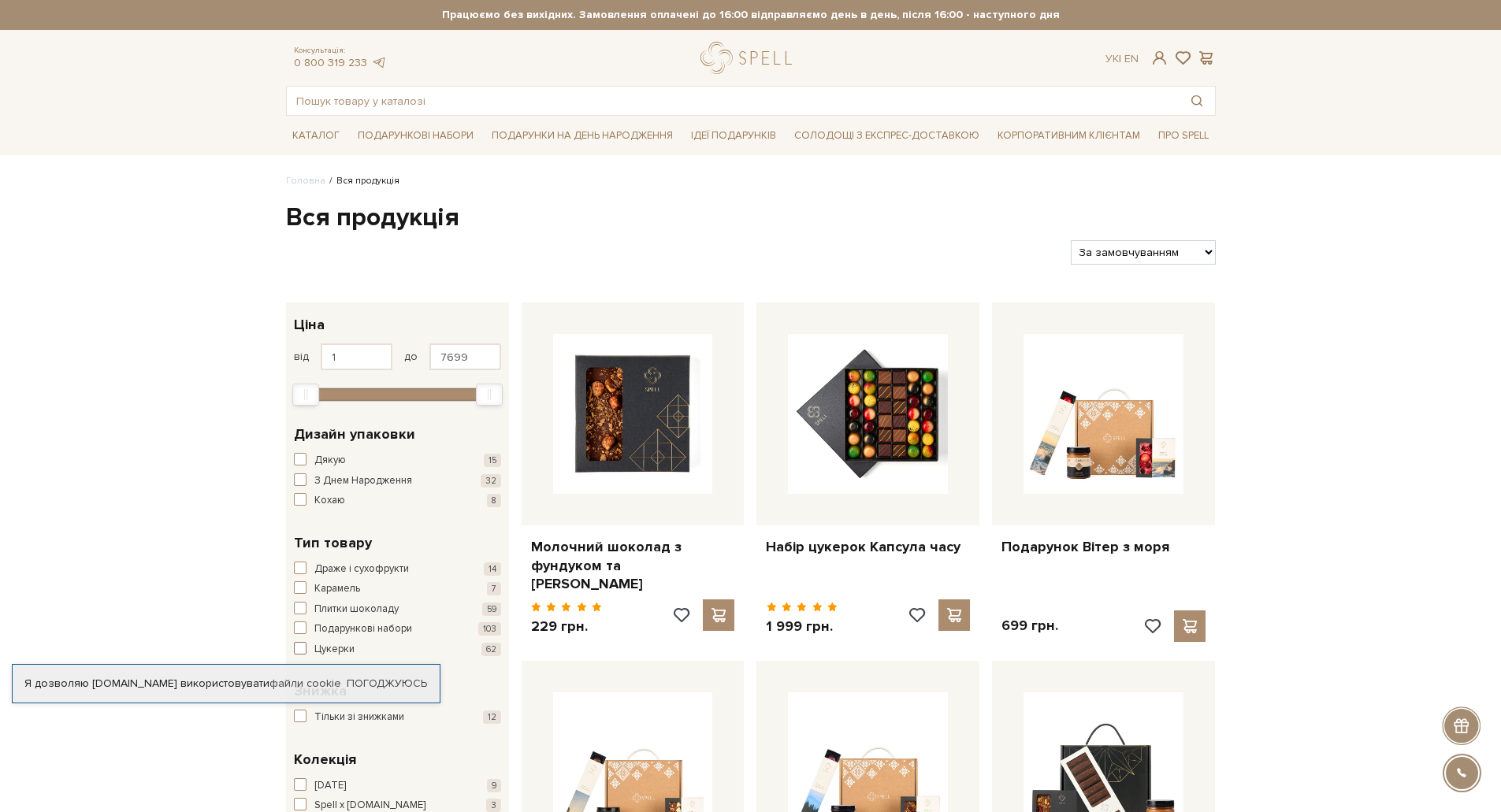
click at [339, 651] on span "Цукерки" at bounding box center [334, 649] width 41 height 15
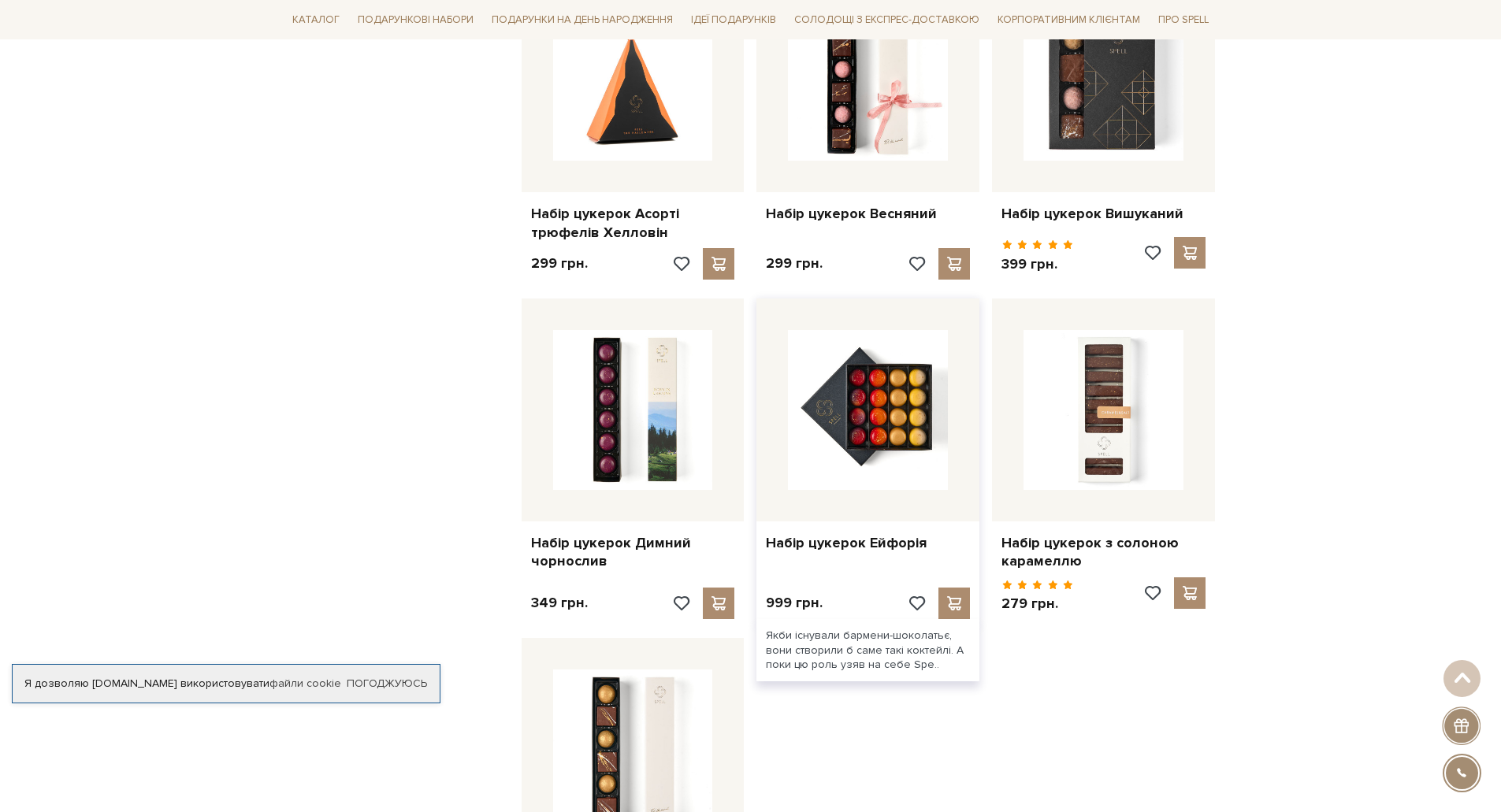
scroll to position [1655, 0]
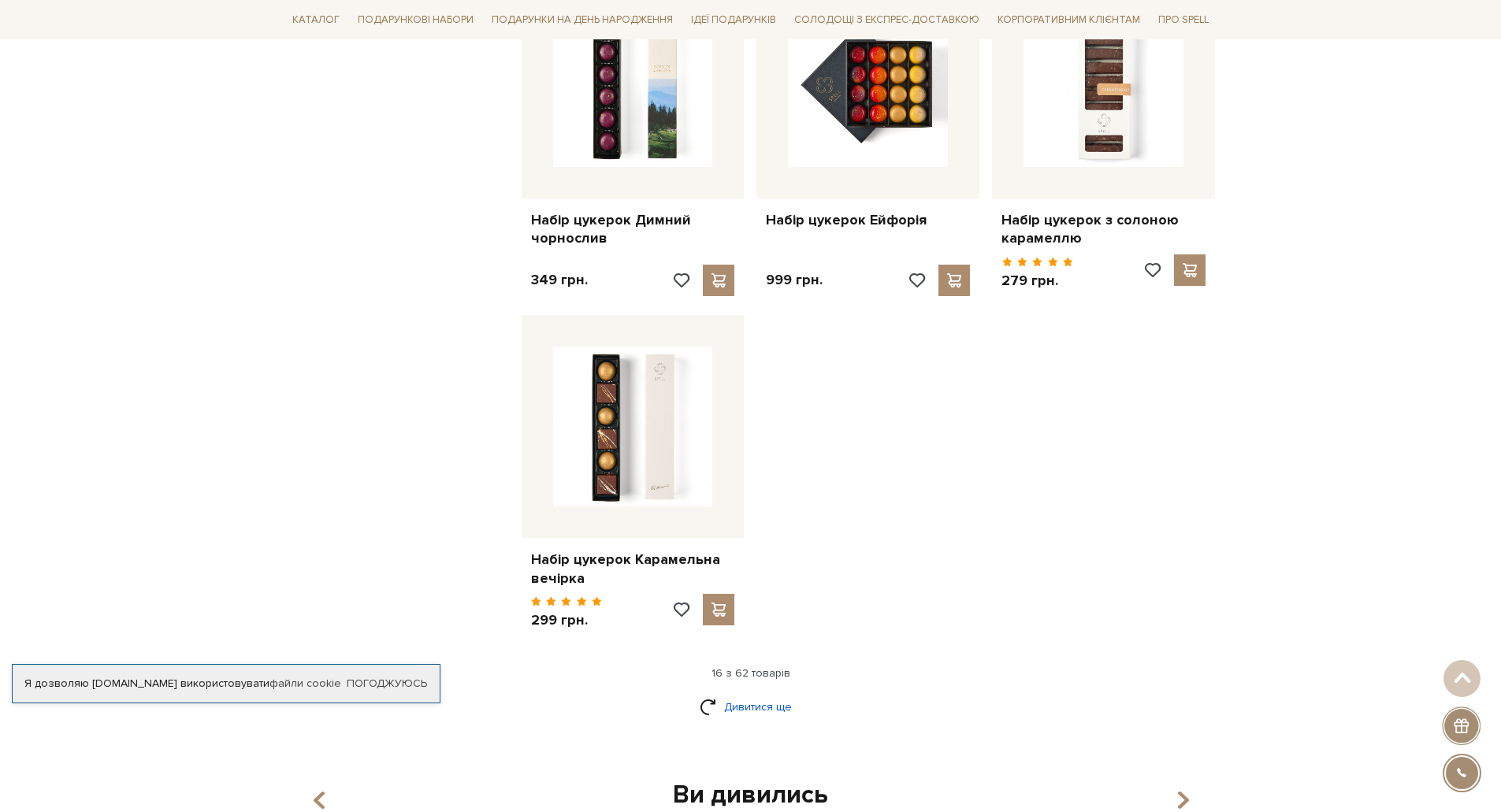
click at [782, 695] on link "Дивитися ще" at bounding box center [751, 707] width 103 height 28
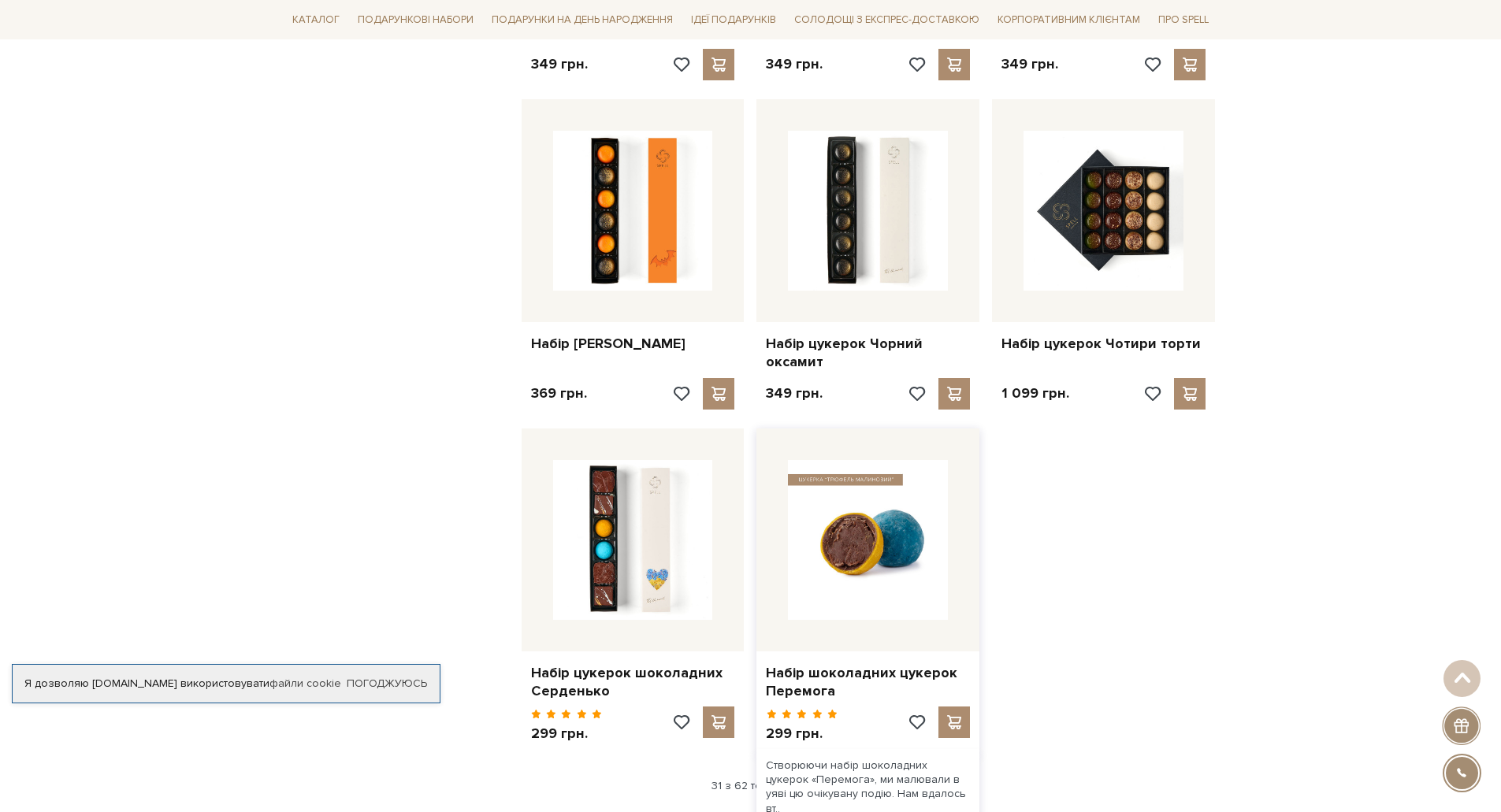
scroll to position [3388, 0]
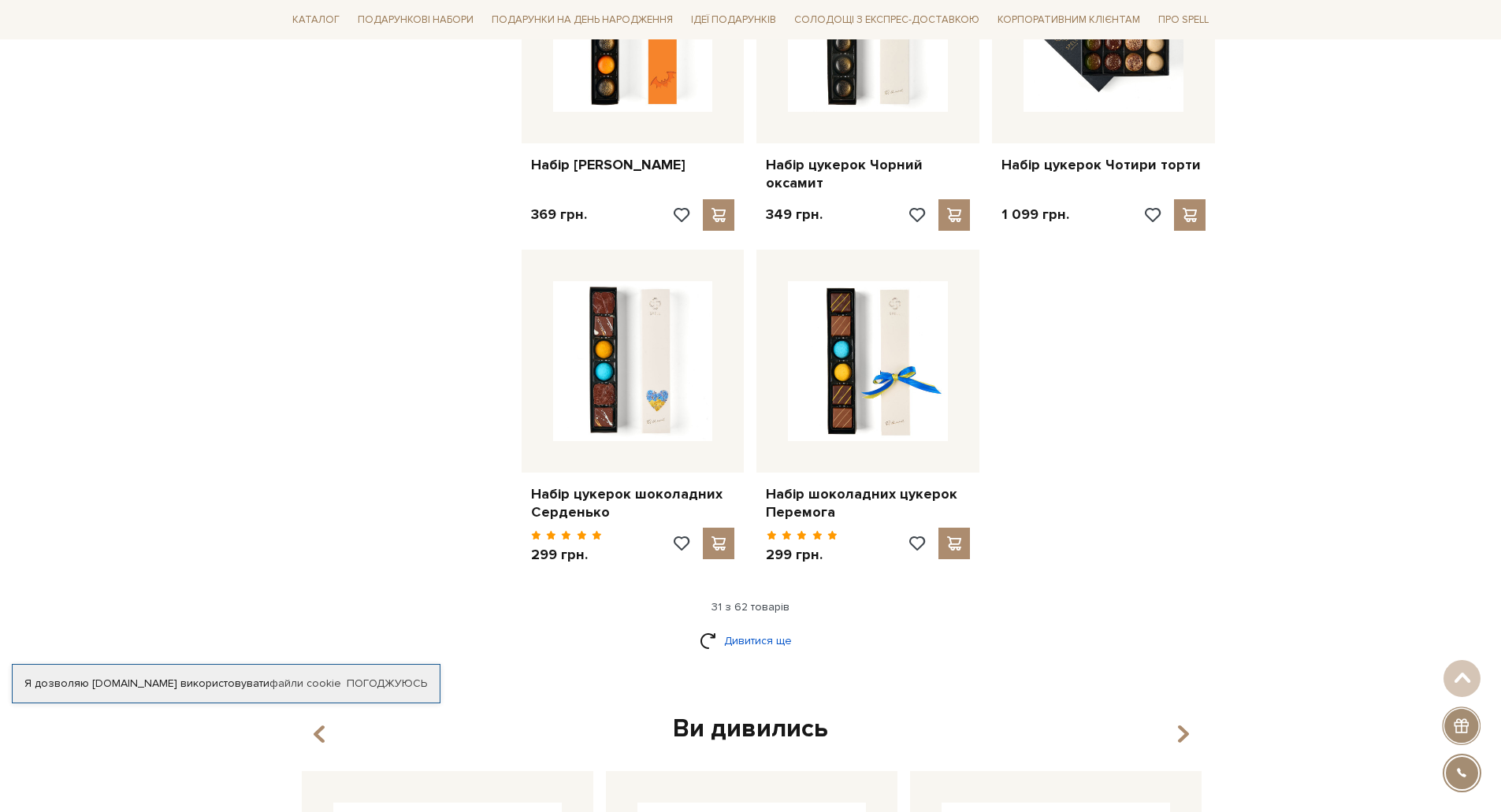
click at [775, 627] on link "Дивитися ще" at bounding box center [751, 641] width 103 height 28
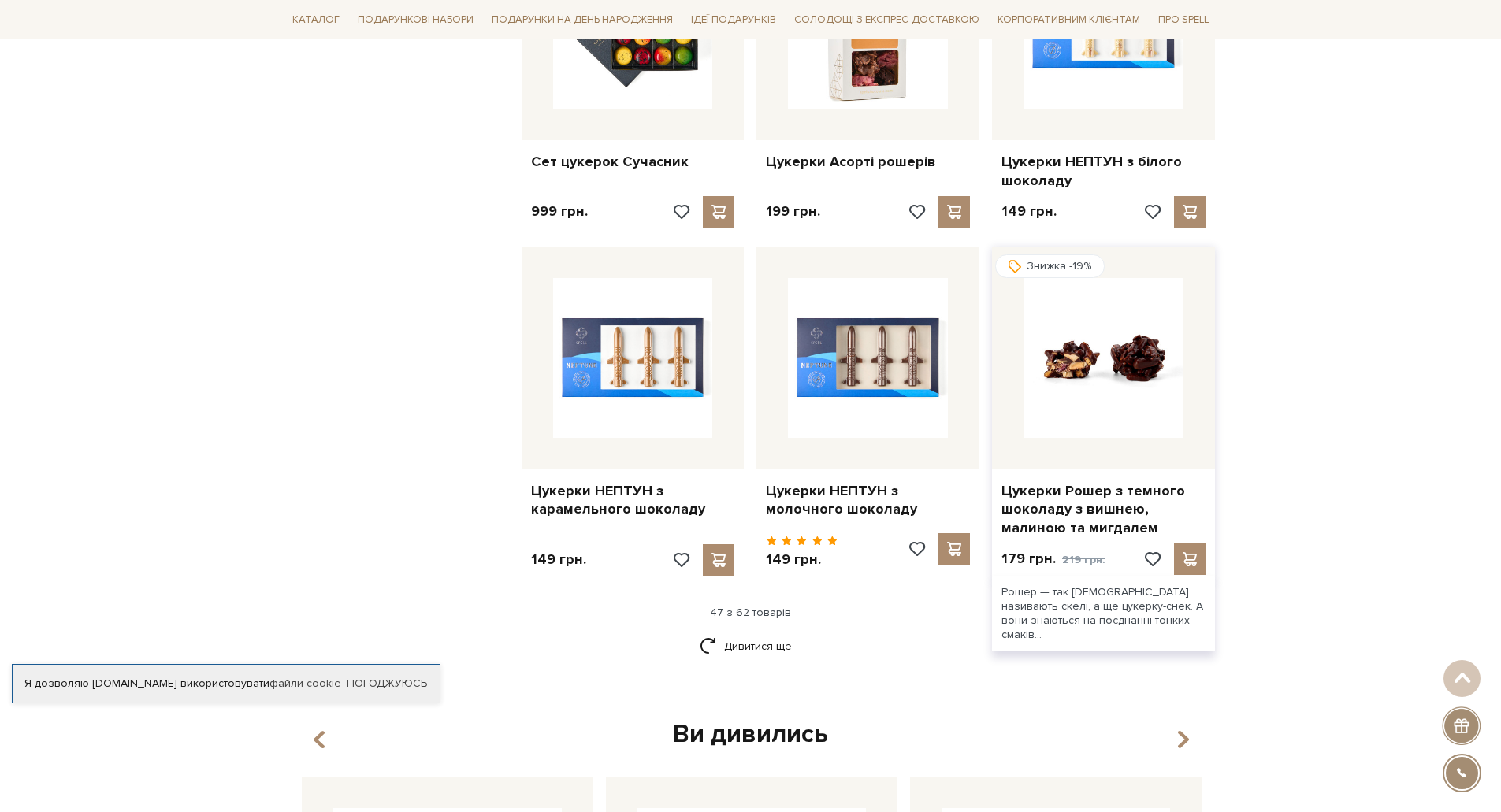
scroll to position [5042, 0]
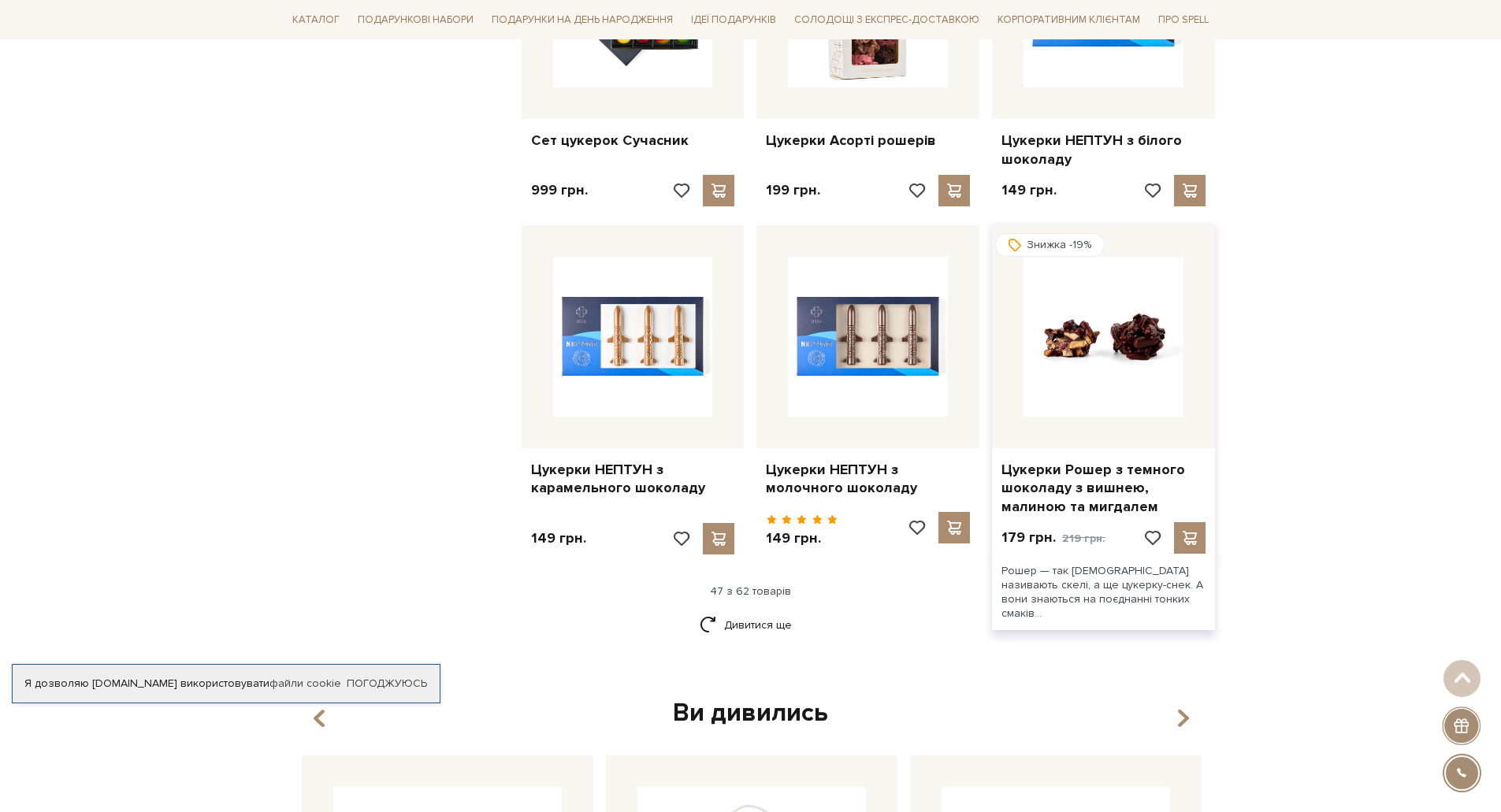
click at [1075, 351] on img at bounding box center [1103, 336] width 160 height 160
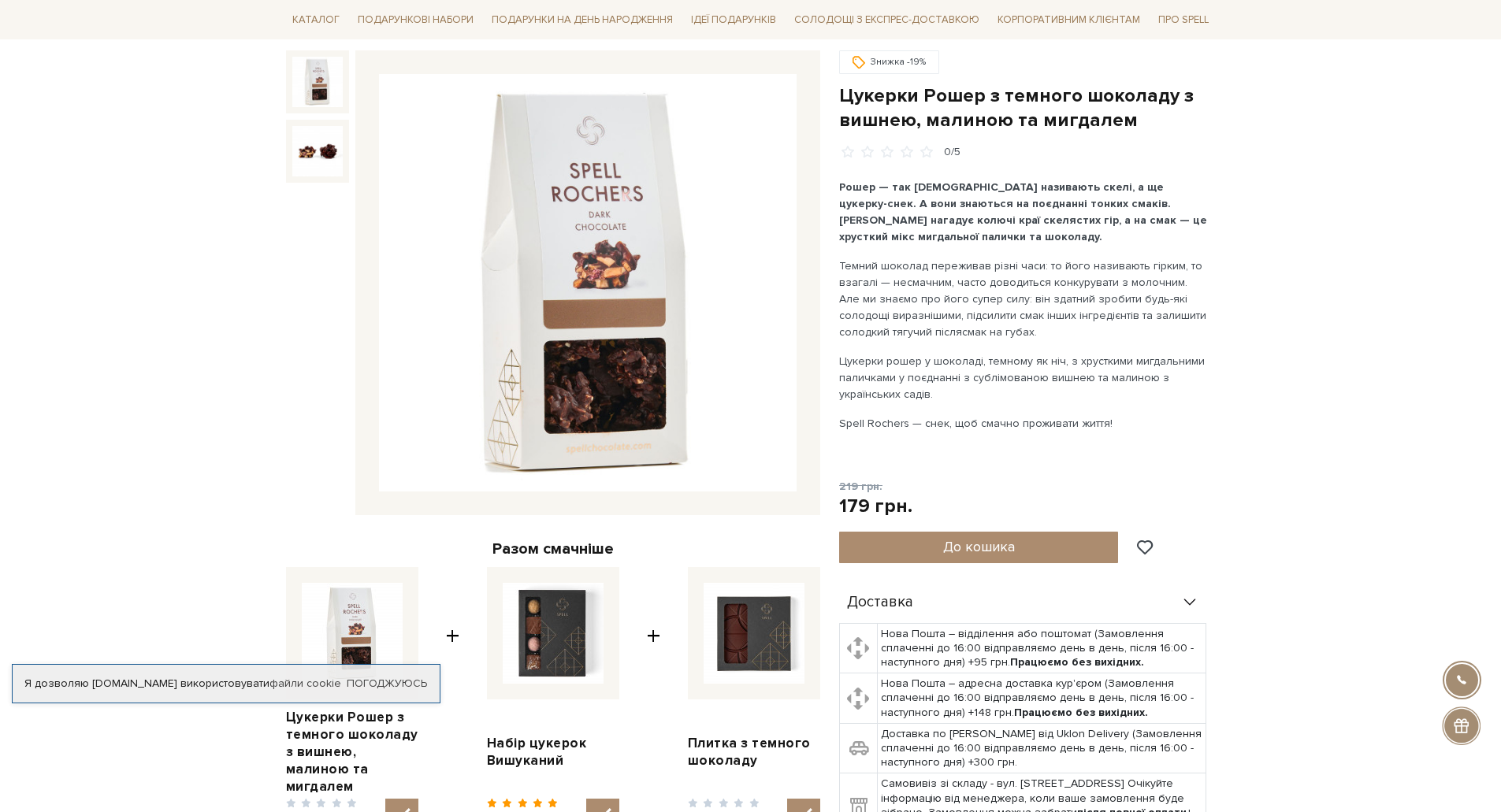
scroll to position [315, 0]
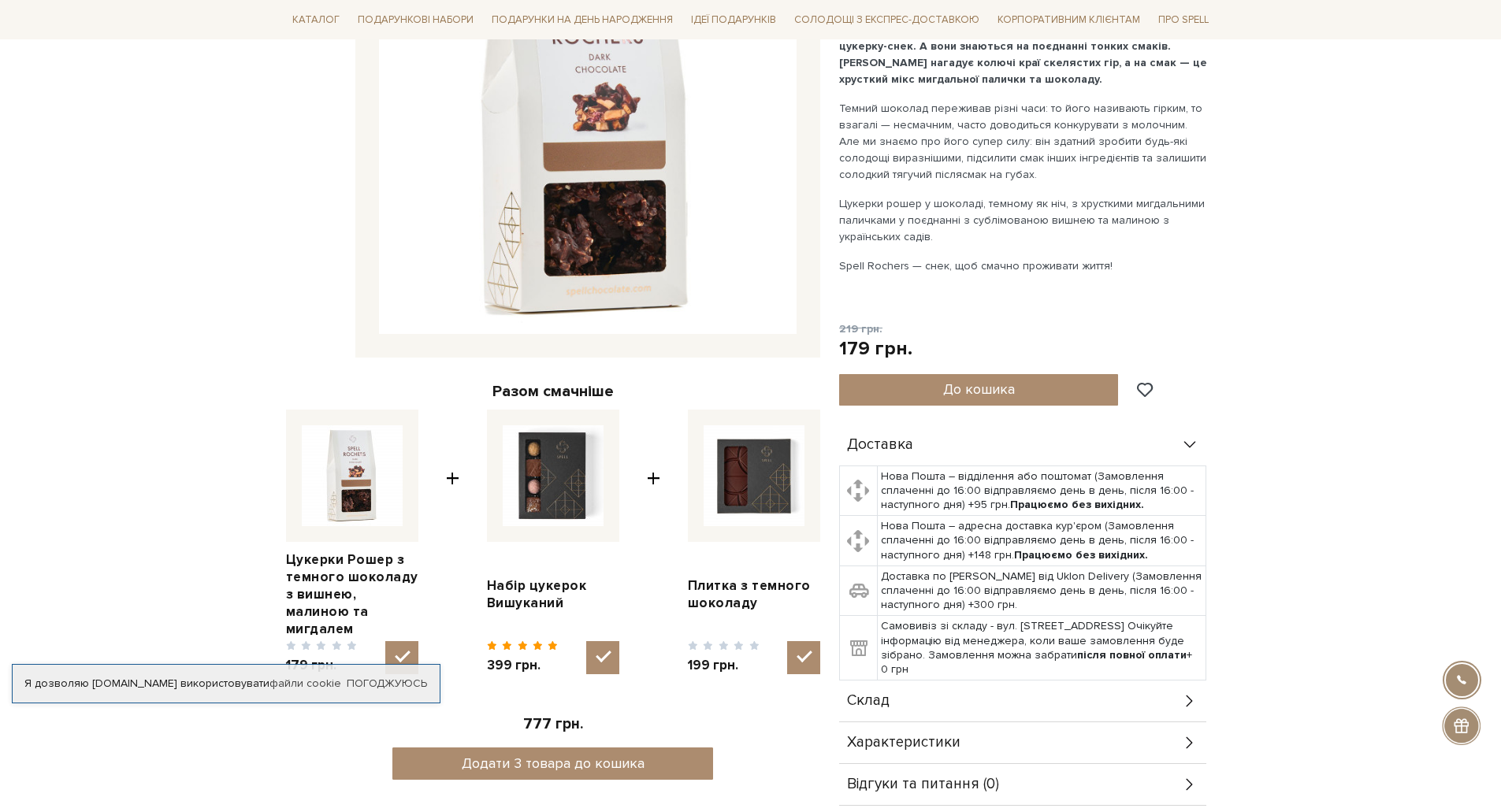
click at [1031, 706] on div "Склад" at bounding box center [1022, 700] width 367 height 41
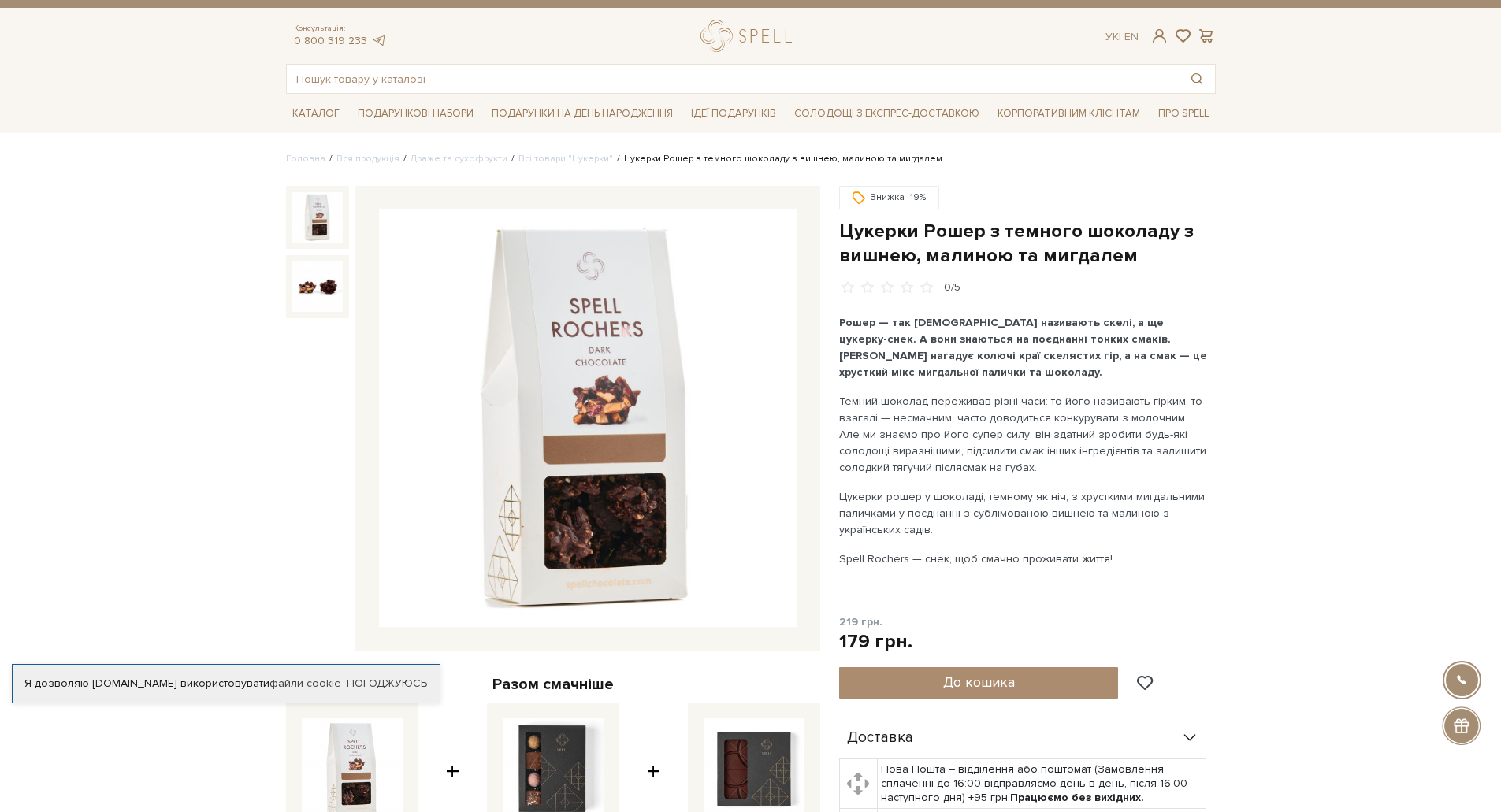
scroll to position [0, 0]
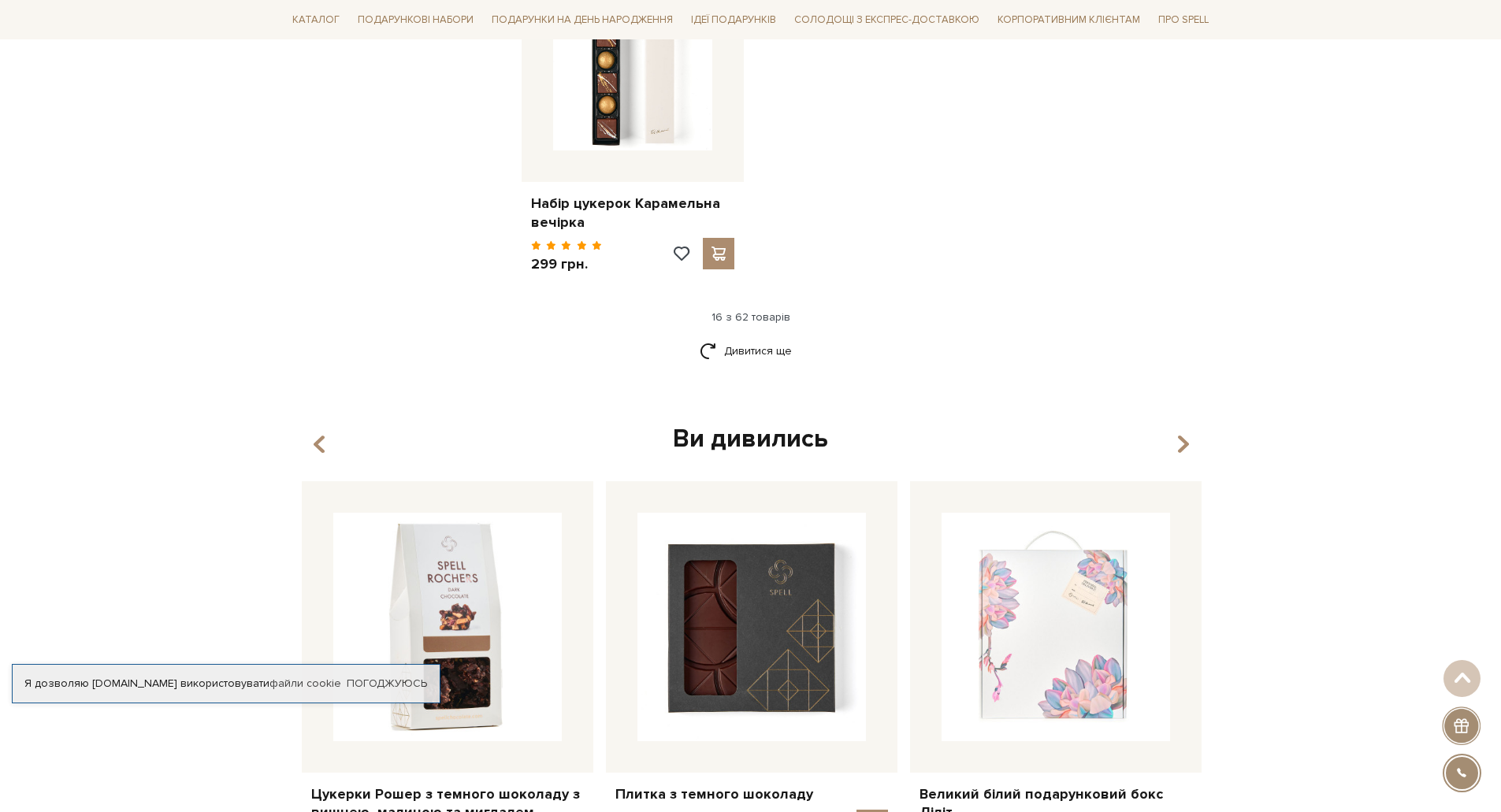
scroll to position [1853, 0]
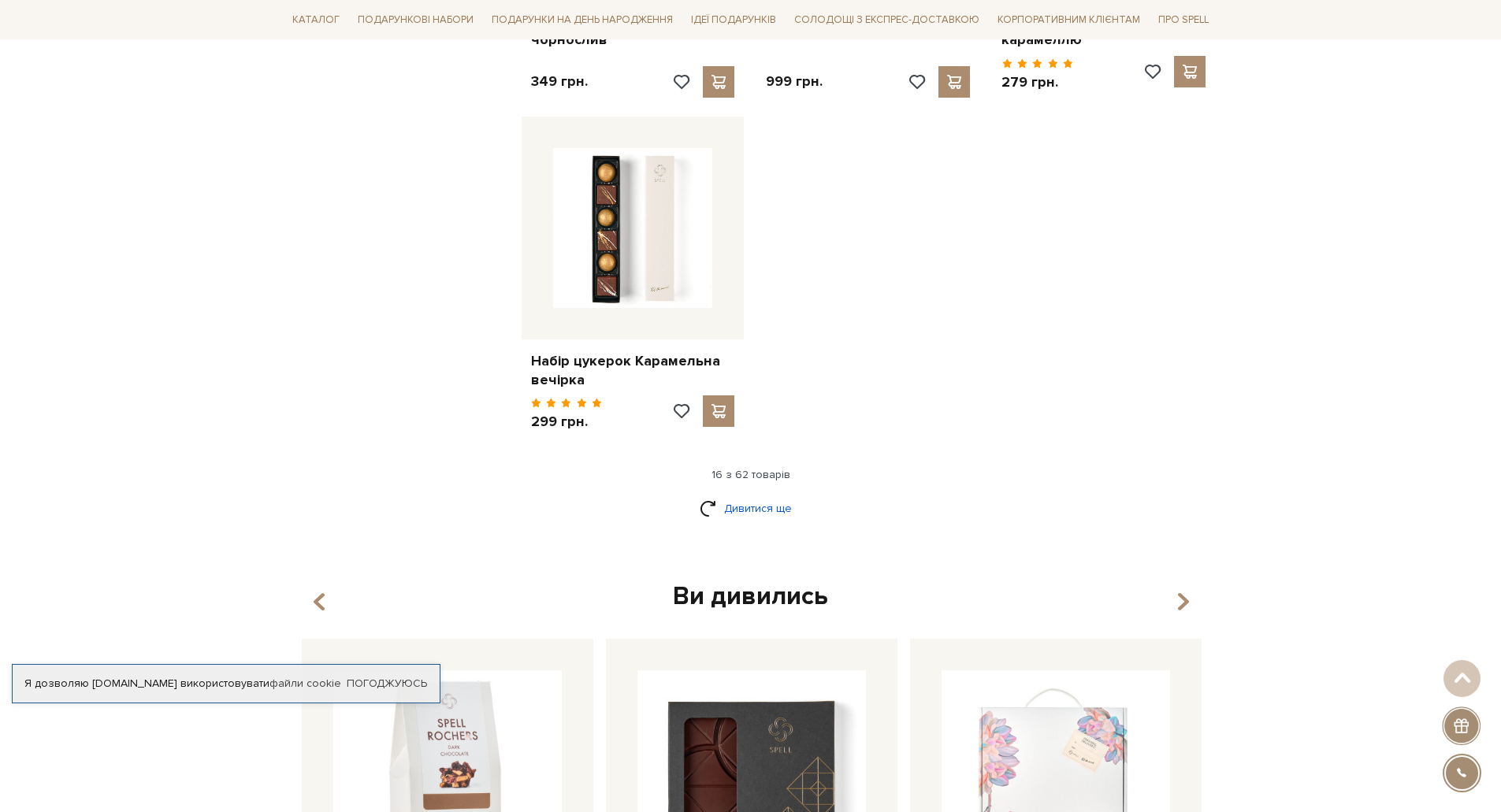
click at [773, 504] on link "Дивитися ще" at bounding box center [751, 508] width 103 height 28
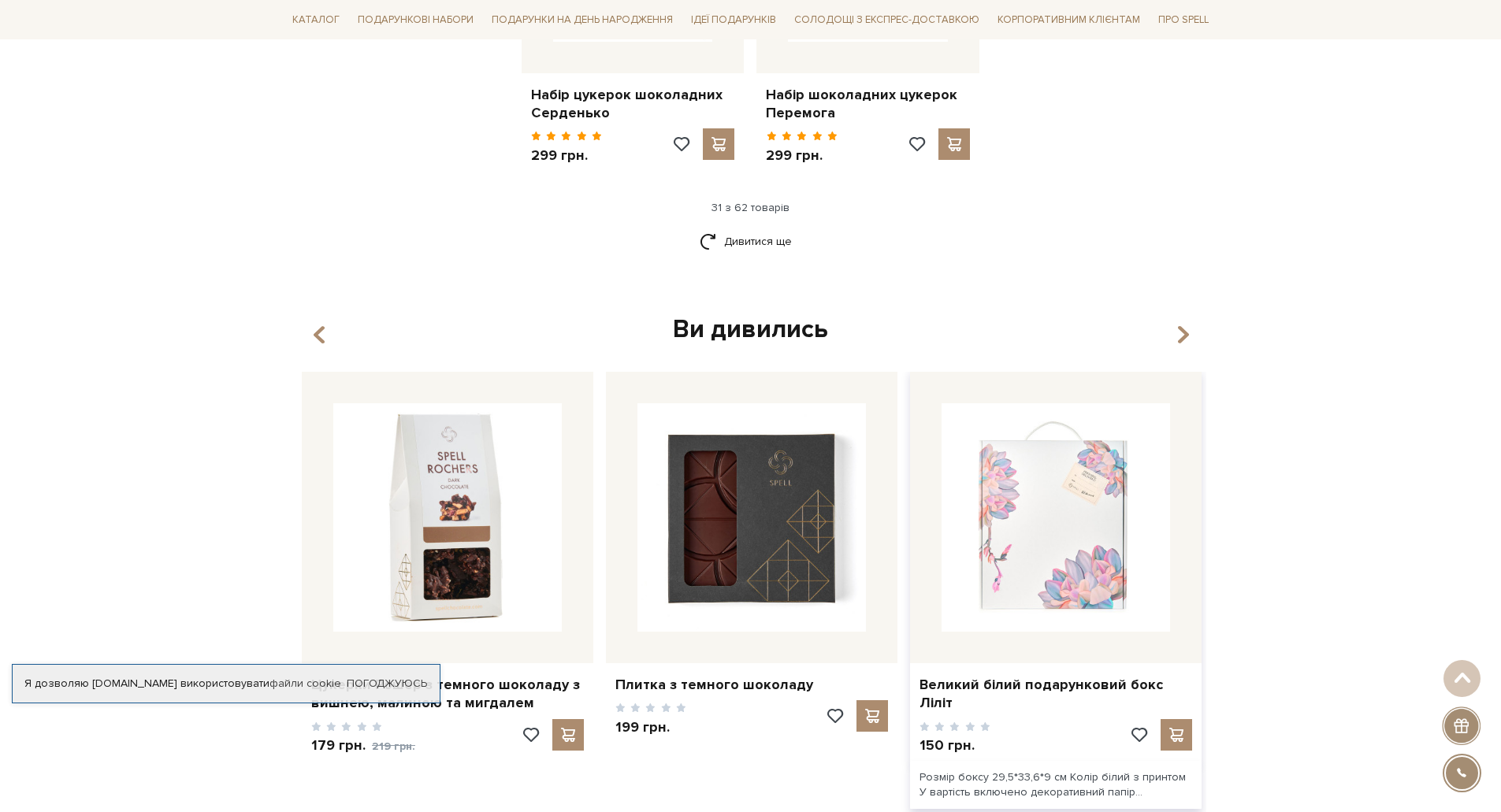
scroll to position [3901, 0]
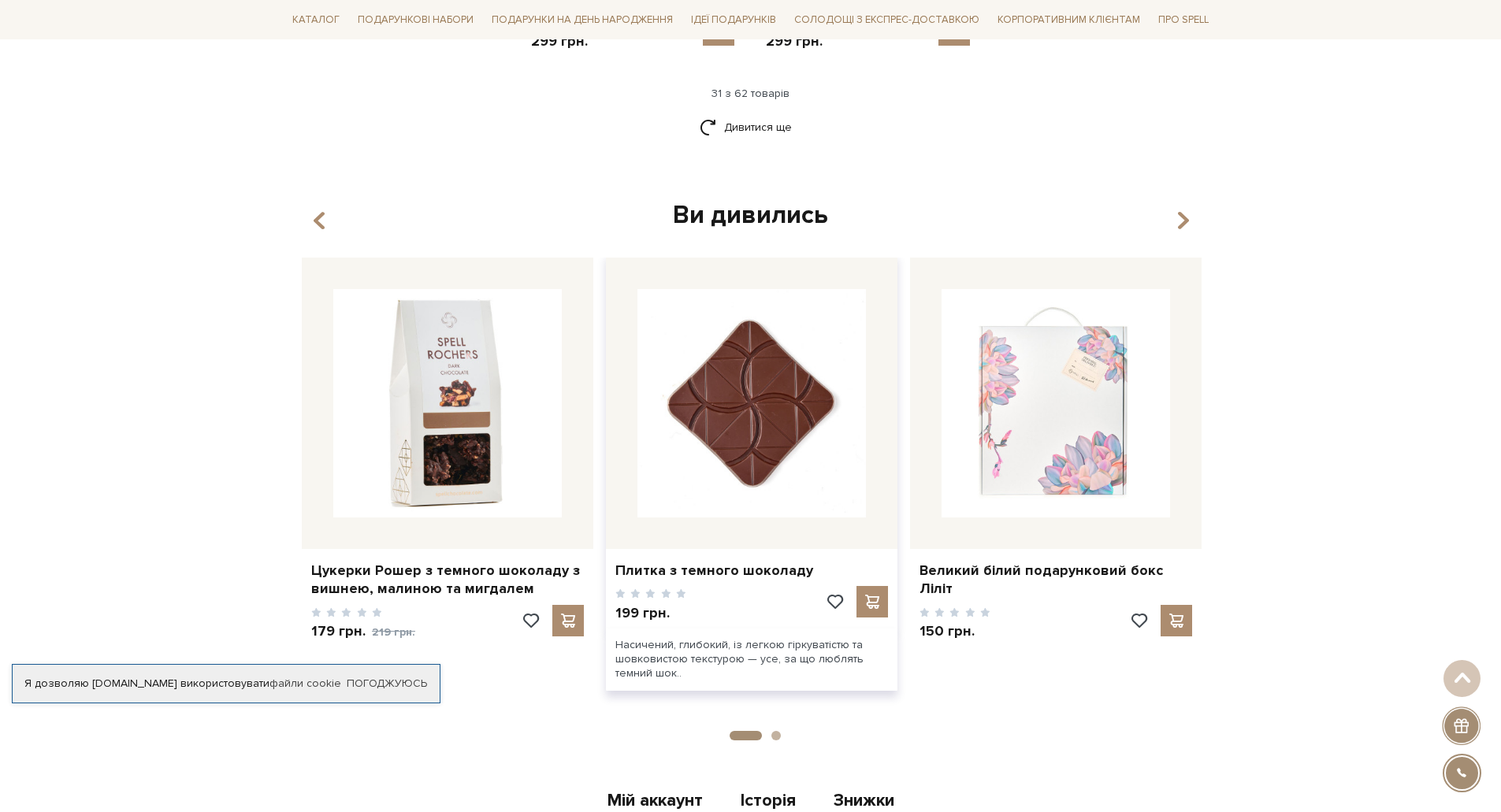
click at [816, 427] on img at bounding box center [752, 404] width 229 height 229
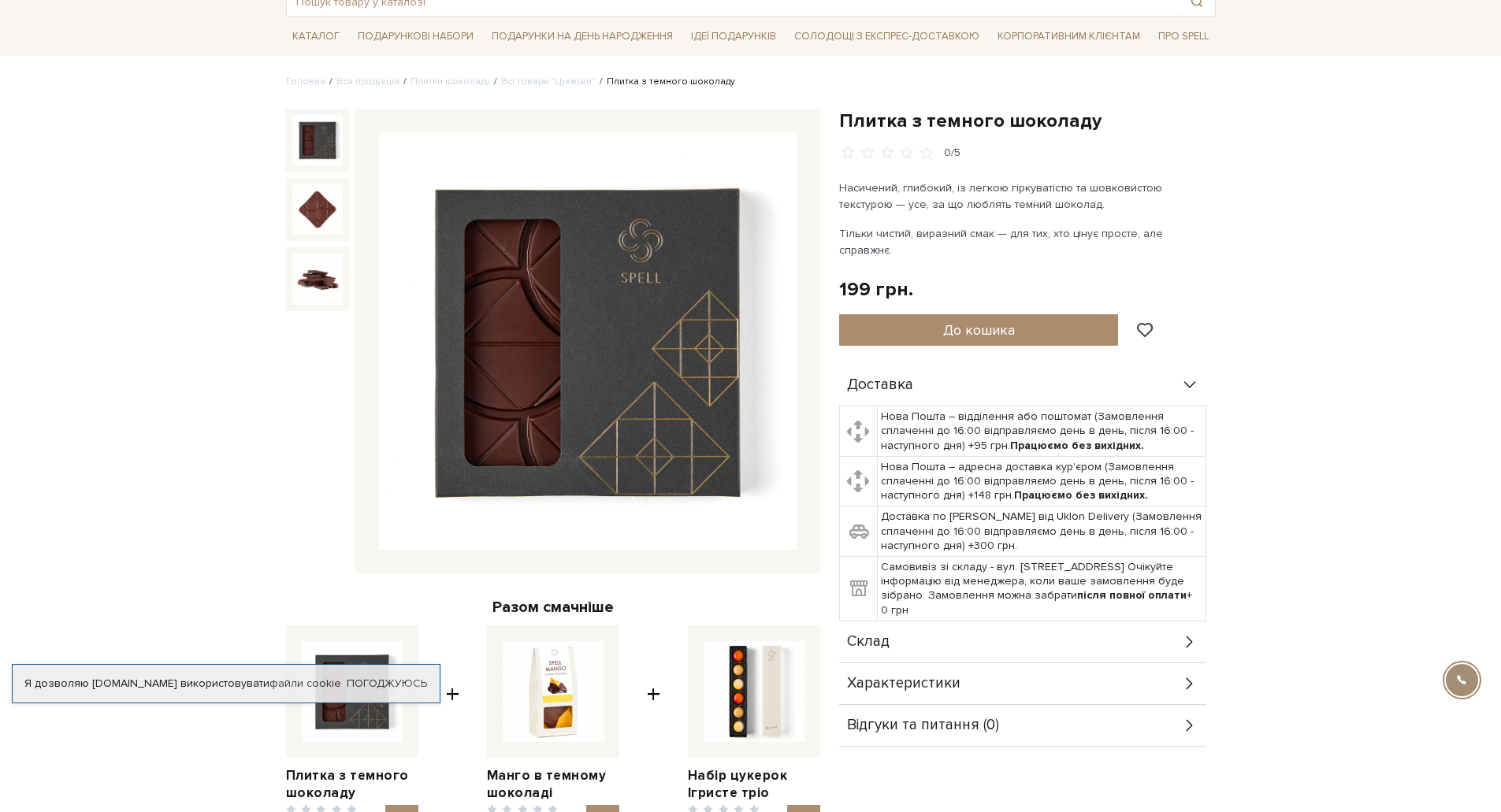
scroll to position [158, 0]
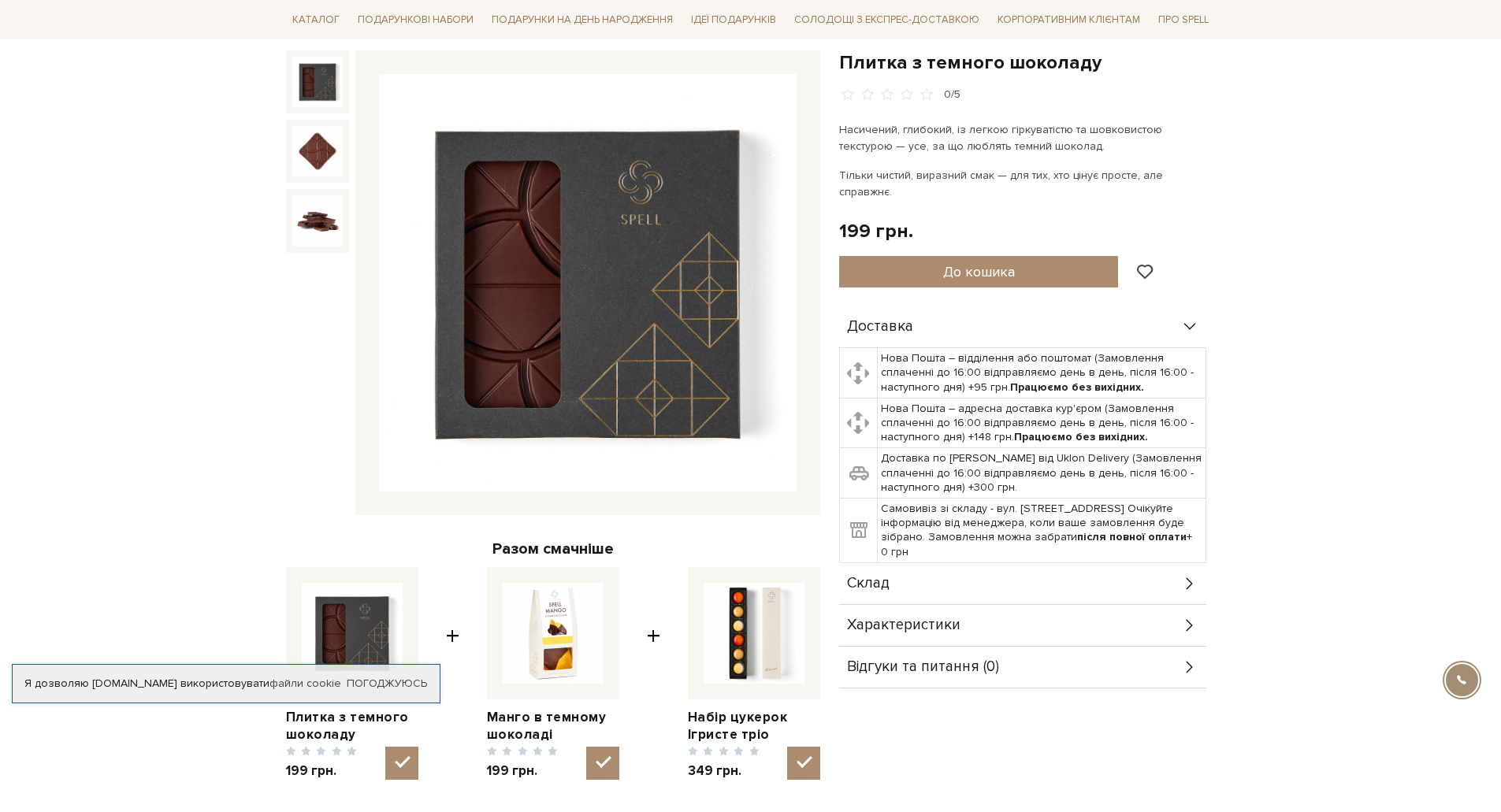
click at [899, 577] on div "Склад" at bounding box center [1022, 583] width 367 height 41
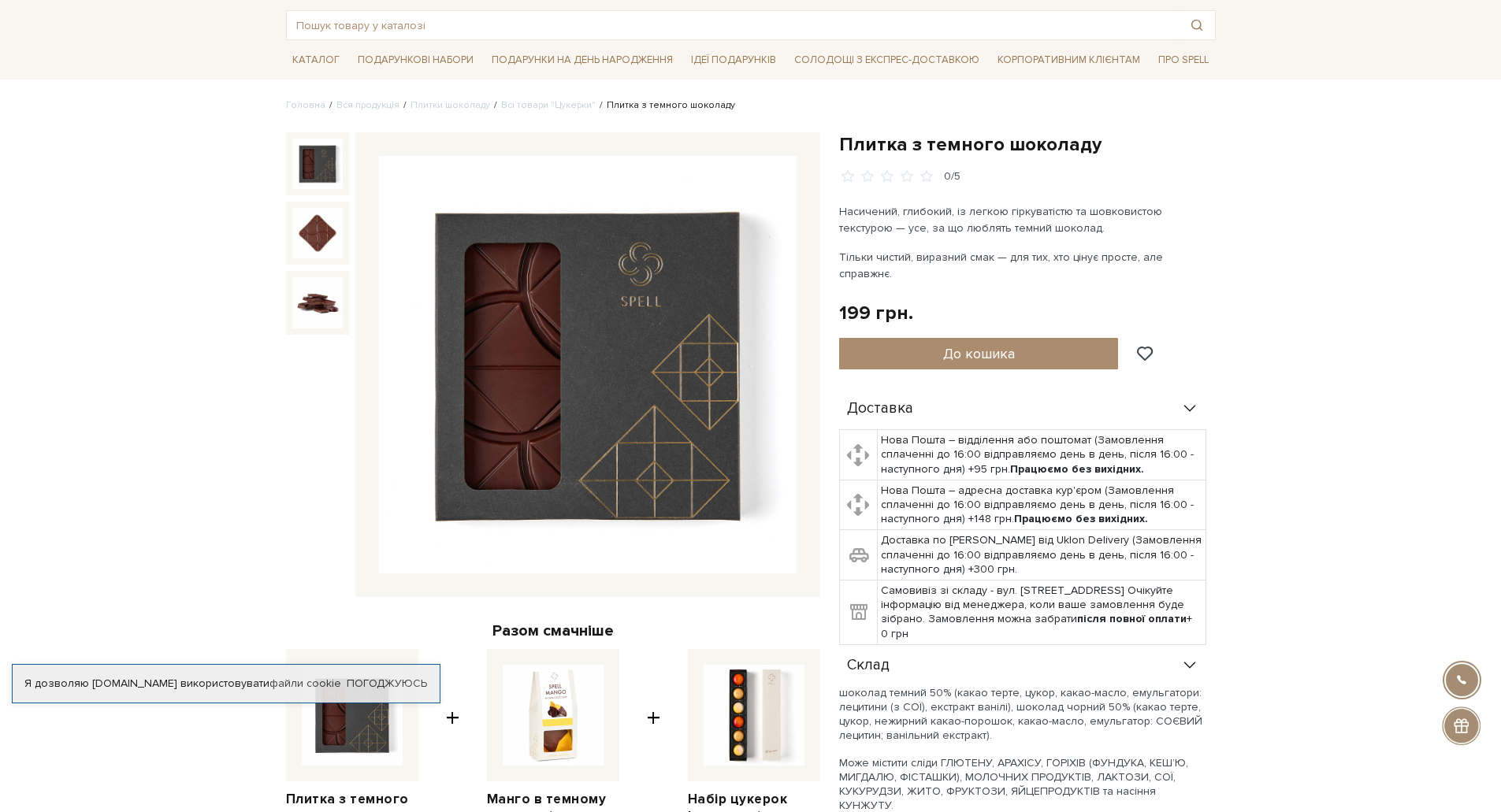
scroll to position [0, 0]
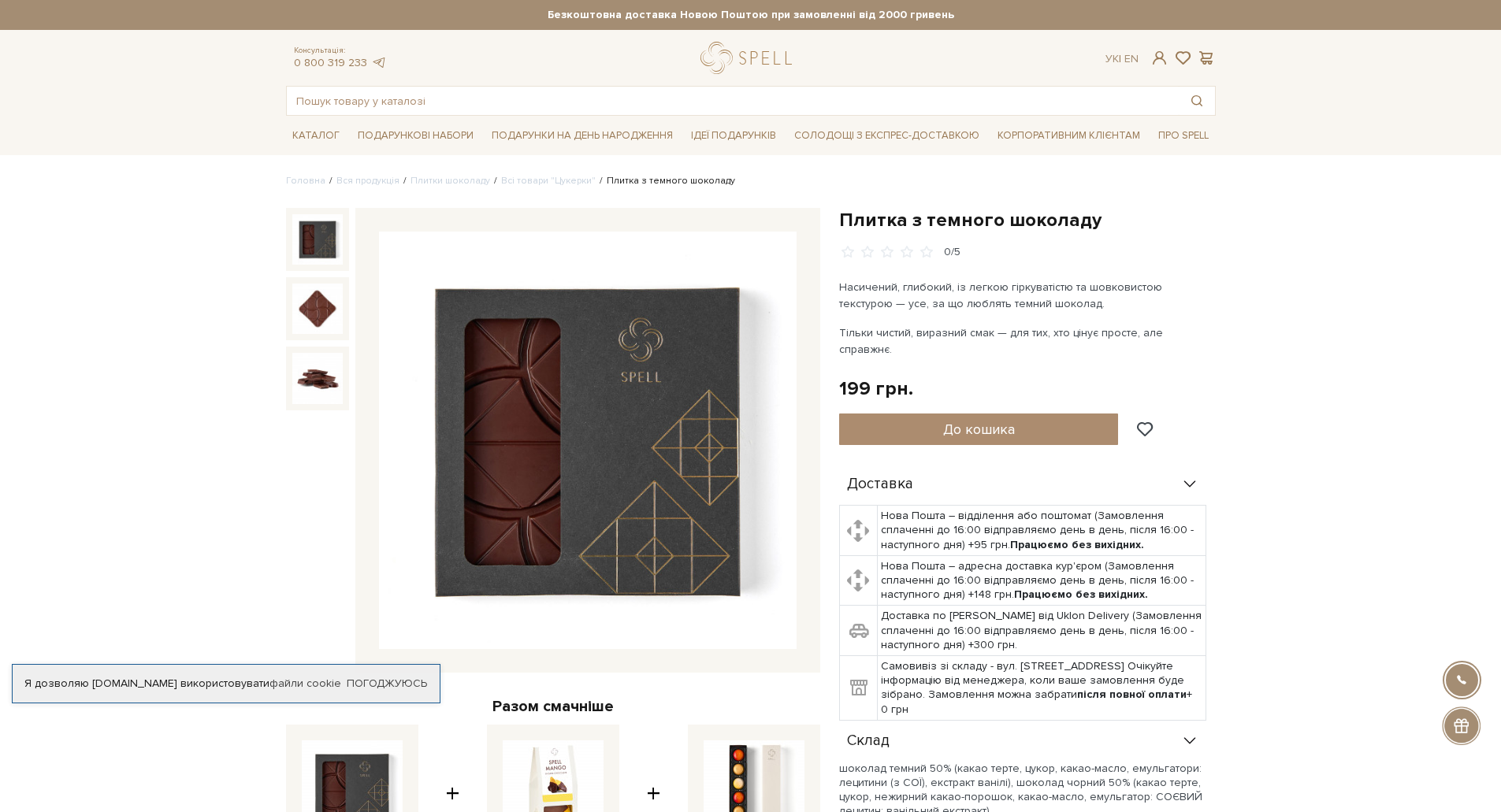
click at [1194, 476] on icon at bounding box center [1189, 484] width 17 height 17
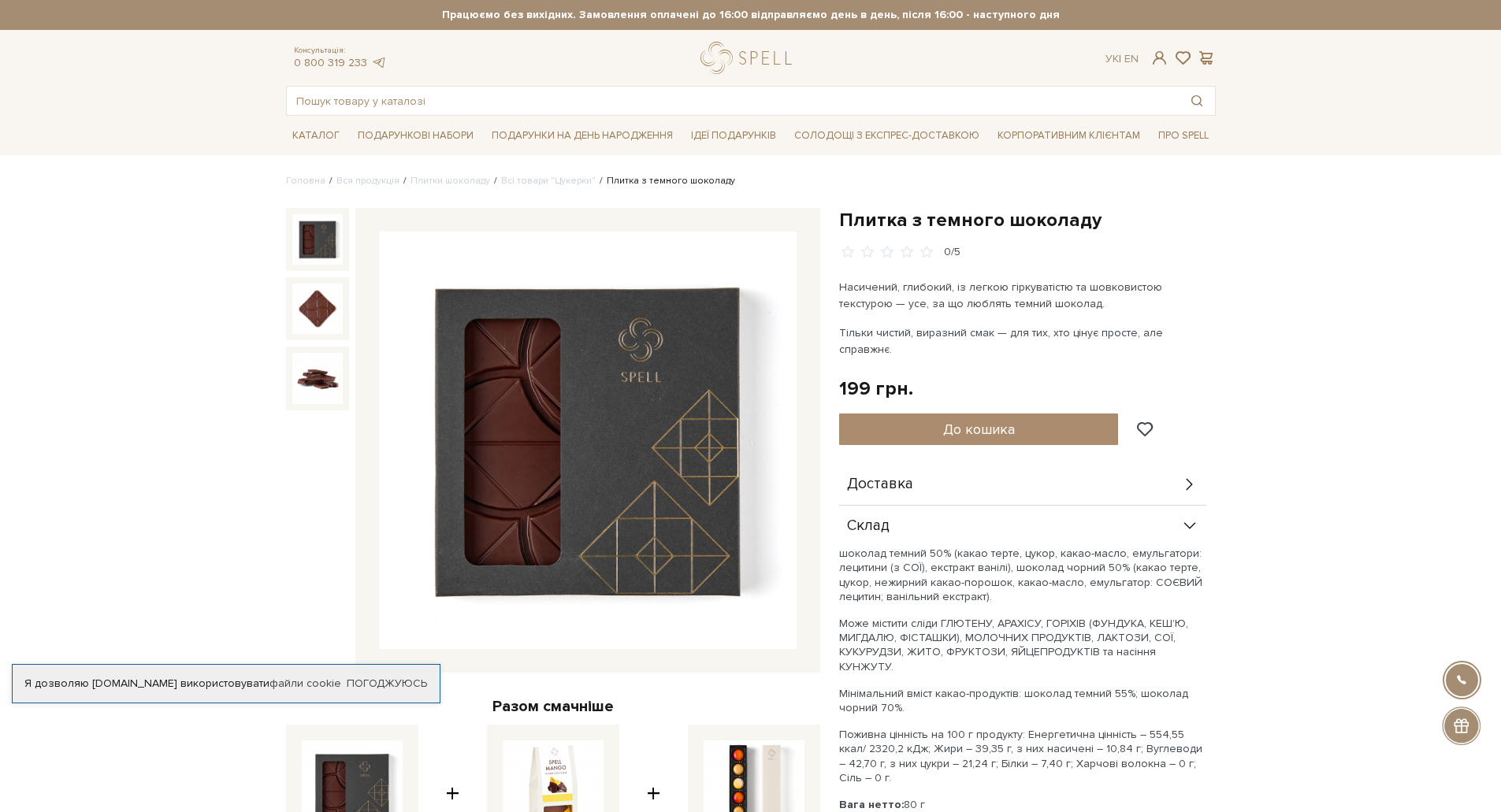
click at [1454, 682] on div at bounding box center [1461, 680] width 35 height 35
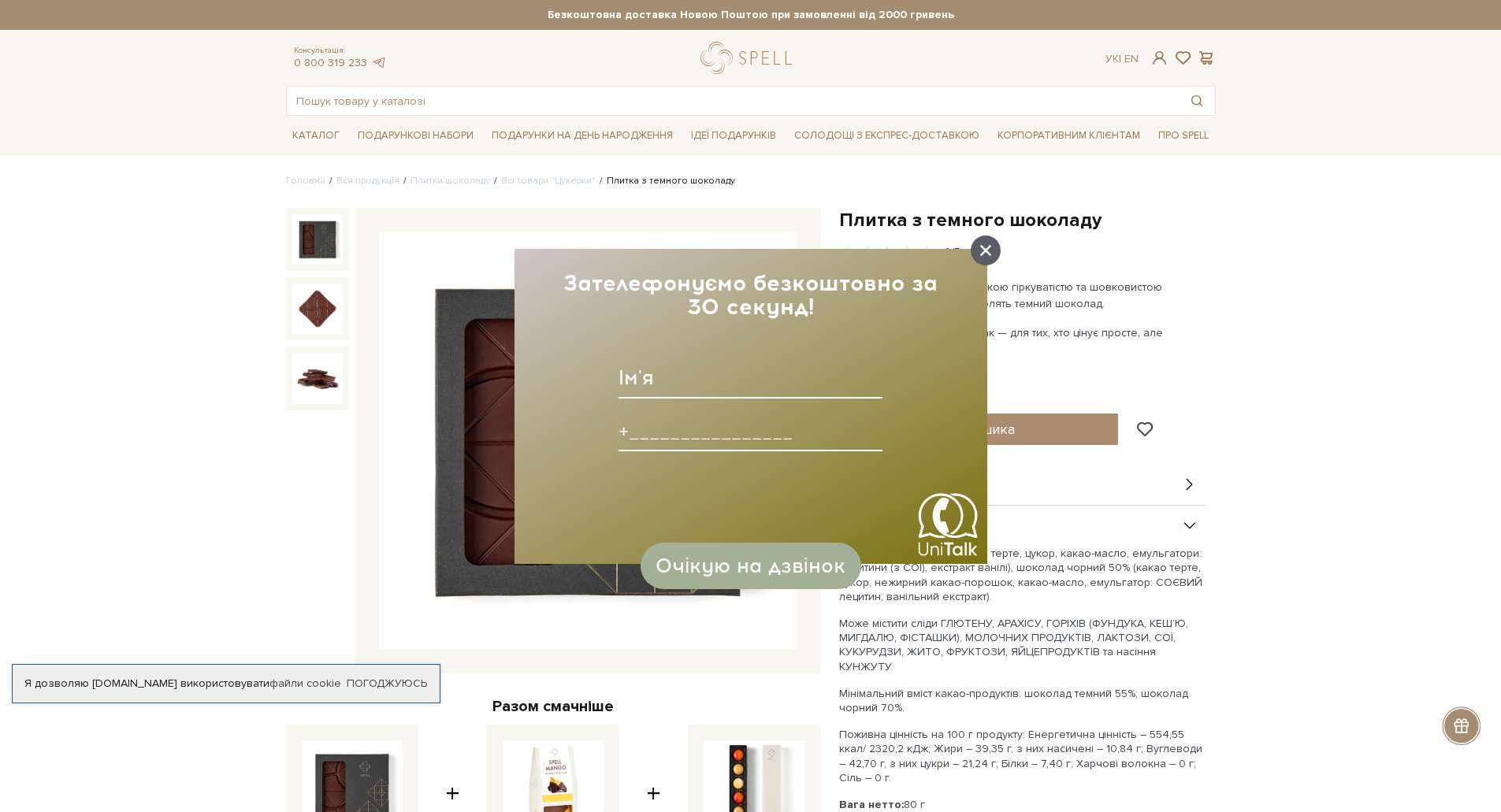
click at [975, 260] on div at bounding box center [985, 250] width 30 height 30
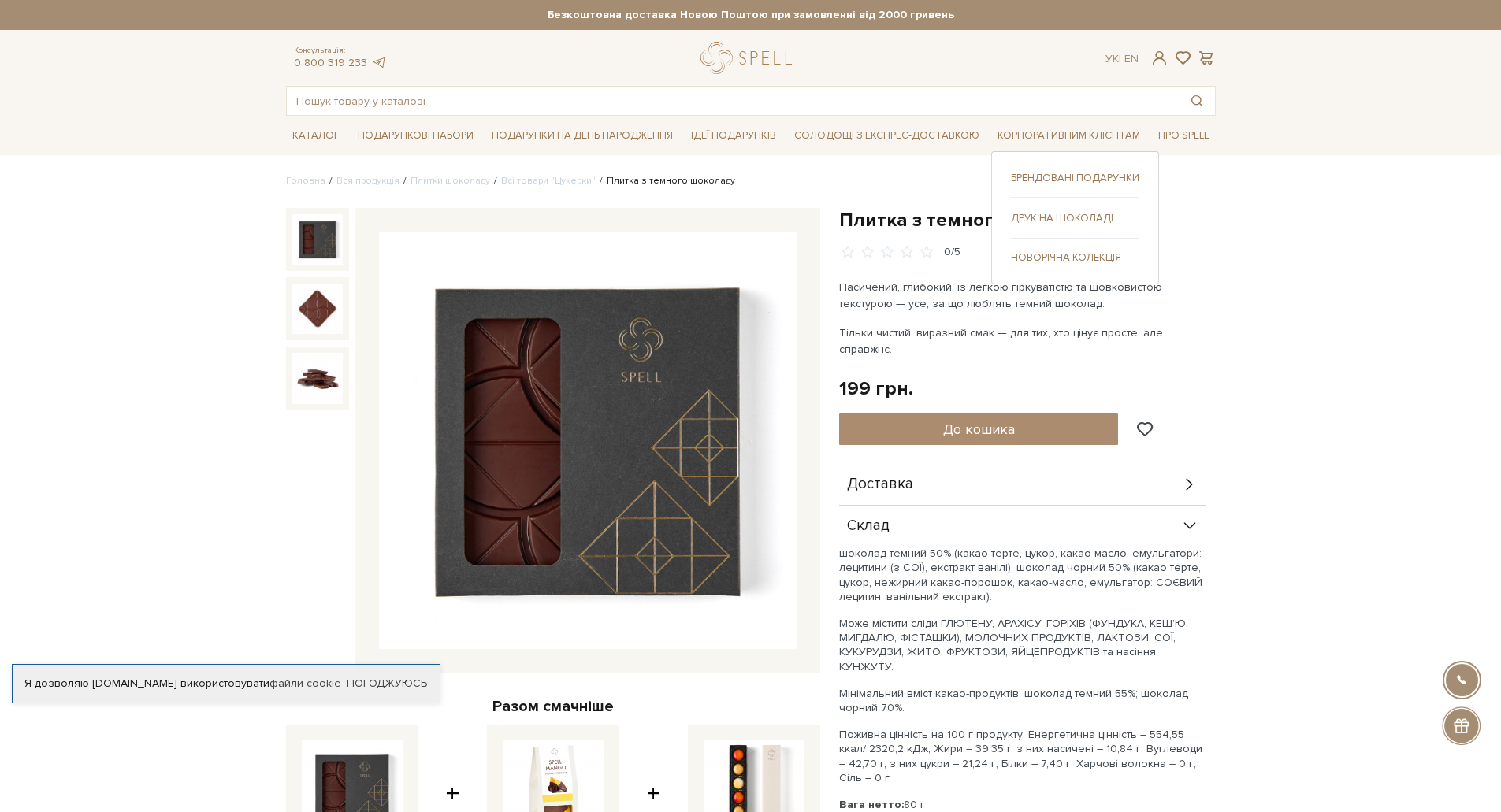
click at [1064, 172] on link "Брендовані подарунки" at bounding box center [1075, 178] width 128 height 14
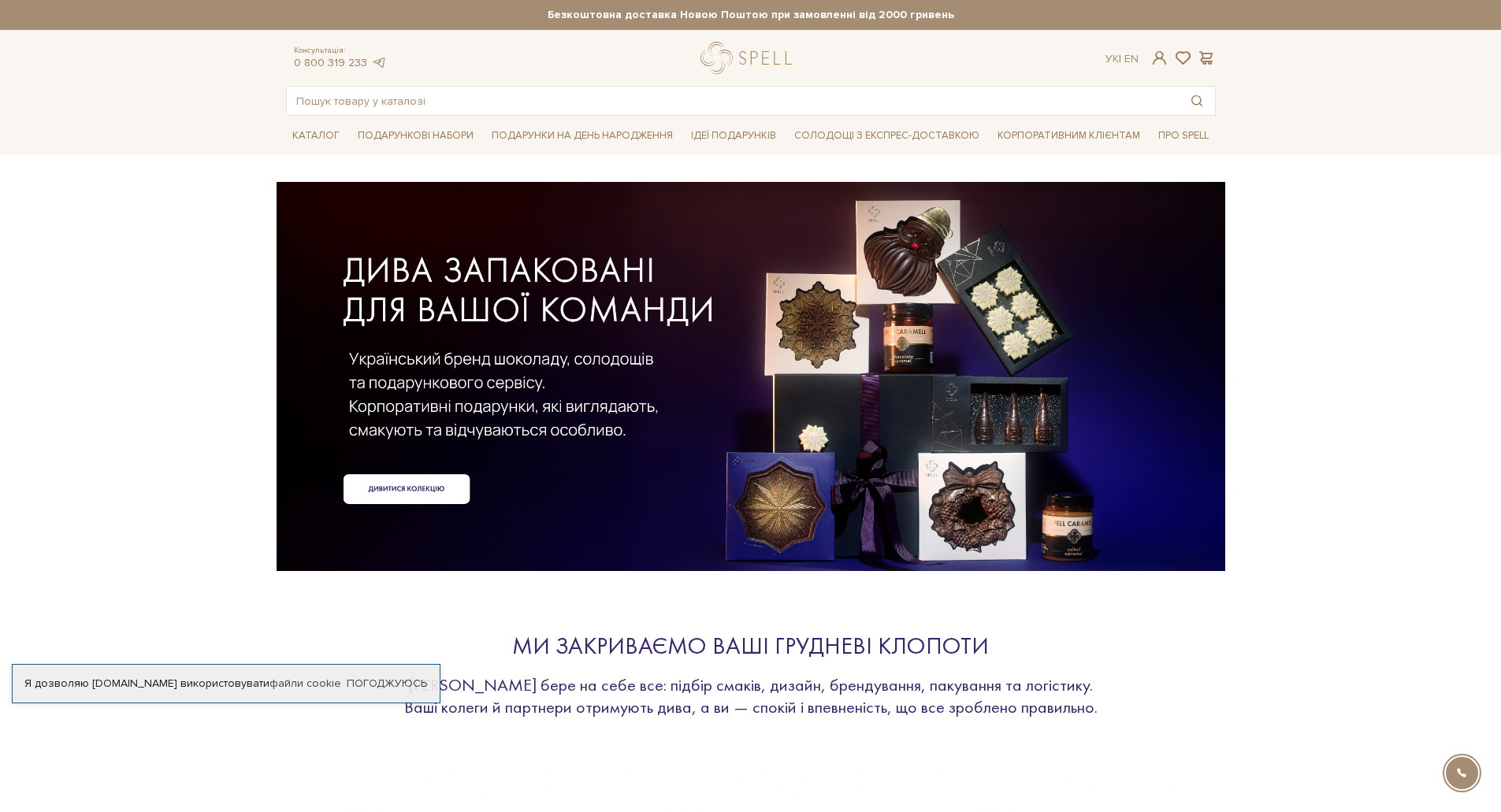
click at [415, 497] on div at bounding box center [751, 351] width 930 height 353
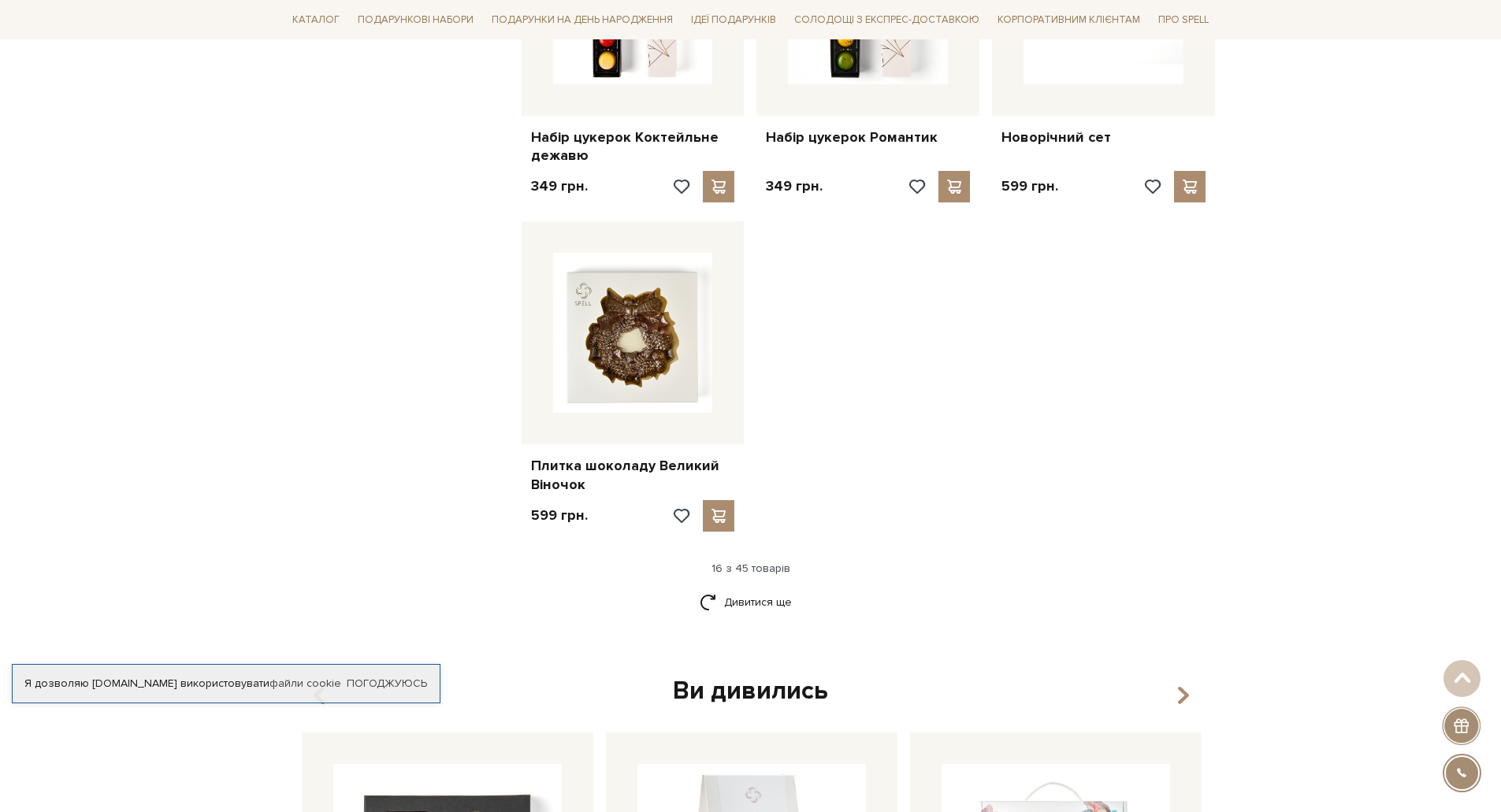
scroll to position [1891, 0]
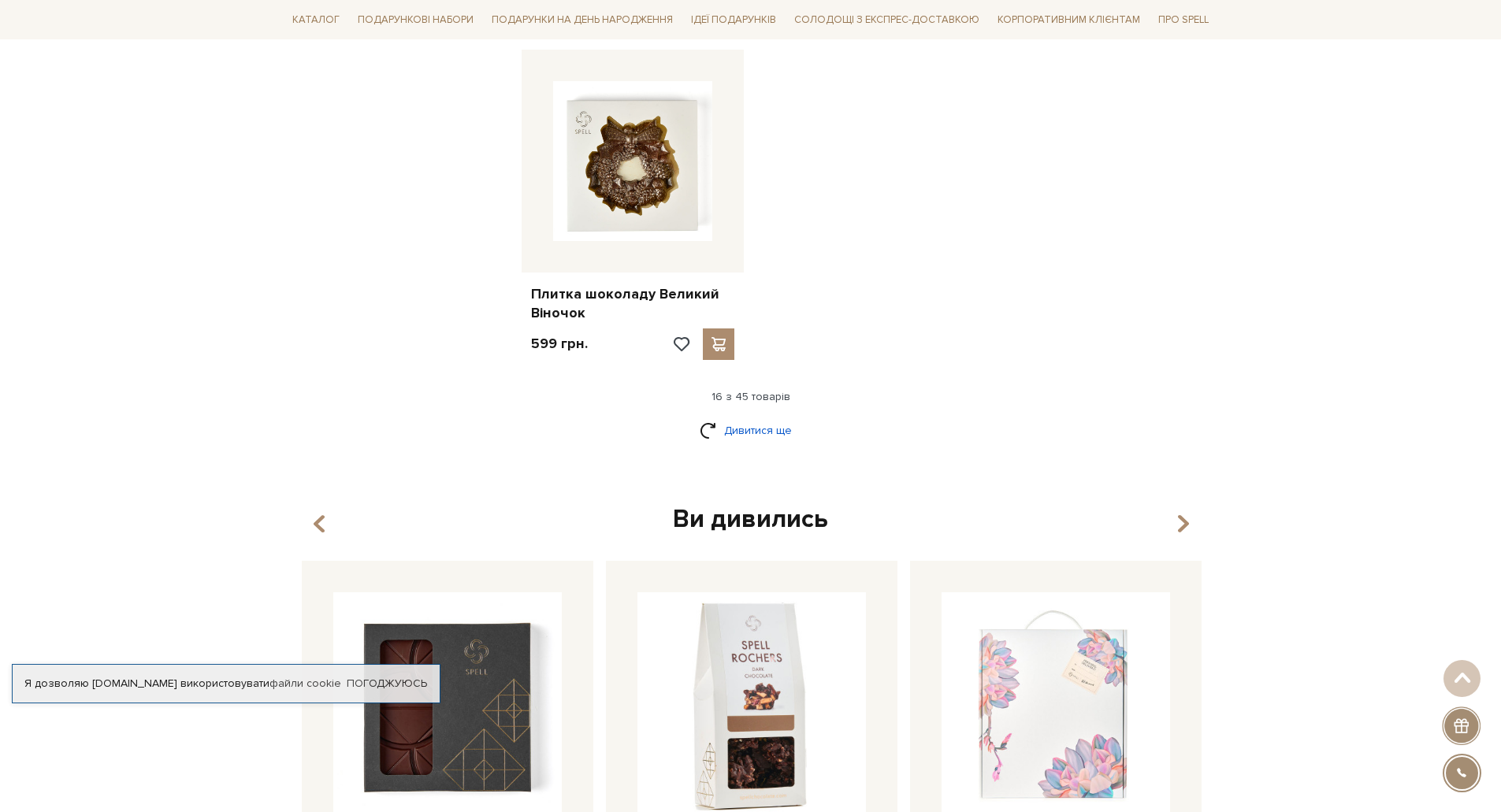
click at [743, 427] on link "Дивитися ще" at bounding box center [751, 430] width 103 height 28
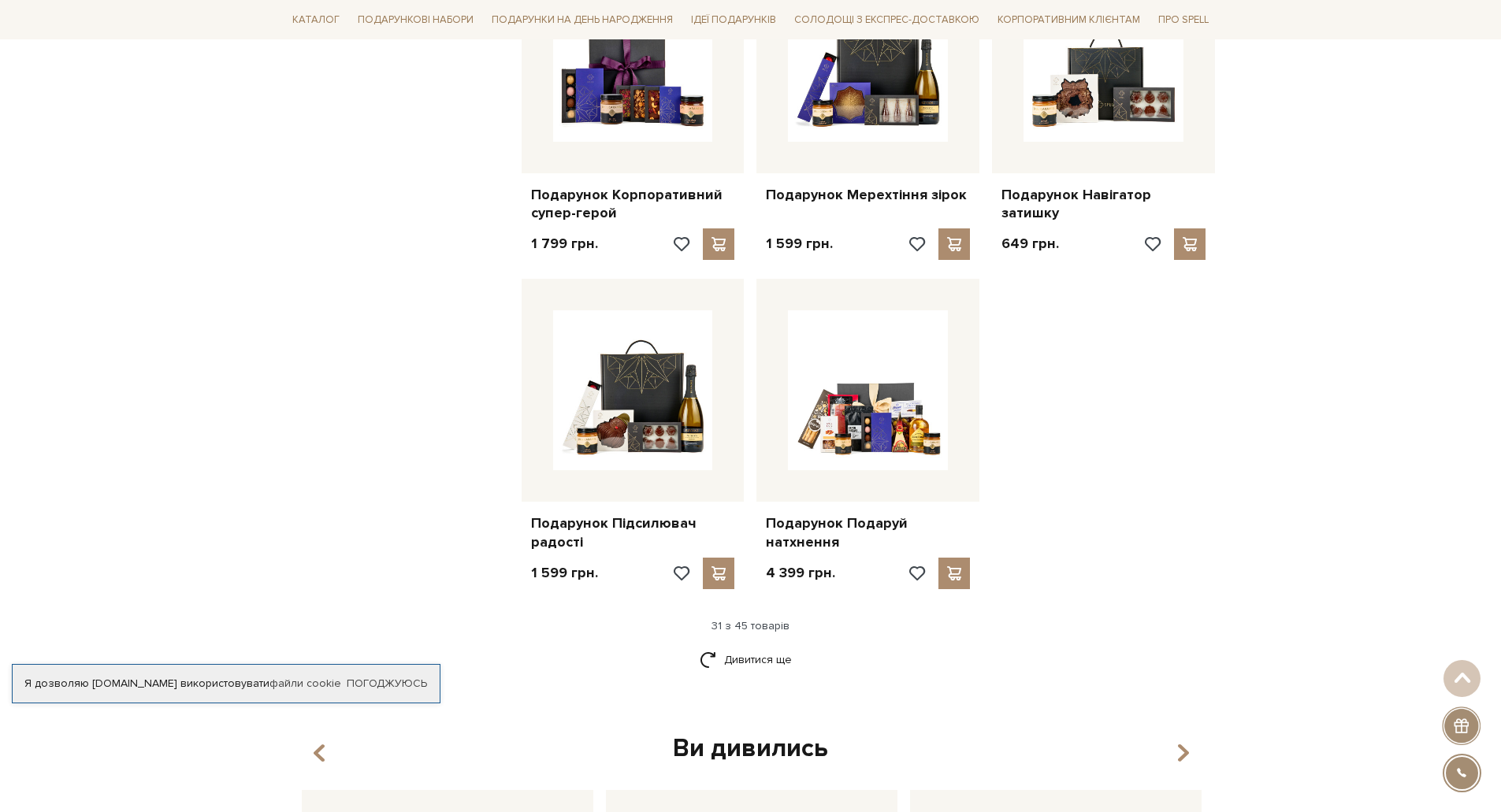
scroll to position [3309, 0]
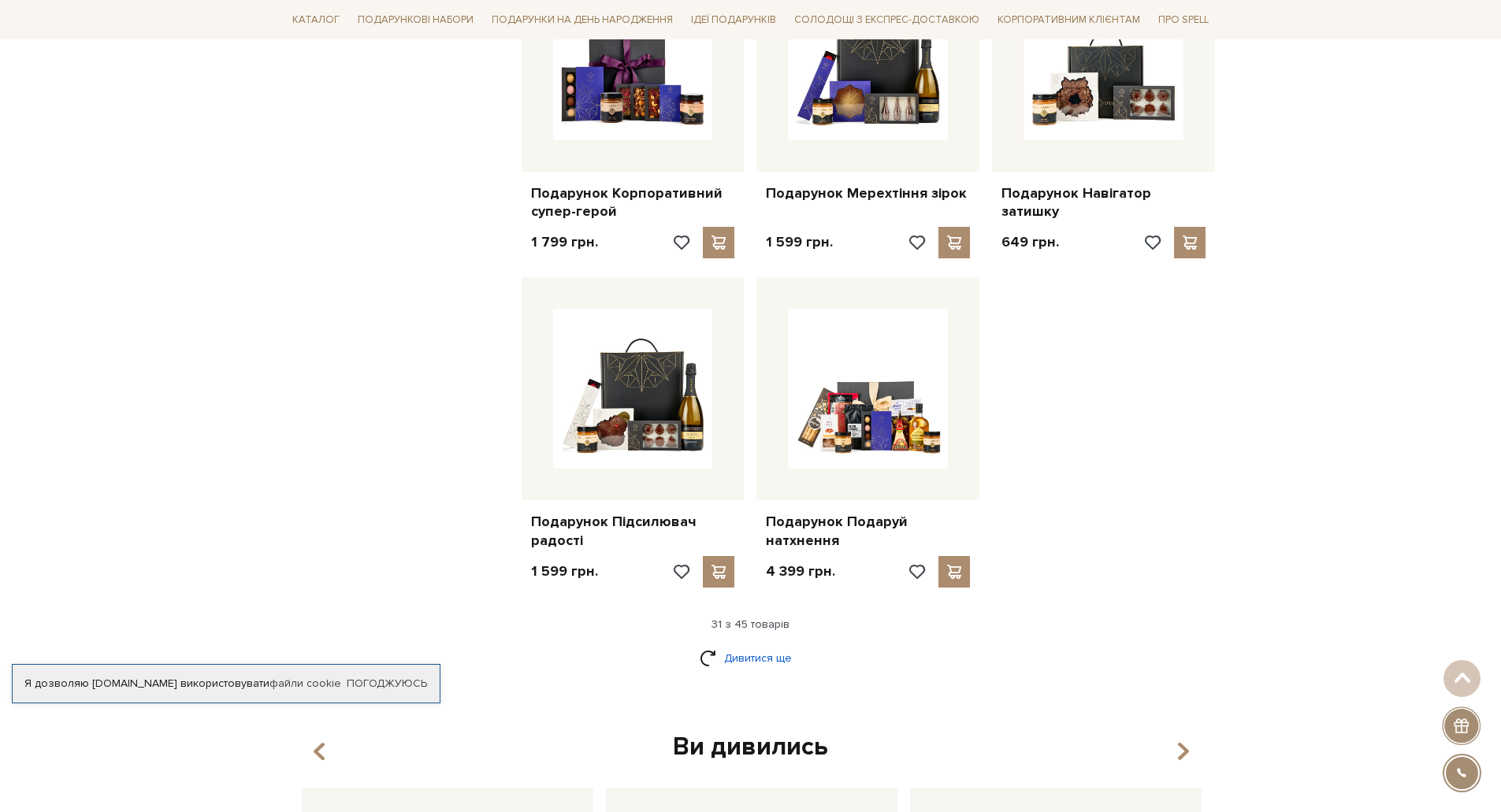
click at [760, 659] on link "Дивитися ще" at bounding box center [751, 658] width 103 height 28
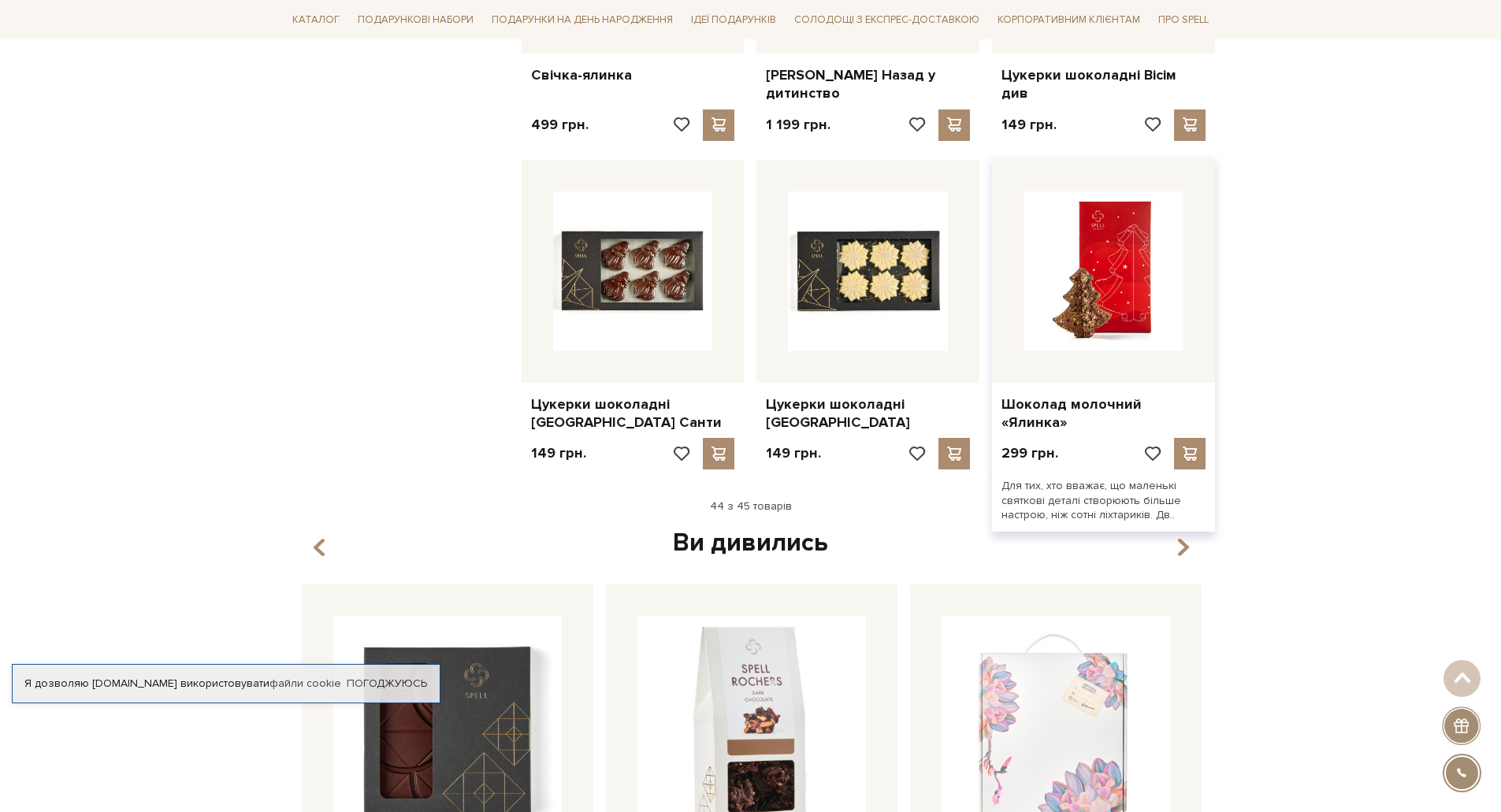
scroll to position [4806, 0]
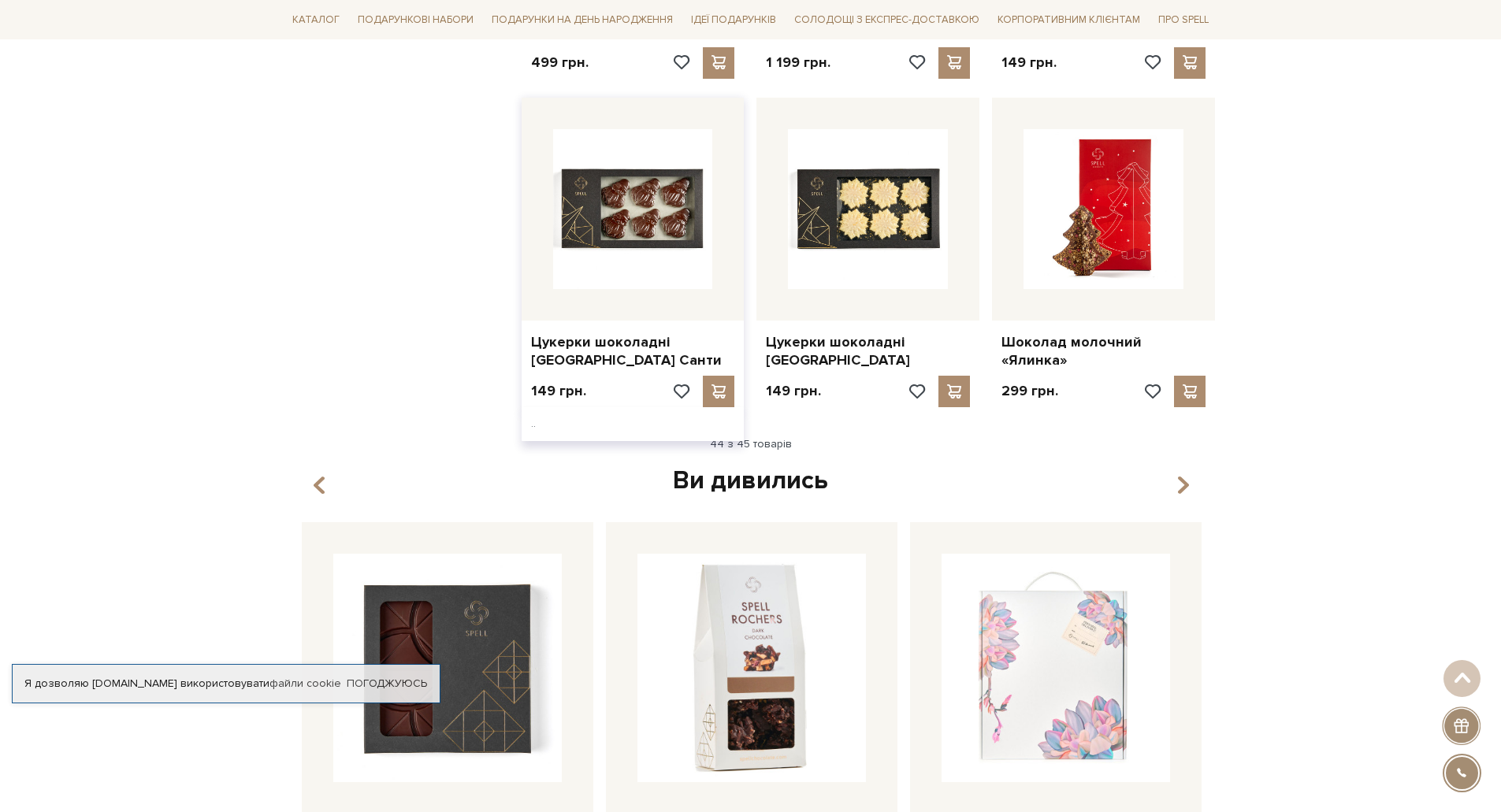
click at [616, 221] on img at bounding box center [633, 208] width 160 height 160
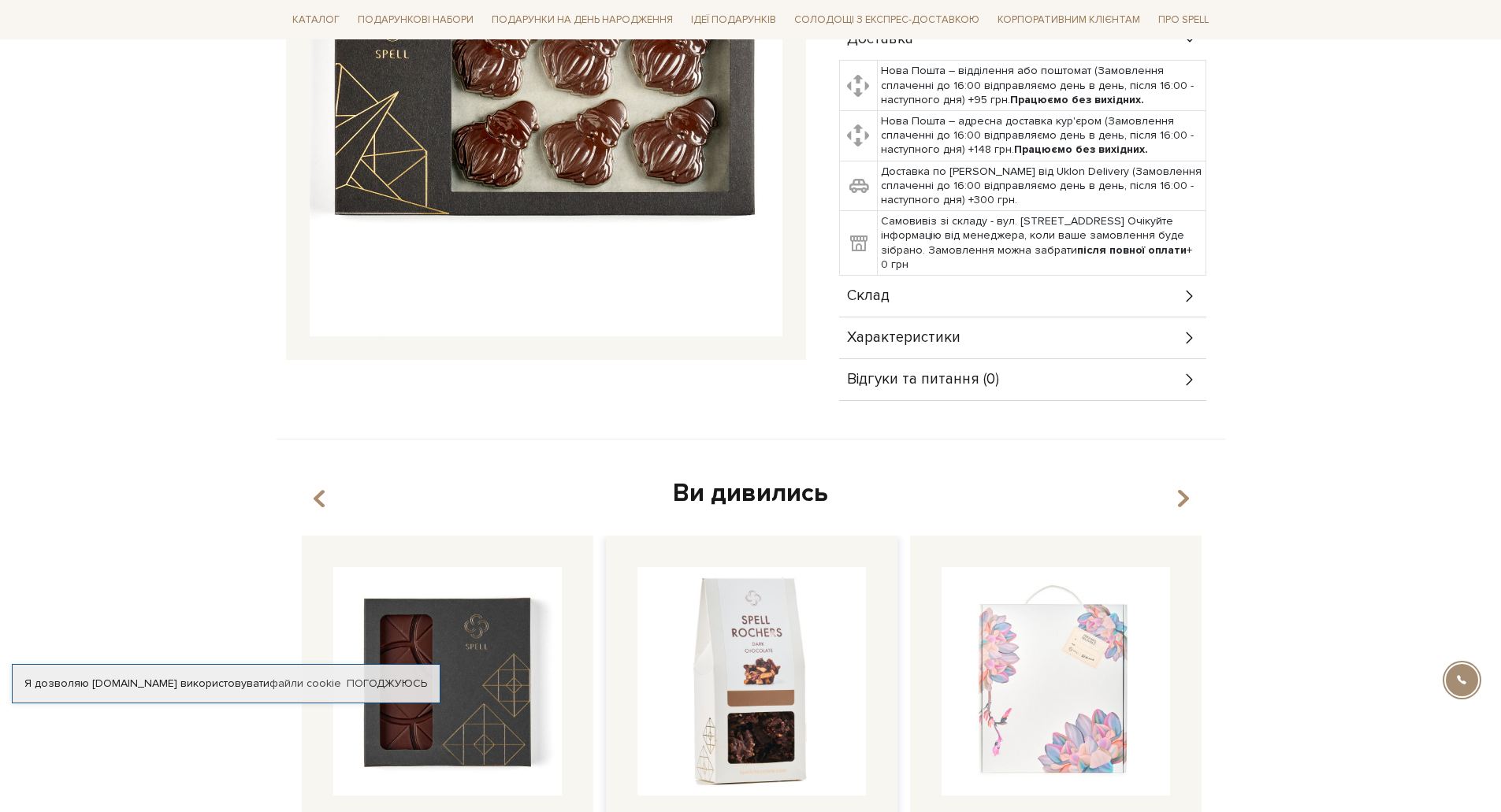
scroll to position [394, 0]
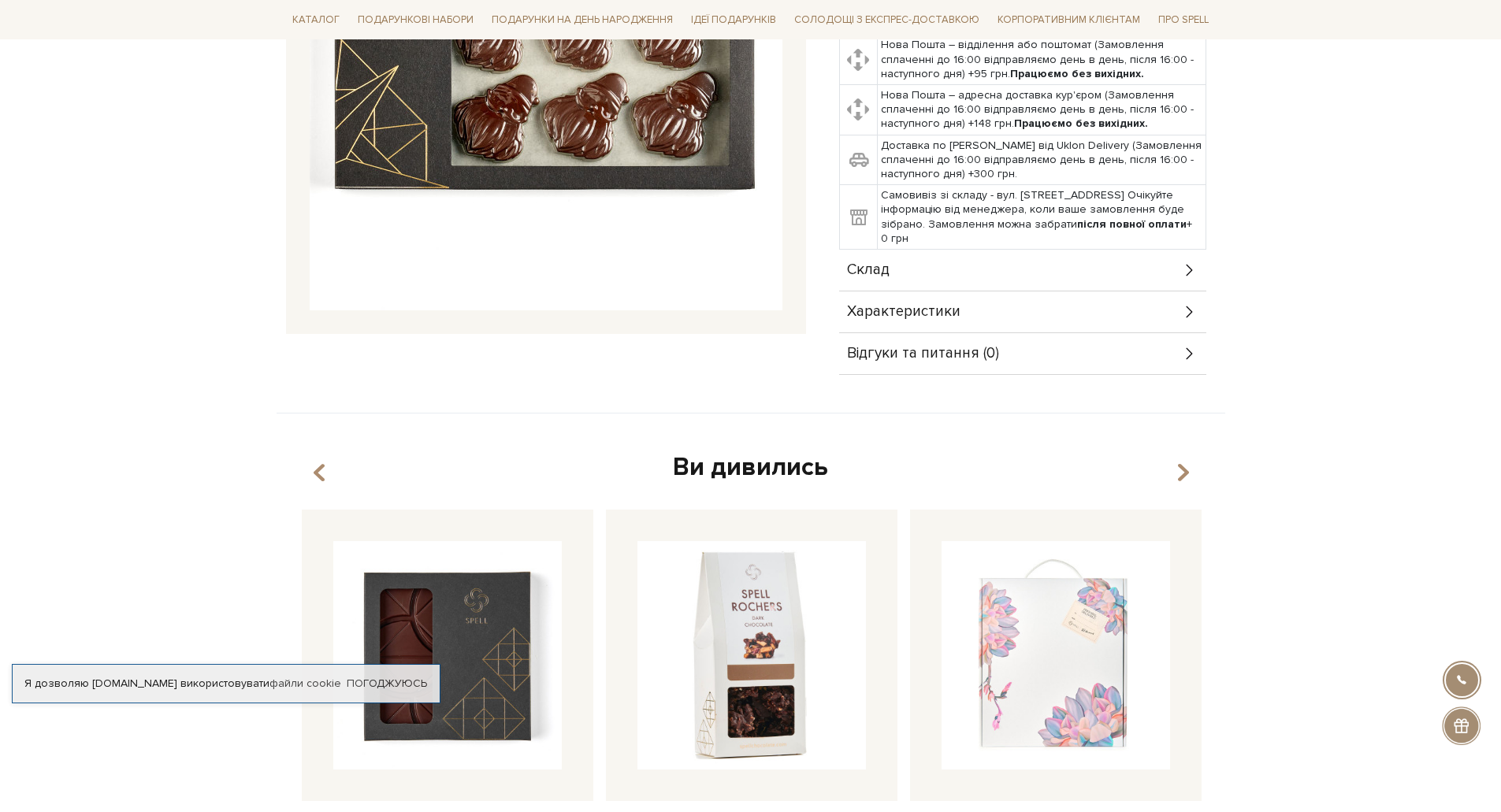
click at [947, 250] on div "Склад" at bounding box center [1022, 269] width 367 height 41
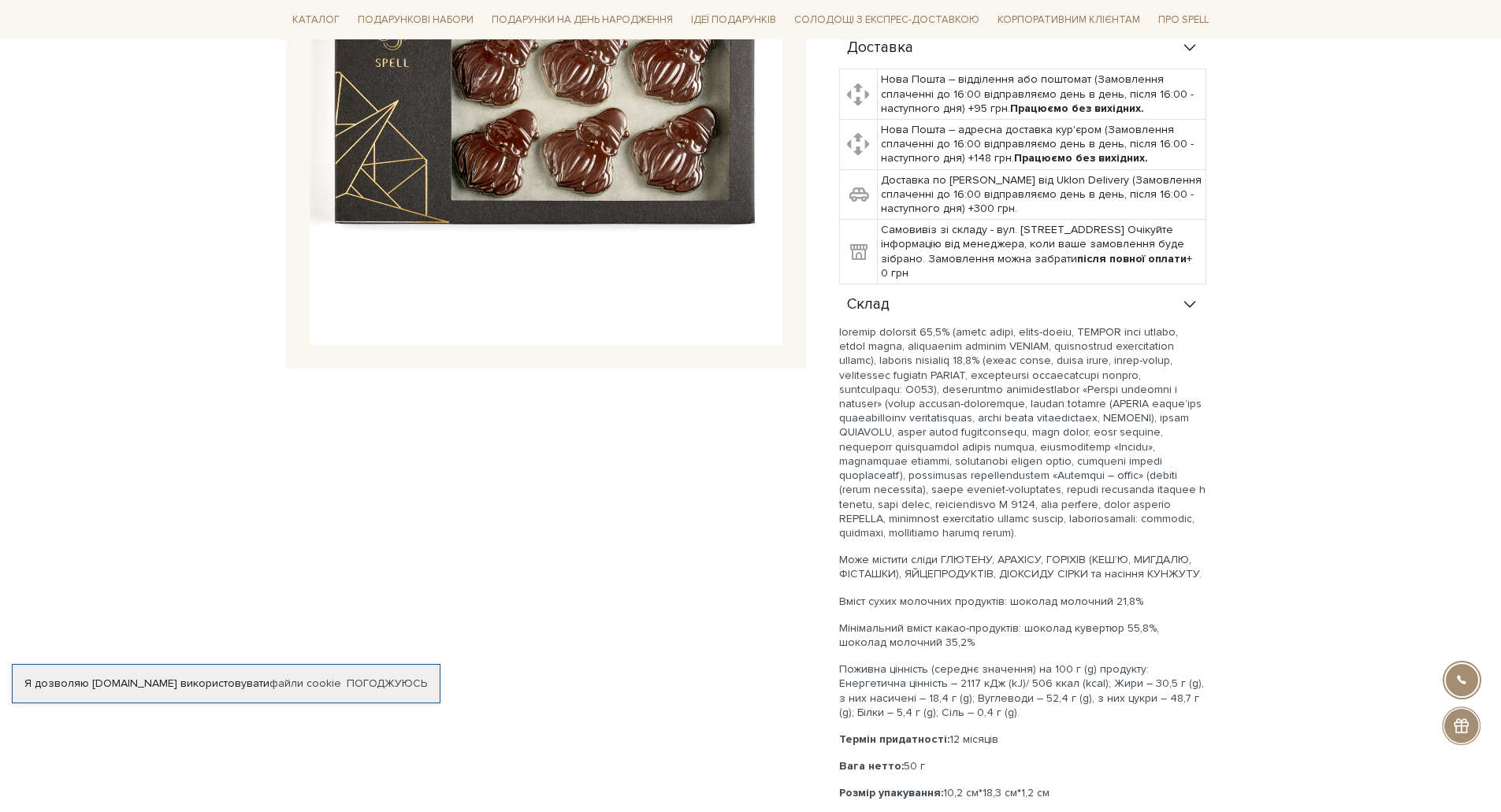
scroll to position [236, 0]
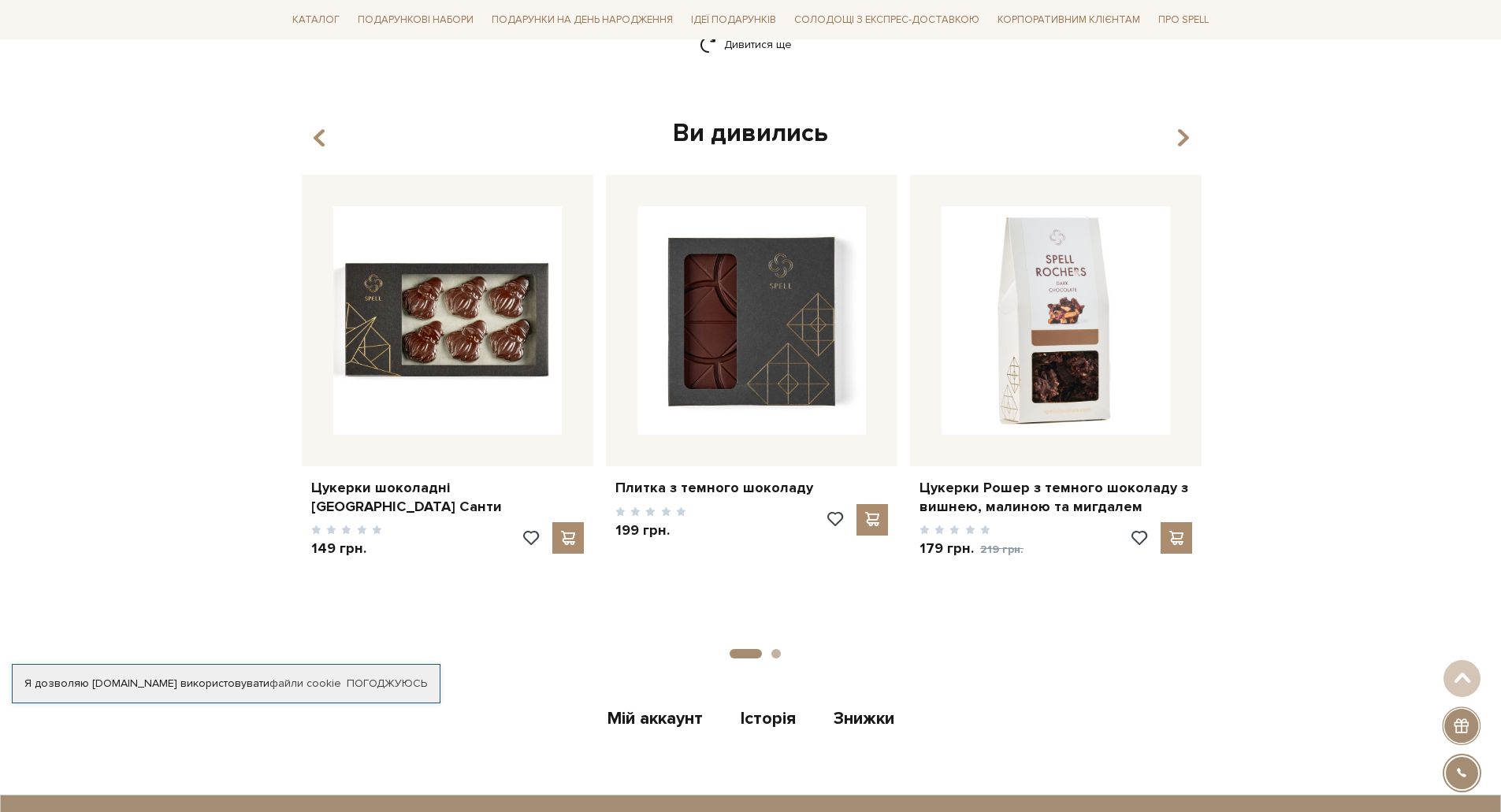
scroll to position [2277, 0]
